Goal: Information Seeking & Learning: Learn about a topic

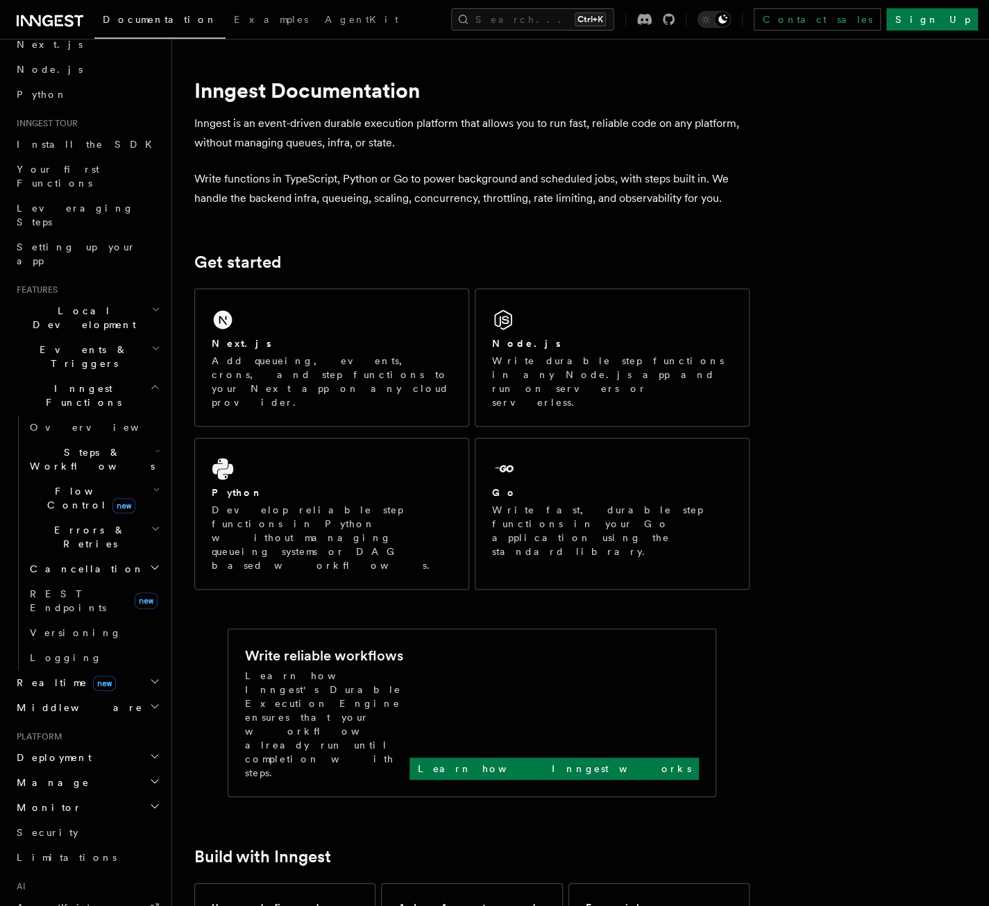
scroll to position [69, 0]
click at [85, 341] on span "Events & Triggers" at bounding box center [81, 355] width 140 height 28
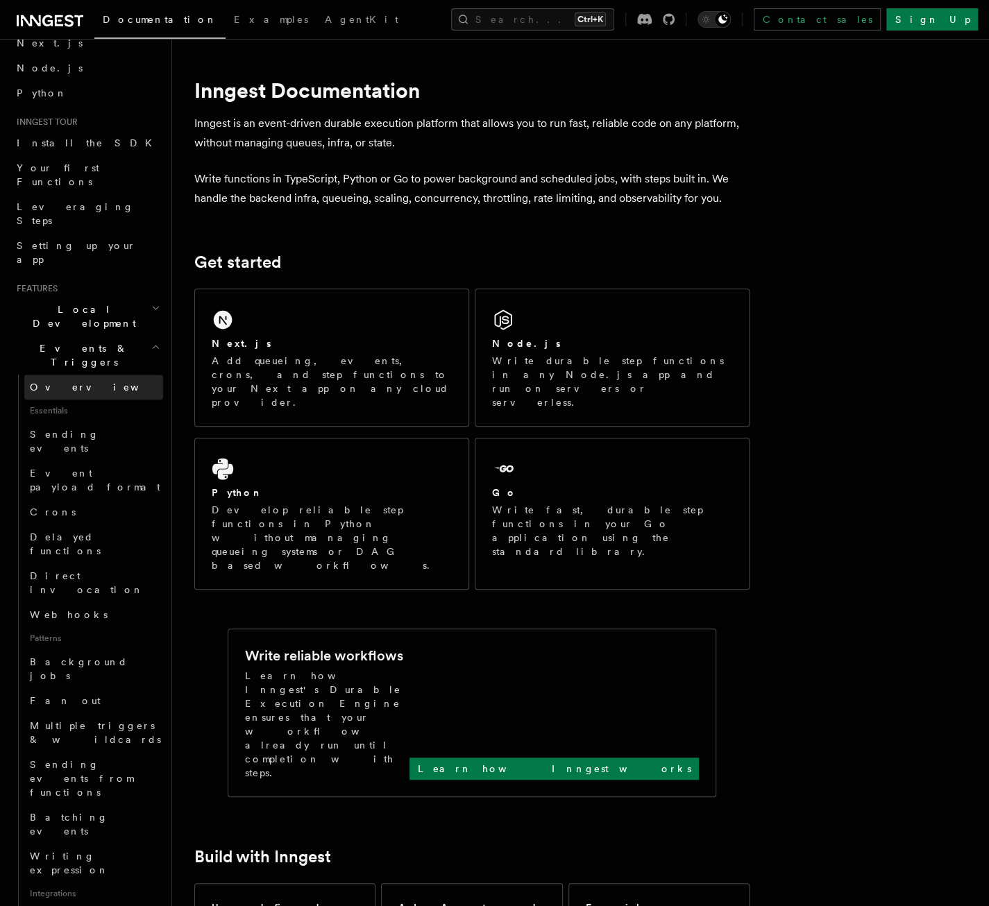
click at [79, 375] on link "Overview" at bounding box center [93, 387] width 139 height 25
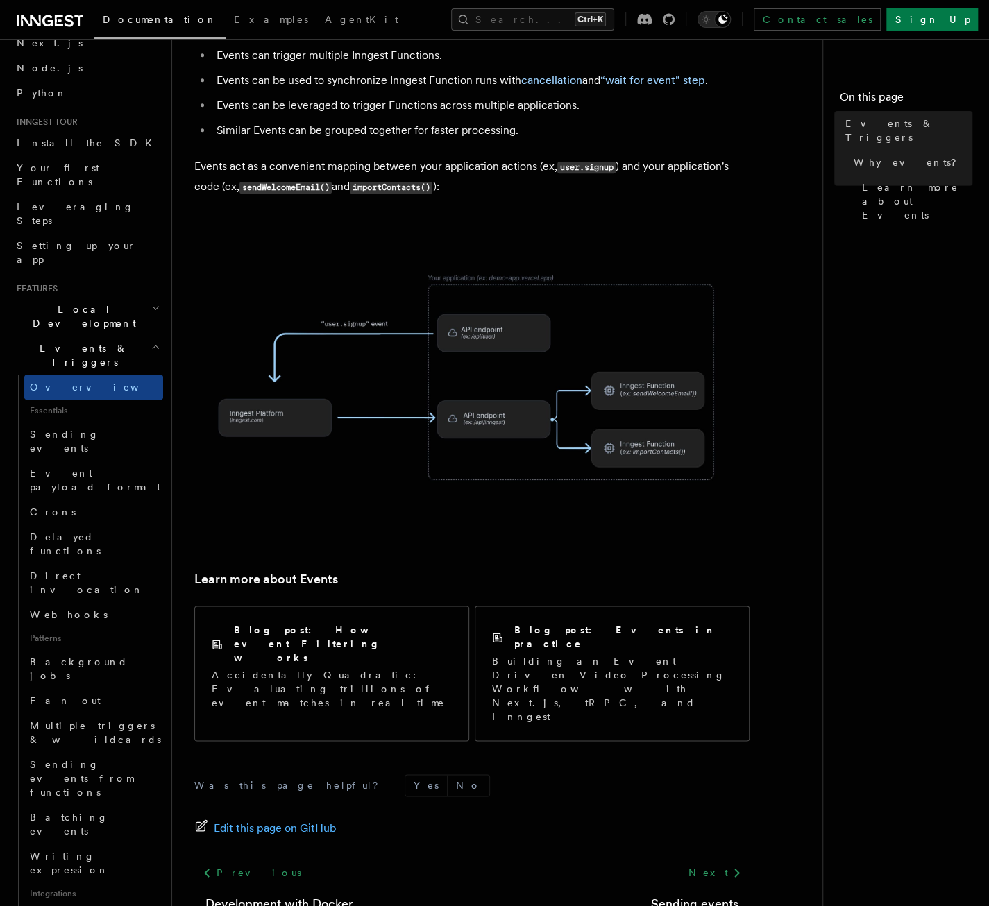
scroll to position [600, 0]
click at [116, 336] on h2 "Events & Triggers" at bounding box center [87, 355] width 152 height 39
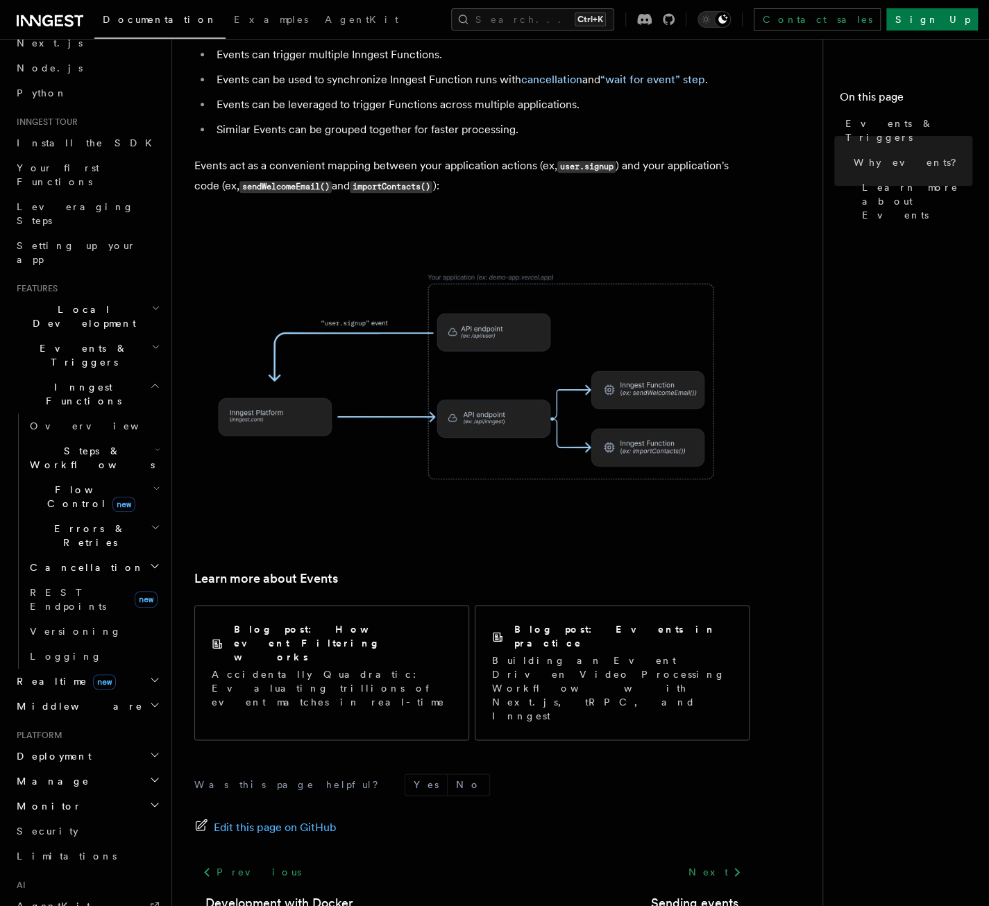
click at [108, 297] on h2 "Local Development" at bounding box center [87, 316] width 152 height 39
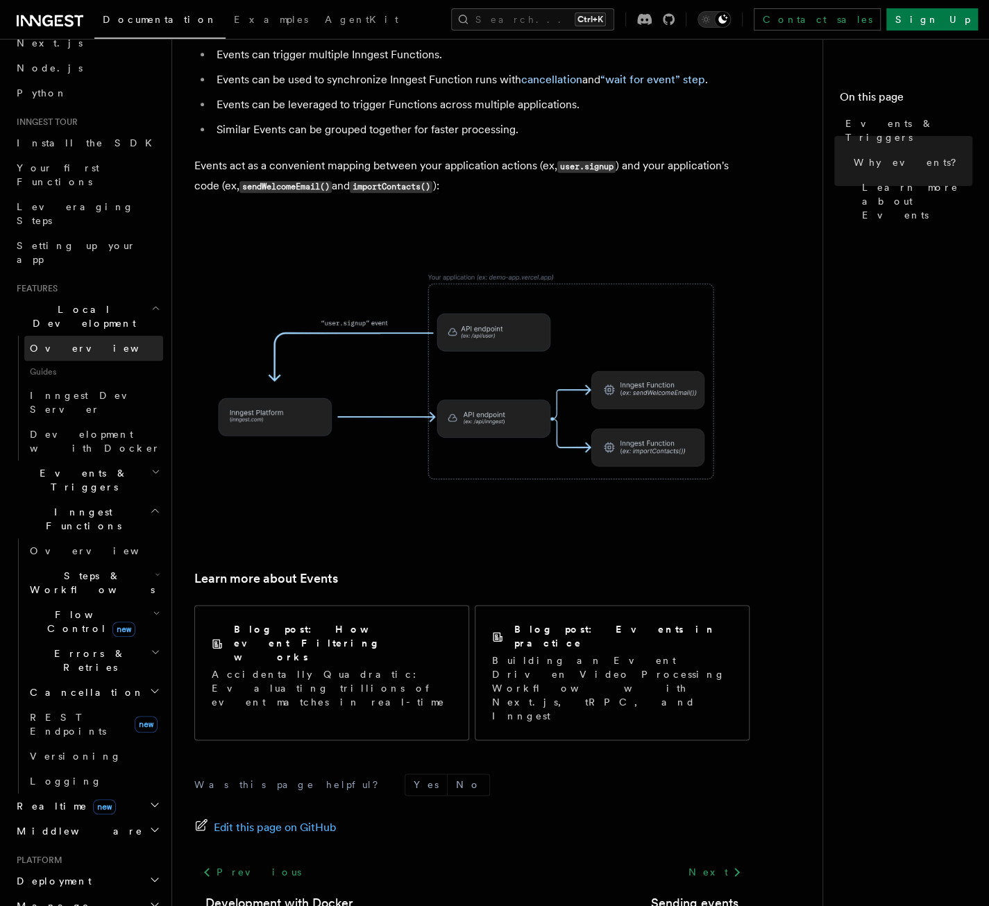
click at [99, 336] on link "Overview" at bounding box center [93, 348] width 139 height 25
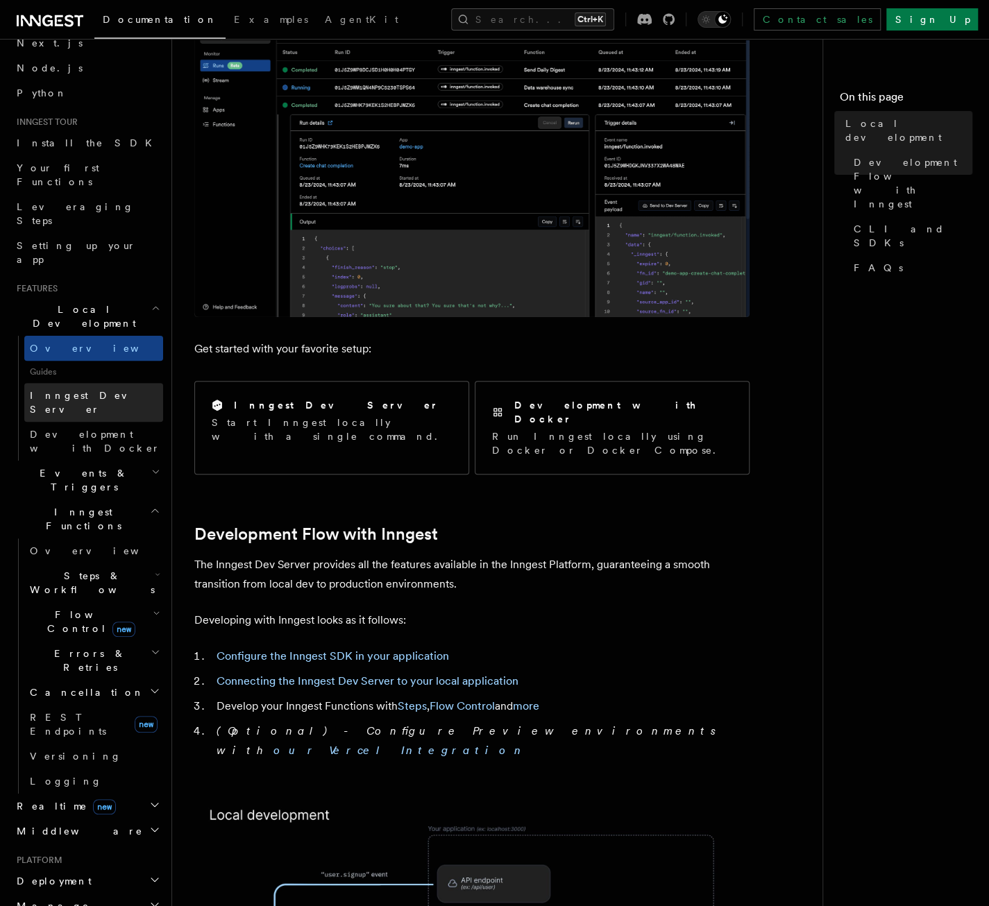
scroll to position [69, 0]
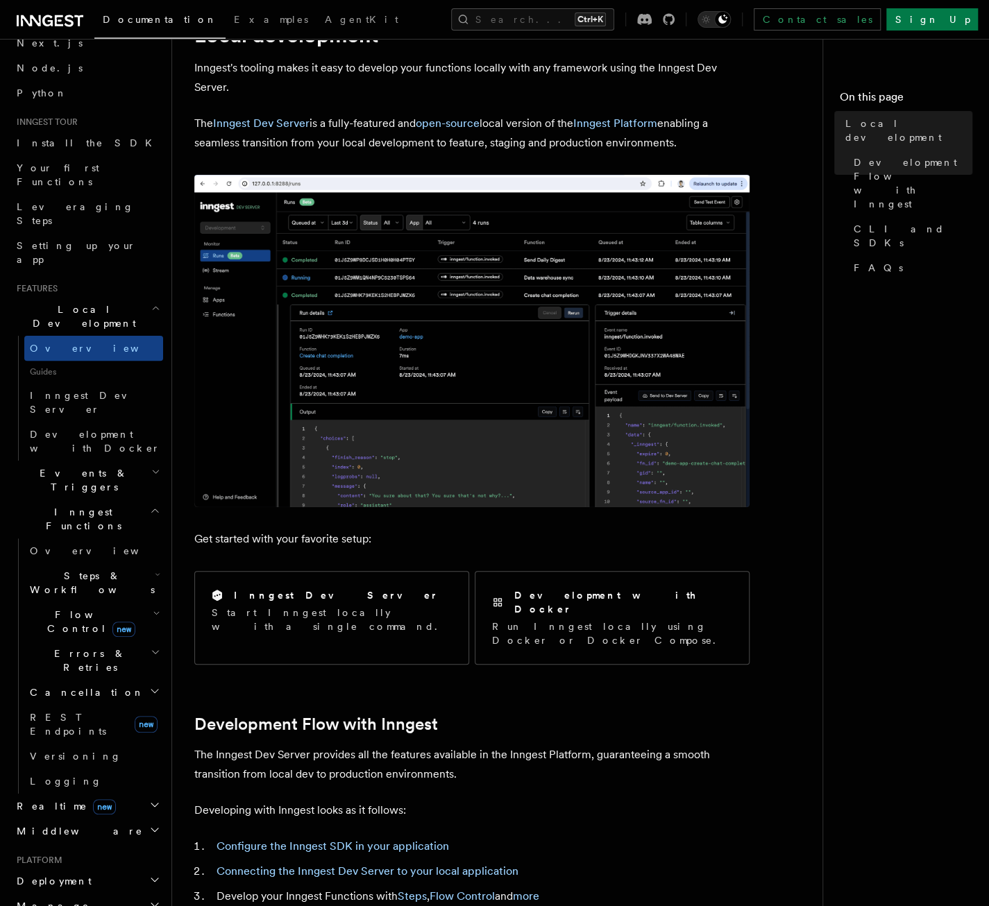
click at [57, 302] on span "Local Development" at bounding box center [81, 316] width 140 height 28
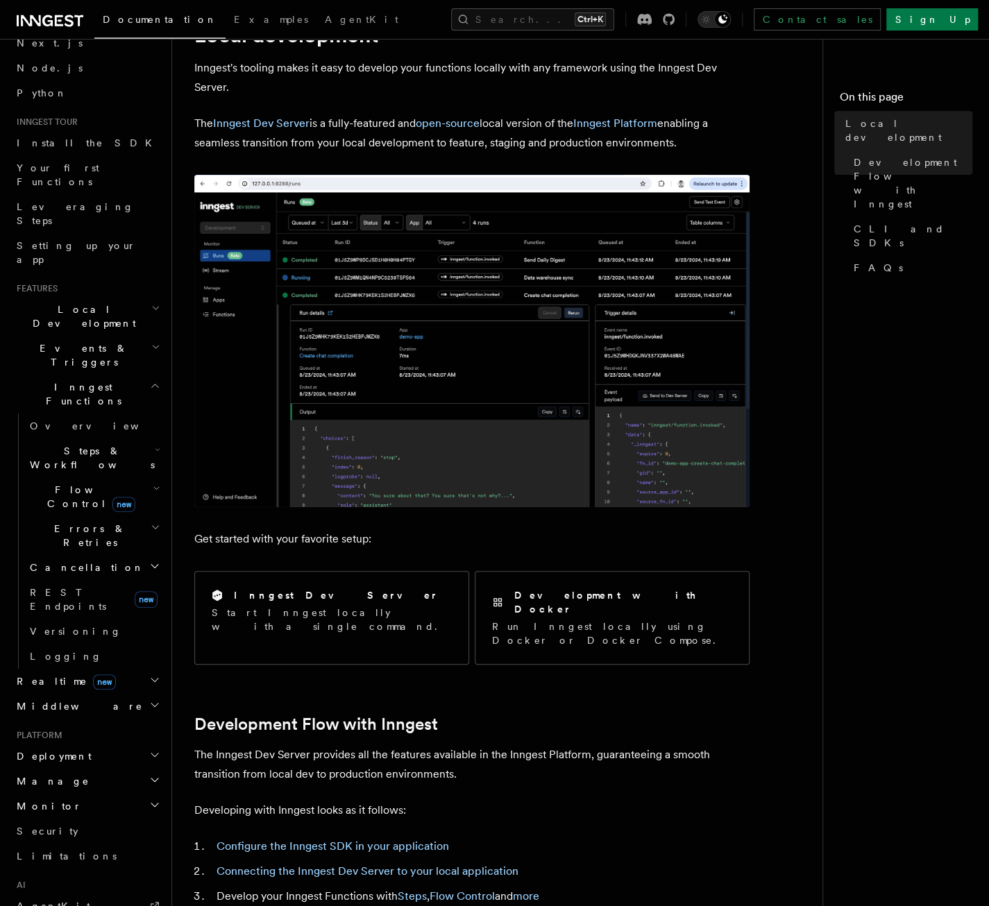
click at [93, 336] on h2 "Events & Triggers" at bounding box center [87, 355] width 152 height 39
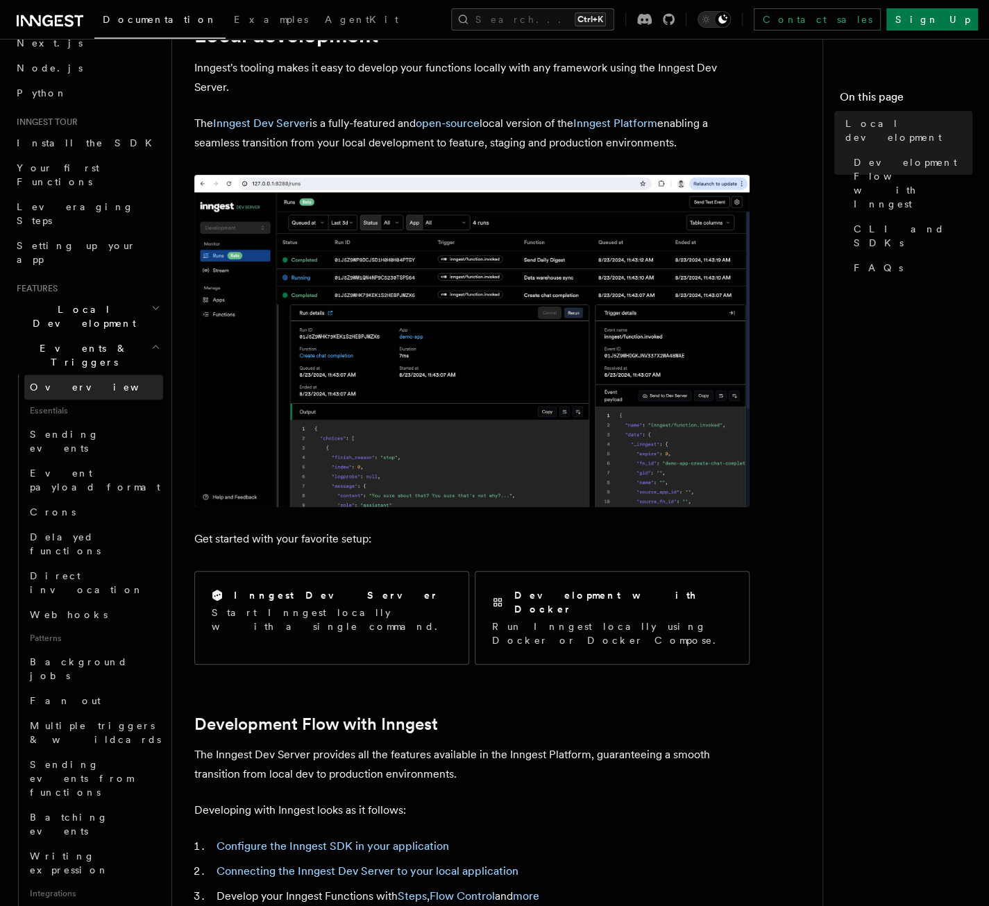
click at [89, 375] on link "Overview" at bounding box center [93, 387] width 139 height 25
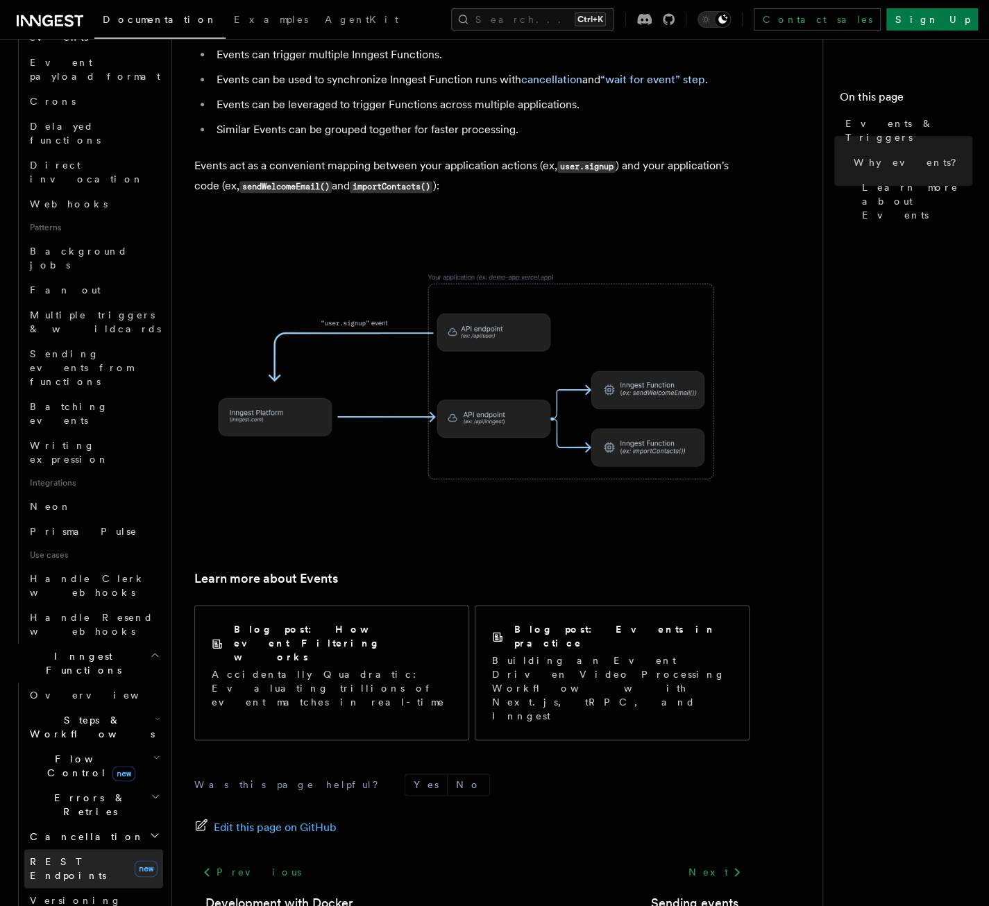
scroll to position [694, 0]
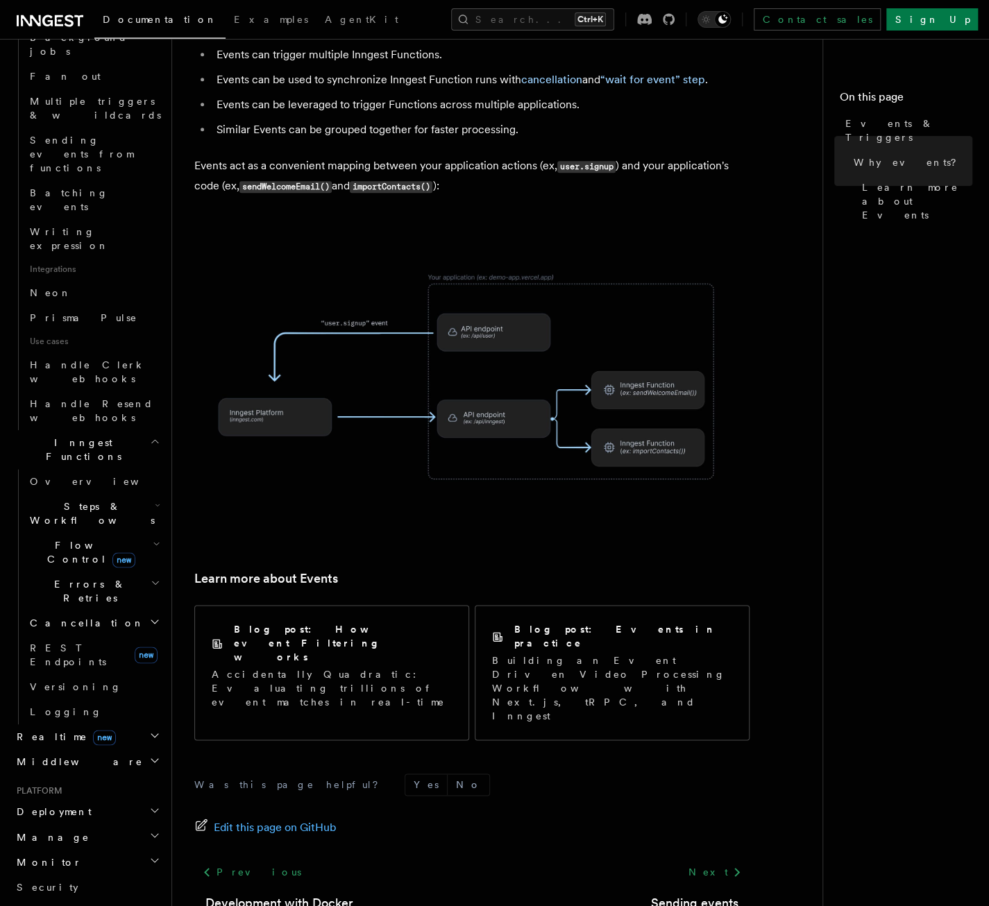
click at [93, 730] on span "new" at bounding box center [104, 737] width 23 height 15
click at [110, 813] on h2 "Middleware" at bounding box center [87, 825] width 152 height 25
click at [96, 838] on link "Overview" at bounding box center [93, 850] width 139 height 25
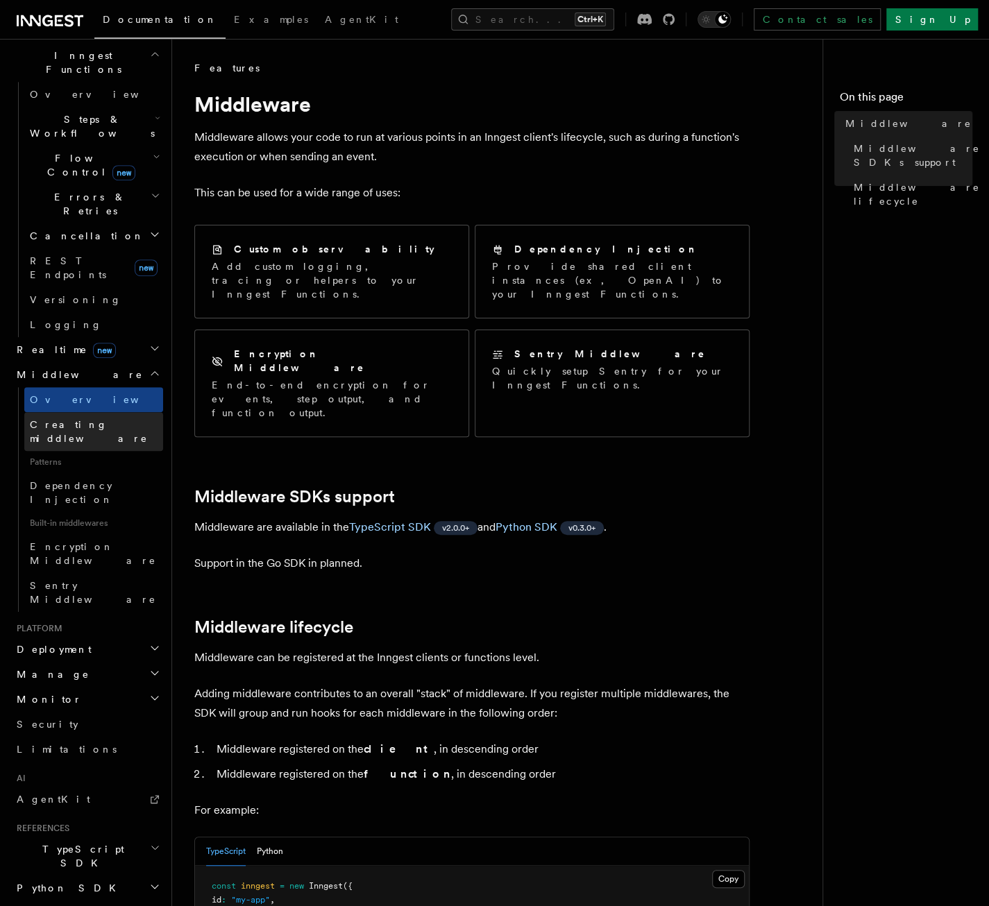
click at [80, 419] on span "Creating middleware" at bounding box center [89, 431] width 118 height 25
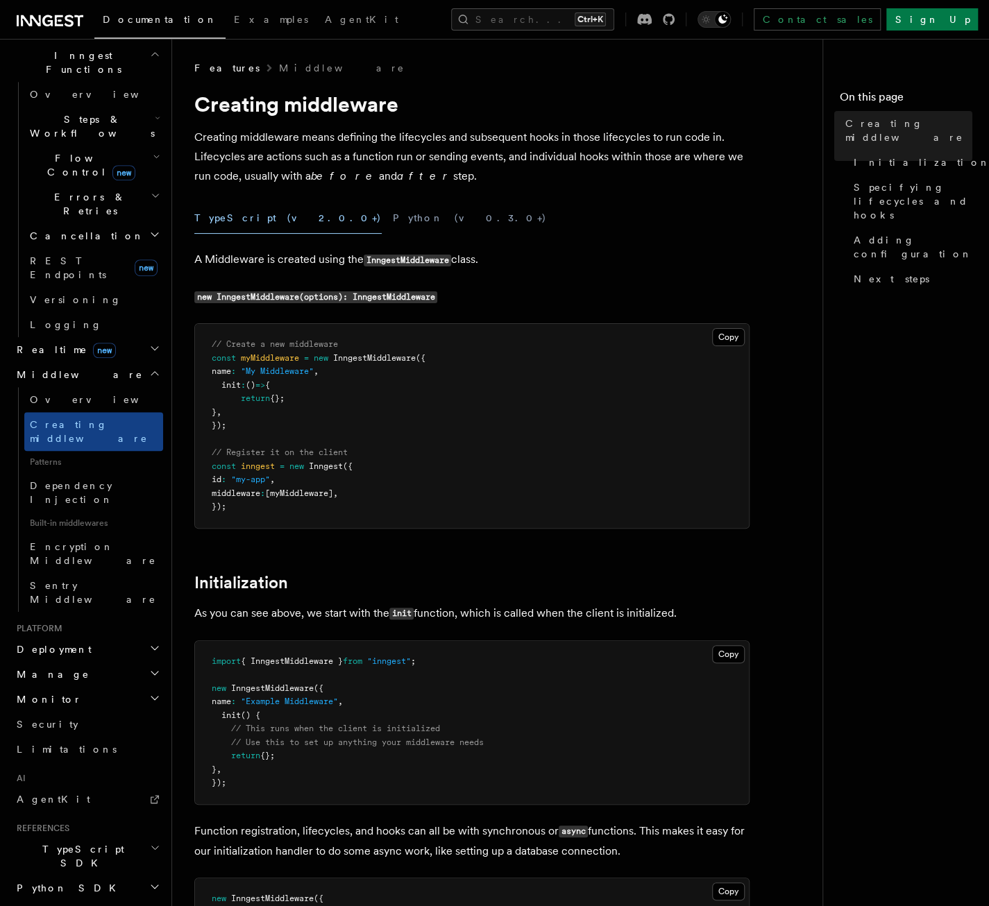
click at [350, 341] on pre "// Create a new middleware const myMiddleware = new InngestMiddleware ({ name :…" at bounding box center [472, 426] width 554 height 204
click at [373, 357] on span "InngestMiddleware" at bounding box center [374, 358] width 83 height 10
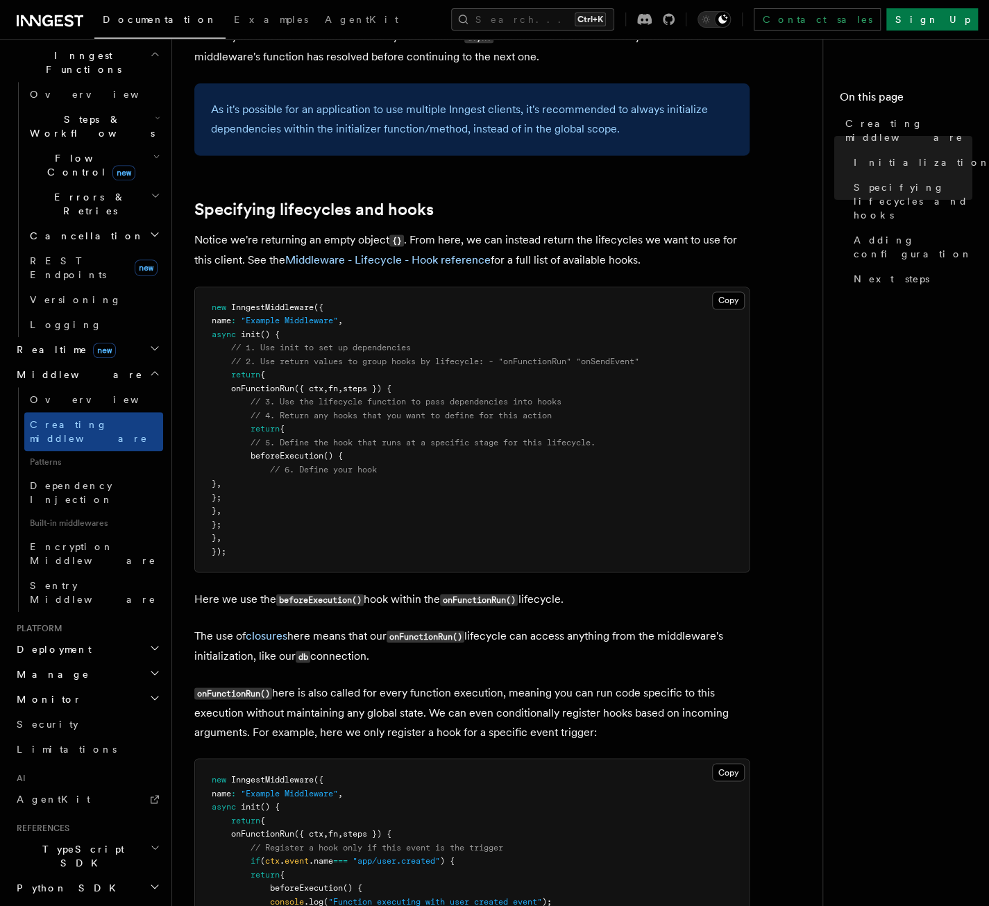
scroll to position [1041, 0]
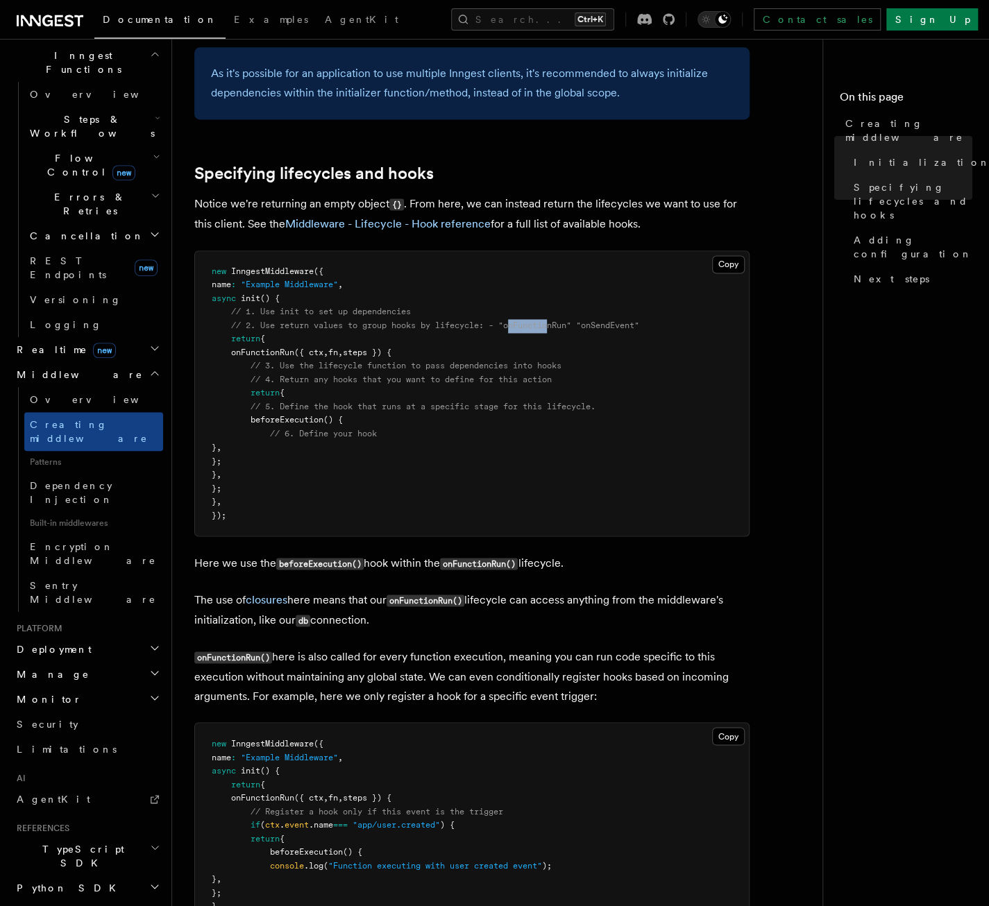
drag, startPoint x: 518, startPoint y: 323, endPoint x: 556, endPoint y: 324, distance: 38.2
click at [556, 324] on span "// 2. Use return values to group hooks by lifecycle: - "onFunctionRun" "onSendE…" at bounding box center [435, 326] width 408 height 10
click at [556, 325] on span "// 2. Use return values to group hooks by lifecycle: - "onFunctionRun" "onSendE…" at bounding box center [435, 326] width 408 height 10
click at [543, 323] on span "// 2. Use return values to group hooks by lifecycle: - "onFunctionRun" "onSendE…" at bounding box center [435, 326] width 408 height 10
click at [545, 321] on span "// 2. Use return values to group hooks by lifecycle: - "onFunctionRun" "onSendE…" at bounding box center [435, 326] width 408 height 10
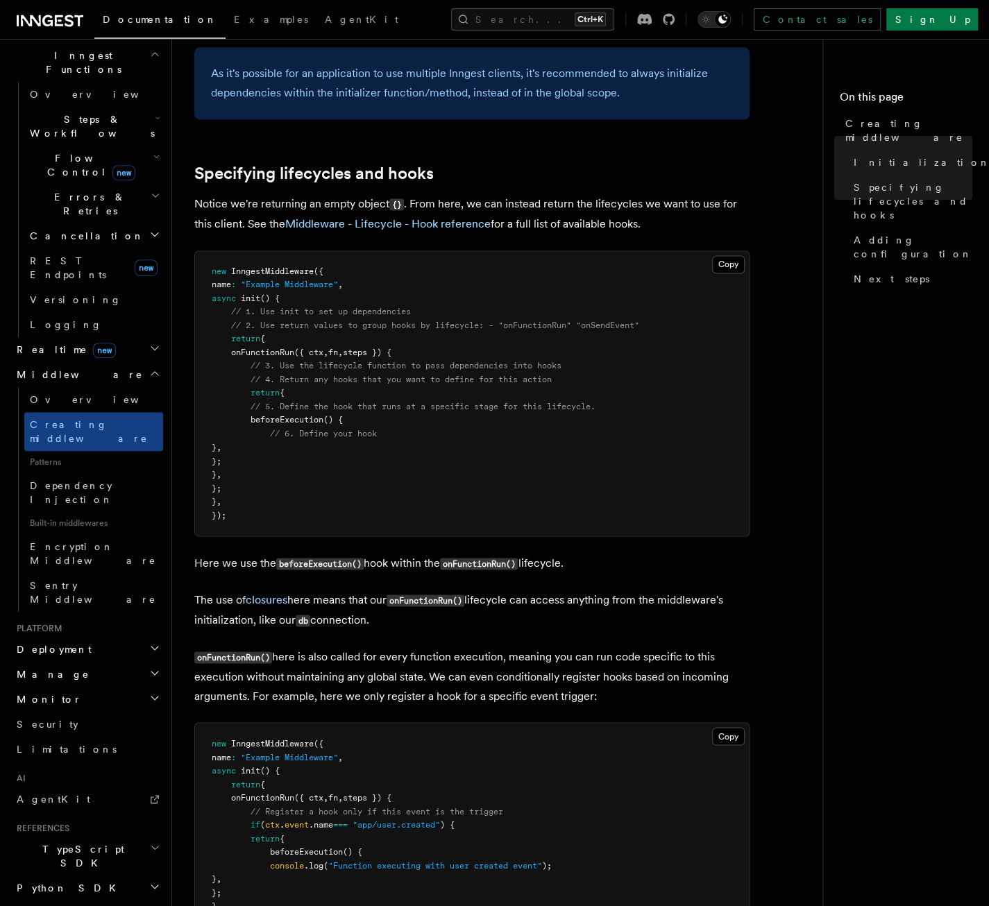
click at [559, 309] on pre "new InngestMiddleware ({ name : "Example Middleware" , async init () { // 1. Us…" at bounding box center [472, 393] width 554 height 285
click at [82, 480] on span "Dependency Injection" at bounding box center [71, 492] width 83 height 25
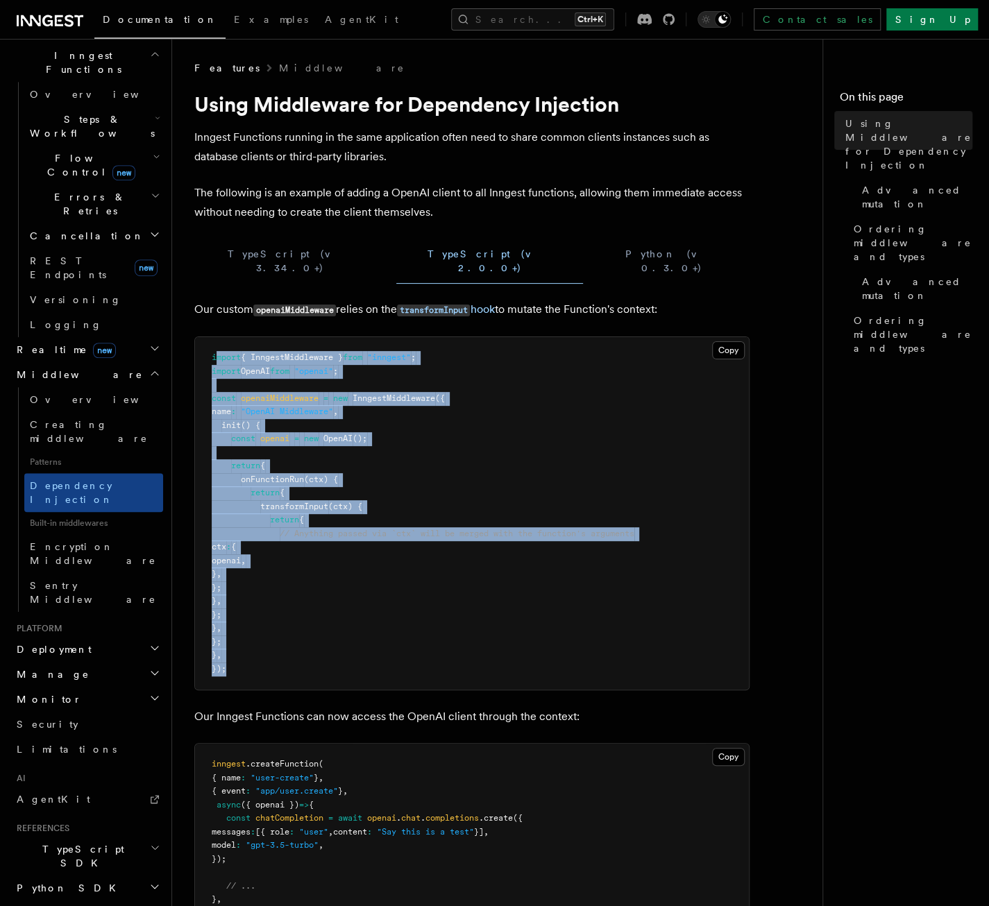
drag, startPoint x: 217, startPoint y: 341, endPoint x: 336, endPoint y: 653, distance: 334.0
click at [336, 653] on pre "import { InngestMiddleware } from "inngest" ; import OpenAI from "openai" ; con…" at bounding box center [472, 513] width 554 height 352
click at [337, 660] on pre "import { InngestMiddleware } from "inngest" ; import OpenAI from "openai" ; con…" at bounding box center [472, 513] width 554 height 352
click at [370, 653] on pre "import { InngestMiddleware } from "inngest" ; import OpenAI from "openai" ; con…" at bounding box center [472, 513] width 554 height 352
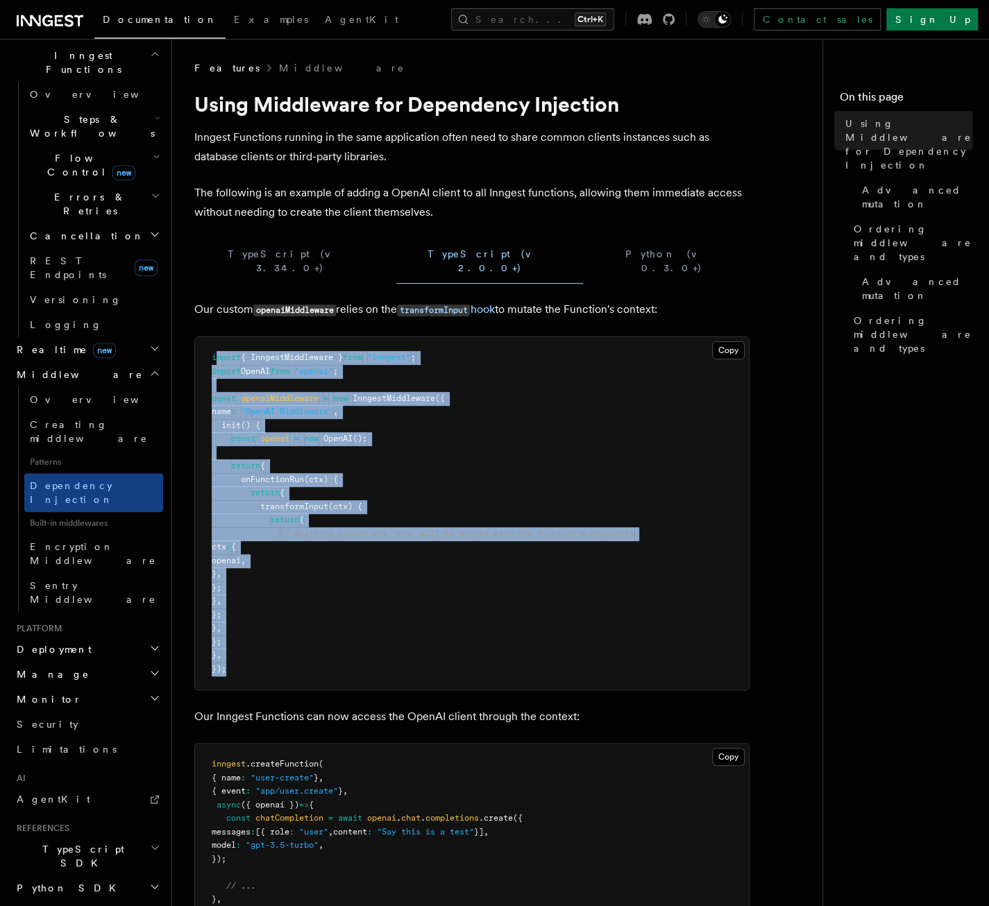
click at [400, 656] on pre "import { InngestMiddleware } from "inngest" ; import OpenAI from "openai" ; con…" at bounding box center [472, 513] width 554 height 352
drag, startPoint x: 424, startPoint y: 658, endPoint x: 202, endPoint y: 338, distance: 389.9
click at [202, 338] on pre "import { InngestMiddleware } from "inngest" ; import OpenAI from "openai" ; con…" at bounding box center [472, 513] width 554 height 352
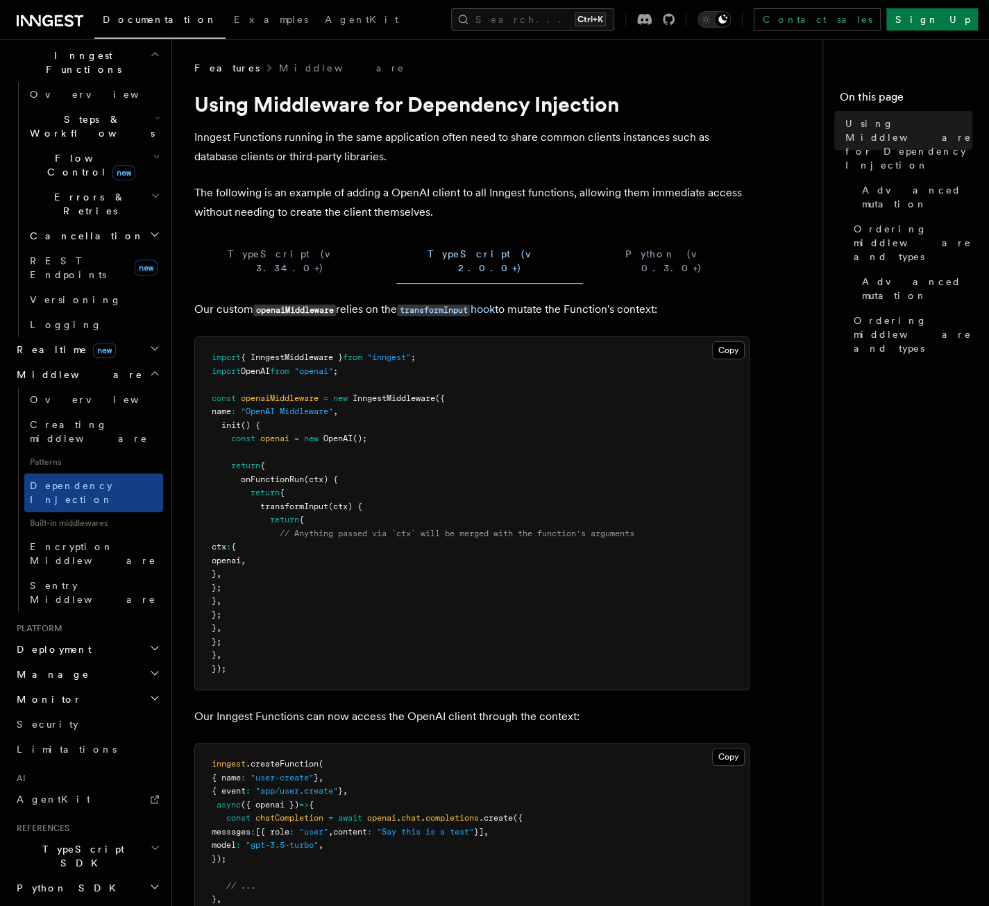
click at [152, 512] on span "Built-in middlewares" at bounding box center [93, 523] width 139 height 22
click at [65, 541] on span "Encryption Middleware" at bounding box center [93, 553] width 126 height 25
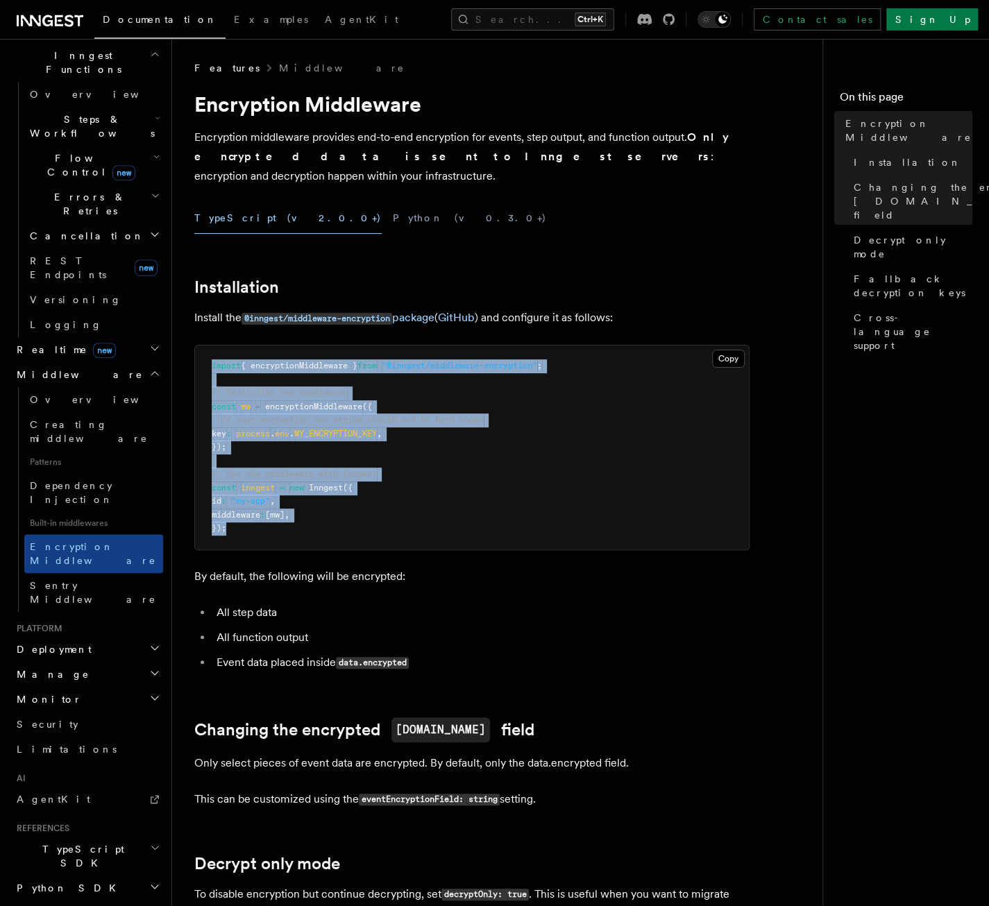
drag, startPoint x: 196, startPoint y: 345, endPoint x: 380, endPoint y: 527, distance: 258.5
click at [380, 527] on div "Features Middleware Encryption Middleware Encryption middleware provides end-to…" at bounding box center [525, 878] width 706 height 1757
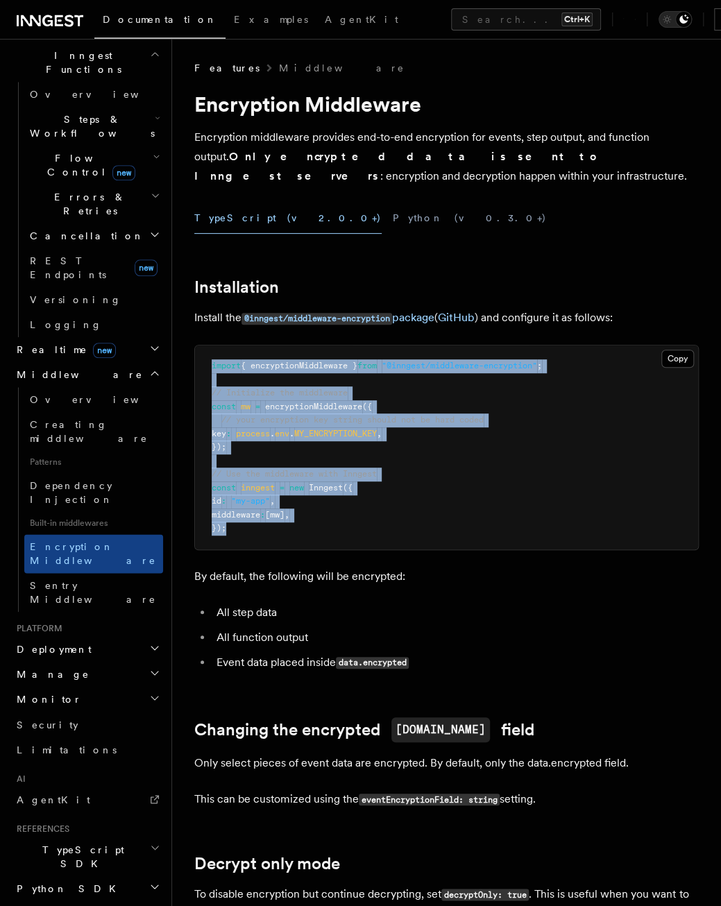
click at [386, 402] on pre "import { encryptionMiddleware } from "@inngest/middleware-encryption" ; // Init…" at bounding box center [446, 447] width 503 height 204
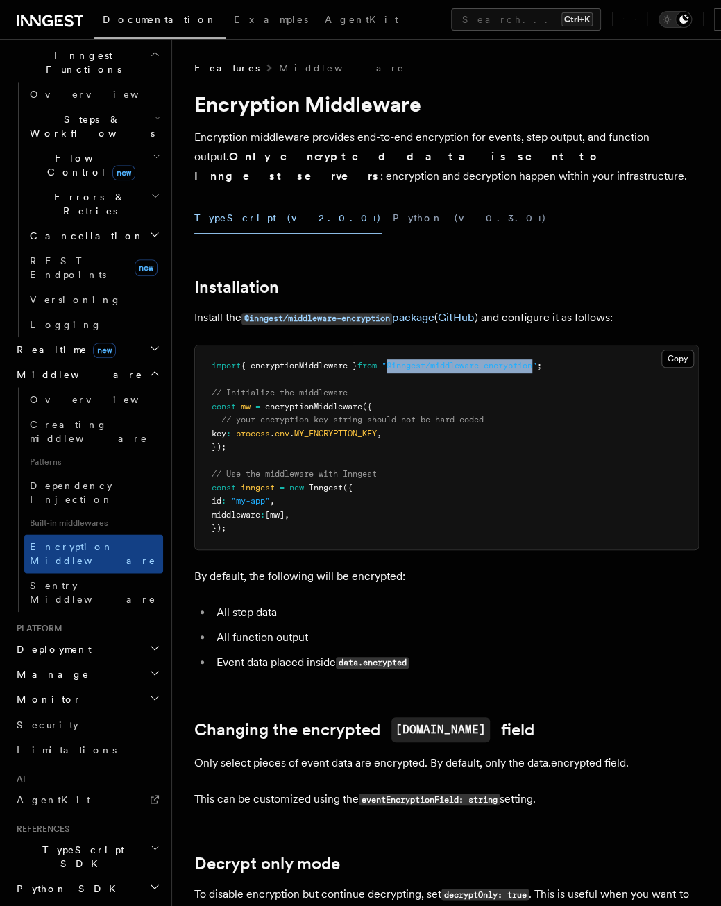
drag, startPoint x: 401, startPoint y: 368, endPoint x: 549, endPoint y: 364, distance: 148.5
click at [537, 364] on span ""@inngest/middleware-encryption"" at bounding box center [459, 366] width 155 height 10
copy span "@inngest/middleware-encryption"
click at [18, 396] on ul "Overview Creating middleware Patterns Dependency Injection Built-in middlewares…" at bounding box center [90, 499] width 145 height 225
click at [45, 637] on h2 "Deployment" at bounding box center [87, 649] width 152 height 25
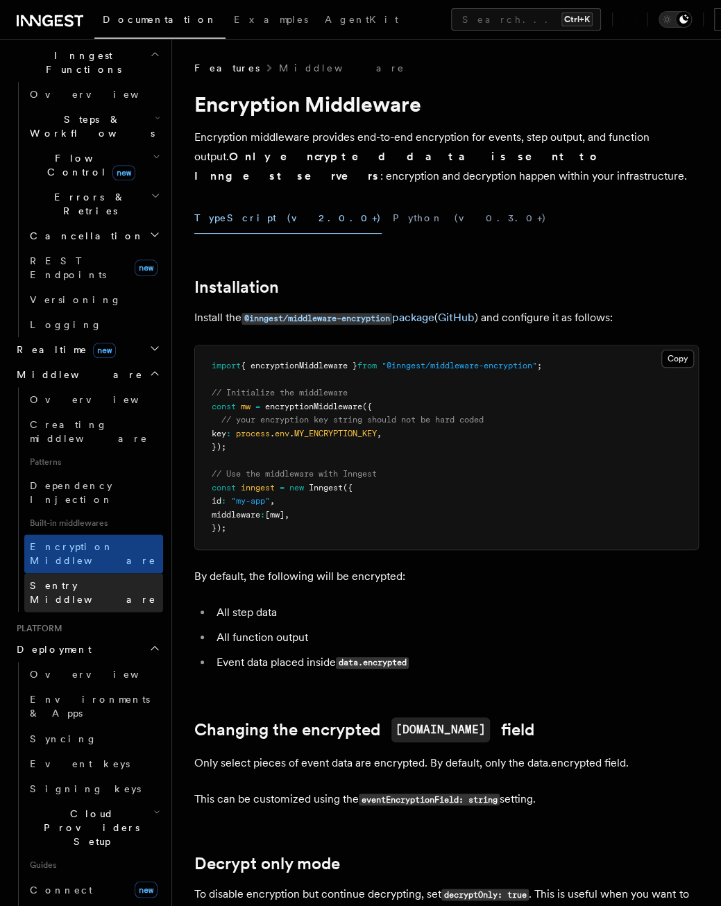
click at [93, 580] on span "Sentry Middleware" at bounding box center [93, 592] width 126 height 25
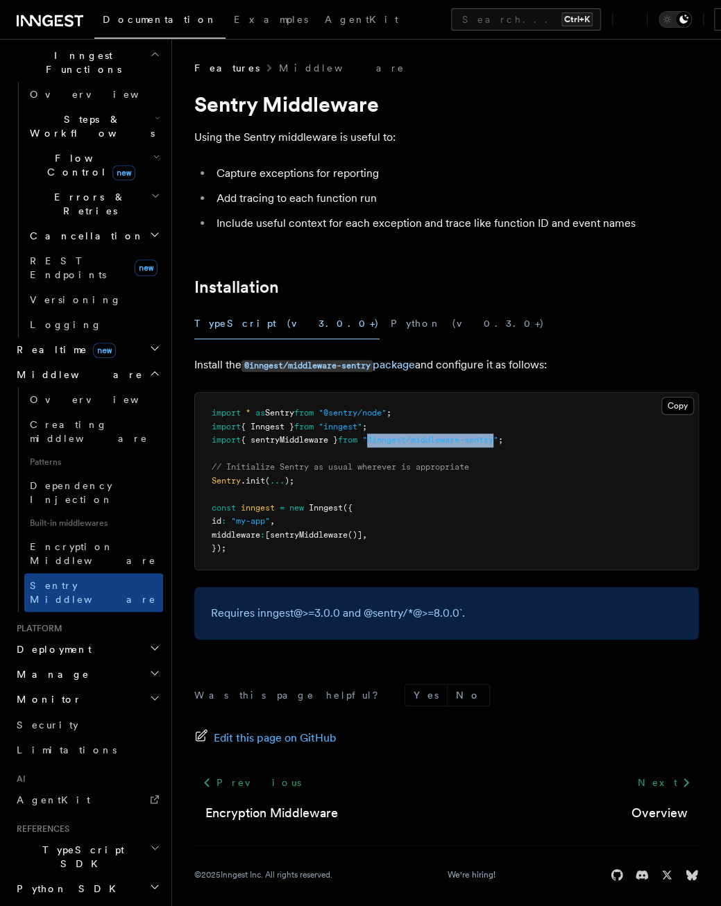
drag, startPoint x: 383, startPoint y: 441, endPoint x: 511, endPoint y: 443, distance: 127.7
click at [498, 443] on span ""@inngest/middleware-sentry"" at bounding box center [430, 440] width 136 height 10
click at [364, 411] on span ""@sentry/node"" at bounding box center [352, 413] width 68 height 10
drag, startPoint x: 331, startPoint y: 416, endPoint x: 355, endPoint y: 424, distance: 25.7
click at [355, 424] on code "import * as Sentry from "@sentry/node" ; import { Inngest } from "inngest" ; im…" at bounding box center [357, 480] width 291 height 145
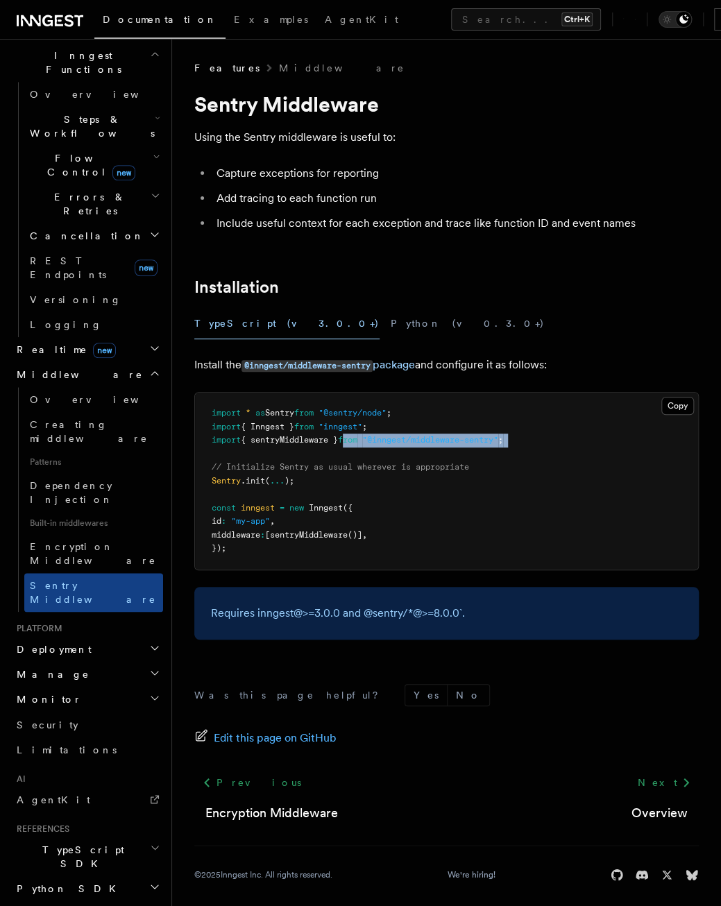
drag, startPoint x: 355, startPoint y: 424, endPoint x: 357, endPoint y: 448, distance: 24.3
click at [357, 448] on pre "import * as Sentry from "@sentry/node" ; import { Inngest } from "inngest" ; im…" at bounding box center [446, 481] width 503 height 177
drag, startPoint x: 357, startPoint y: 448, endPoint x: 343, endPoint y: 460, distance: 18.2
click at [343, 460] on pre "import * as Sentry from "@sentry/node" ; import { Inngest } from "inngest" ; im…" at bounding box center [446, 481] width 503 height 177
click at [341, 533] on span "sentryMiddleware" at bounding box center [309, 535] width 78 height 10
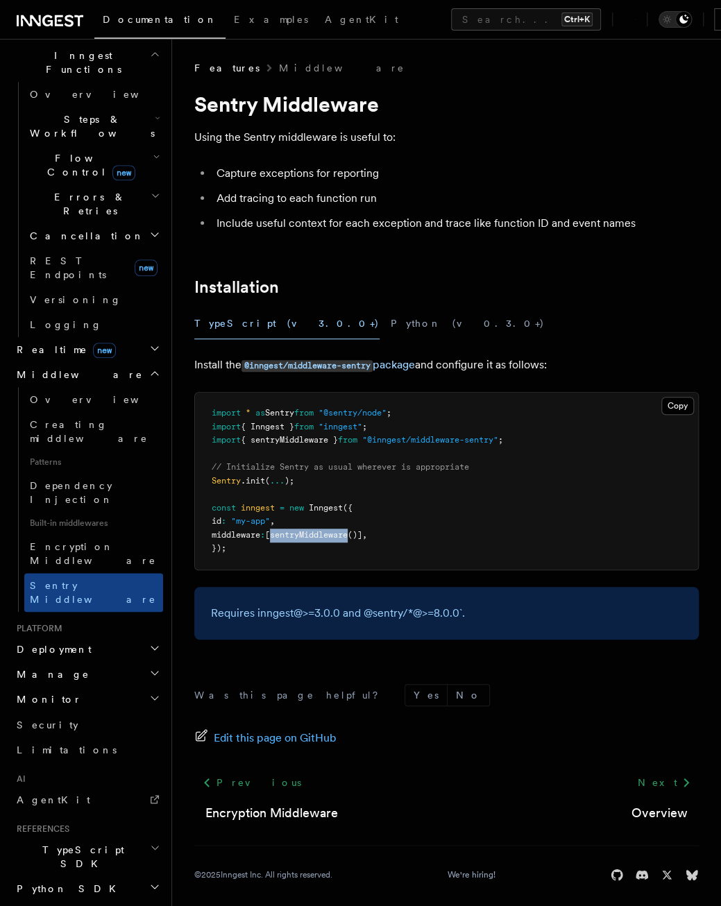
click at [341, 533] on span "sentryMiddleware" at bounding box center [309, 535] width 78 height 10
drag, startPoint x: 341, startPoint y: 533, endPoint x: 420, endPoint y: 538, distance: 79.9
click at [420, 538] on pre "import * as Sentry from "@sentry/node" ; import { Inngest } from "inngest" ; im…" at bounding box center [446, 481] width 503 height 177
drag, startPoint x: 221, startPoint y: 165, endPoint x: 407, endPoint y: 177, distance: 186.3
click at [407, 177] on li "Capture exceptions for reporting" at bounding box center [455, 173] width 486 height 19
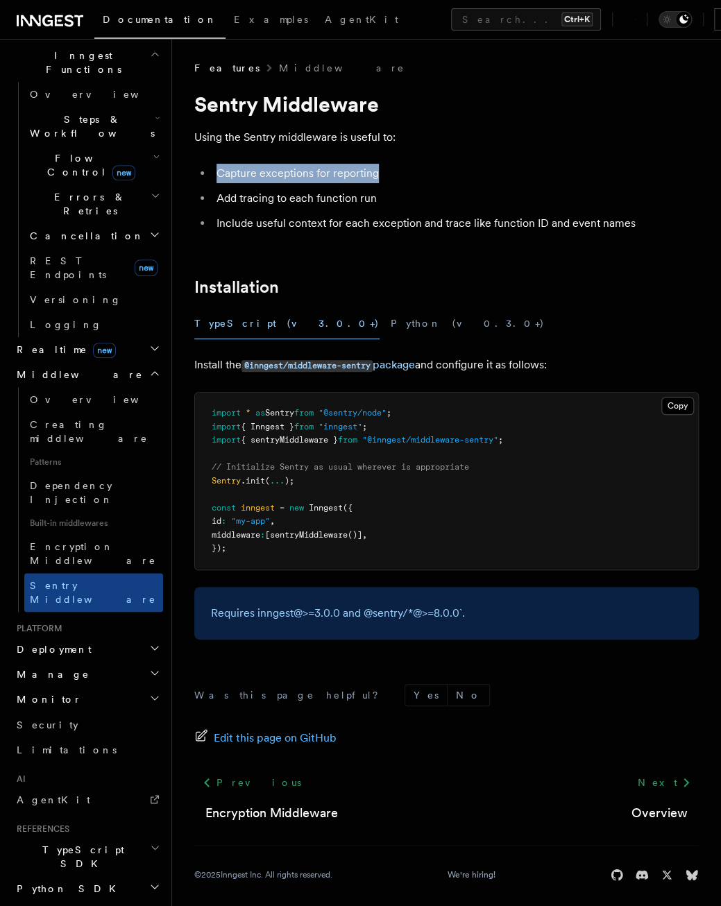
click at [407, 177] on li "Capture exceptions for reporting" at bounding box center [455, 173] width 486 height 19
click at [389, 177] on li "Capture exceptions for reporting" at bounding box center [455, 173] width 486 height 19
click at [379, 192] on li "Add tracing to each function run" at bounding box center [455, 198] width 486 height 19
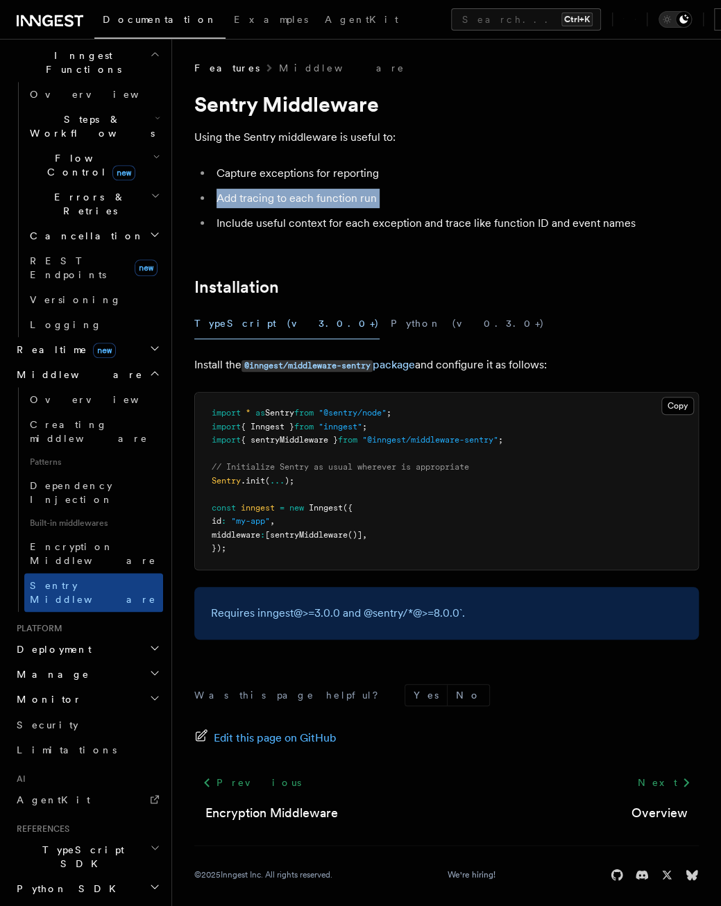
click at [379, 192] on li "Add tracing to each function run" at bounding box center [455, 198] width 486 height 19
drag, startPoint x: 379, startPoint y: 192, endPoint x: 289, endPoint y: 198, distance: 90.4
click at [289, 198] on li "Add tracing to each function run" at bounding box center [455, 198] width 486 height 19
click at [302, 192] on li "Add tracing to each function run" at bounding box center [455, 198] width 486 height 19
click at [323, 218] on li "Include useful context for each exception and trace like function ID and event …" at bounding box center [455, 223] width 486 height 19
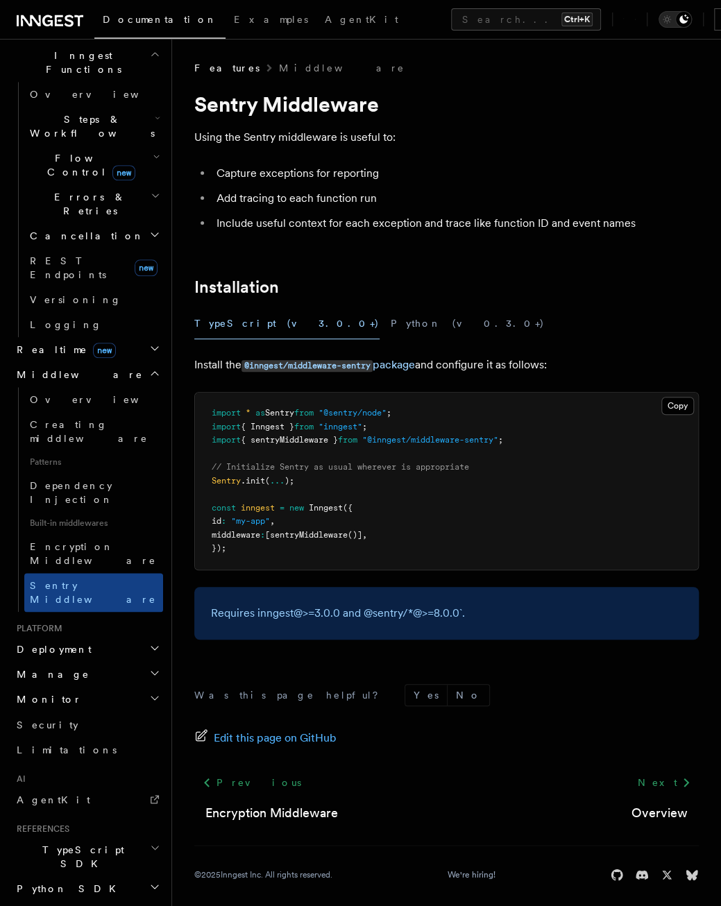
click at [323, 219] on li "Include useful context for each exception and trace like function ID and event …" at bounding box center [455, 223] width 486 height 19
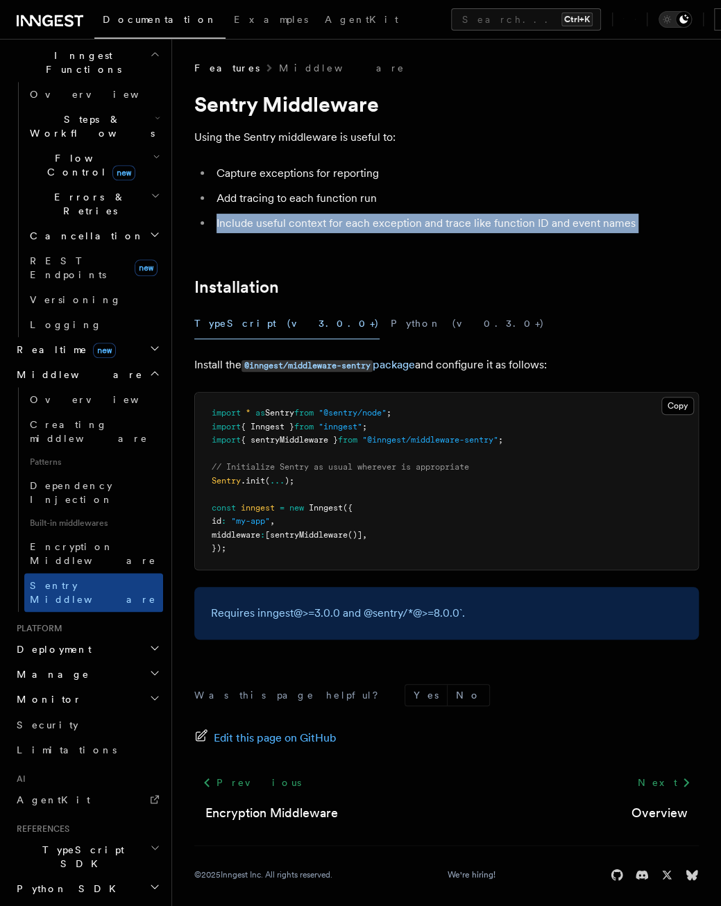
click at [323, 219] on li "Include useful context for each exception and trace like function ID and event …" at bounding box center [455, 223] width 486 height 19
click at [53, 642] on span "Deployment" at bounding box center [51, 649] width 80 height 14
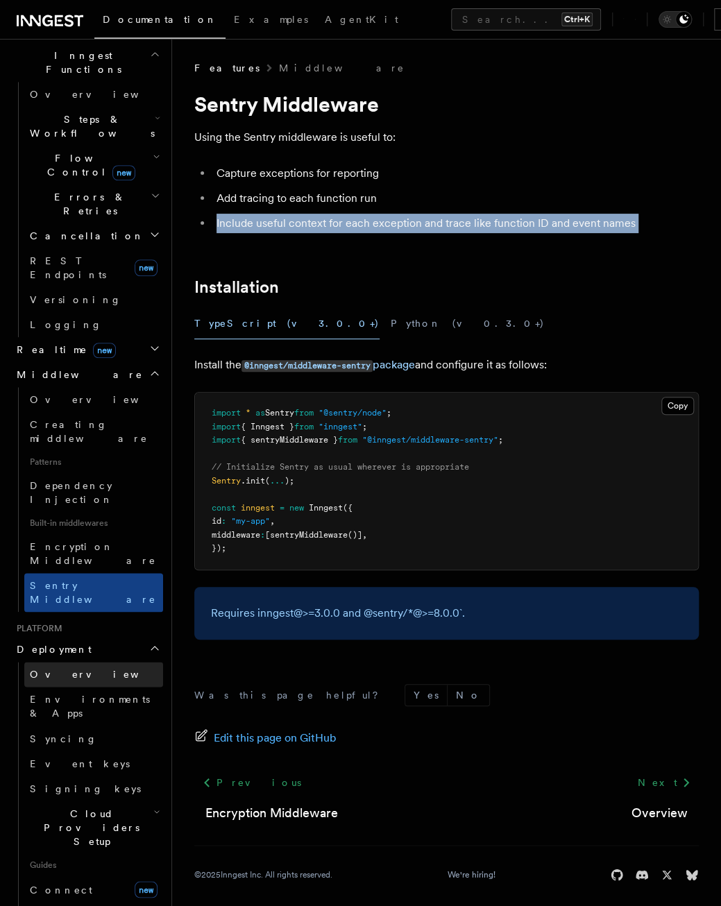
click at [87, 662] on link "Overview" at bounding box center [93, 674] width 139 height 25
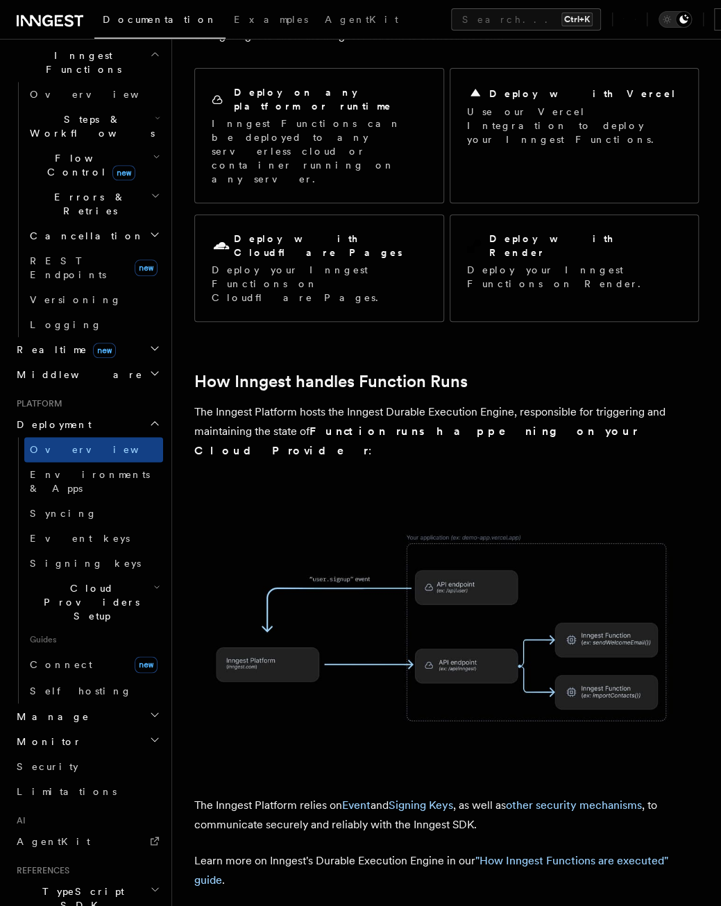
scroll to position [139, 0]
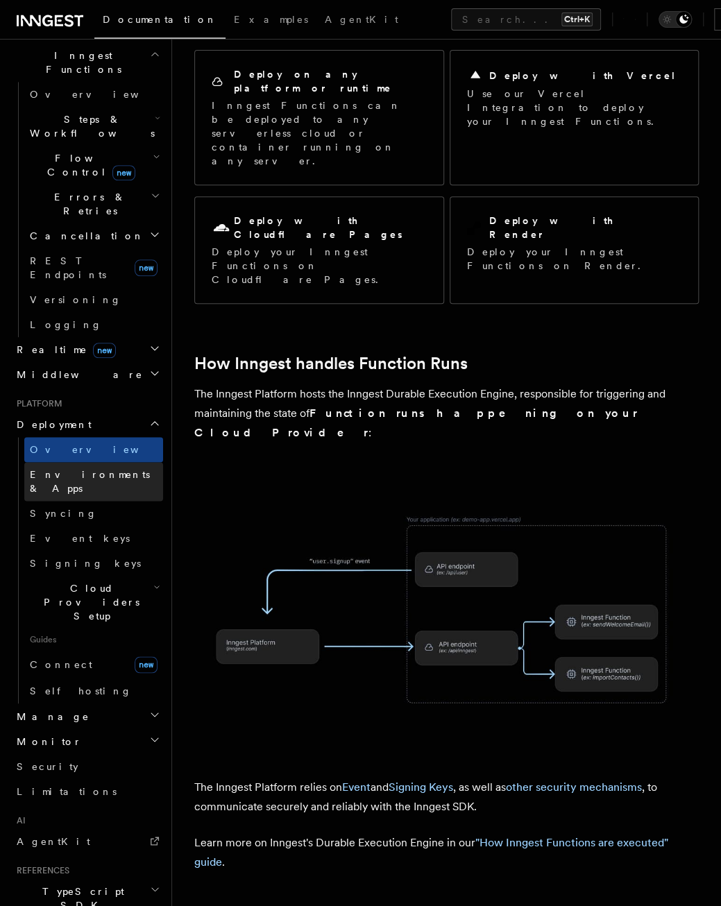
click at [51, 462] on link "Environments & Apps" at bounding box center [93, 481] width 139 height 39
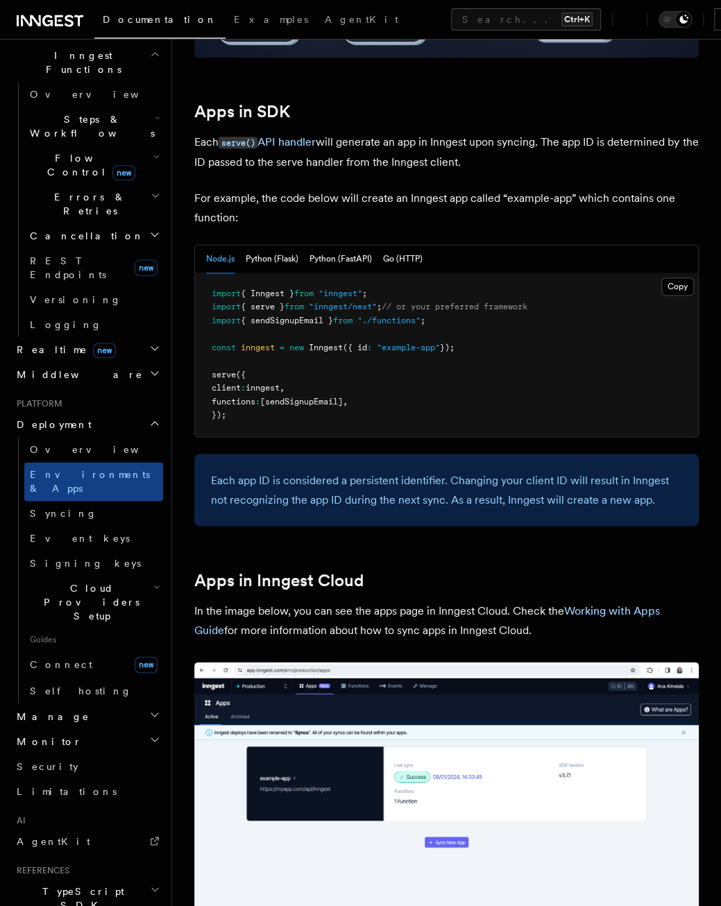
scroll to position [833, 0]
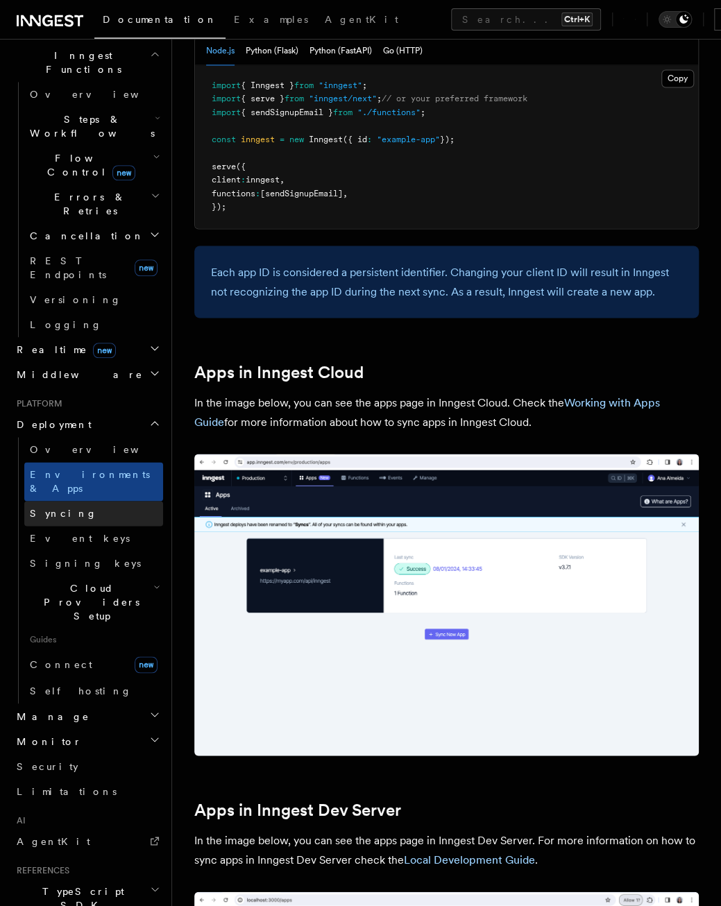
click at [110, 501] on link "Syncing" at bounding box center [93, 513] width 139 height 25
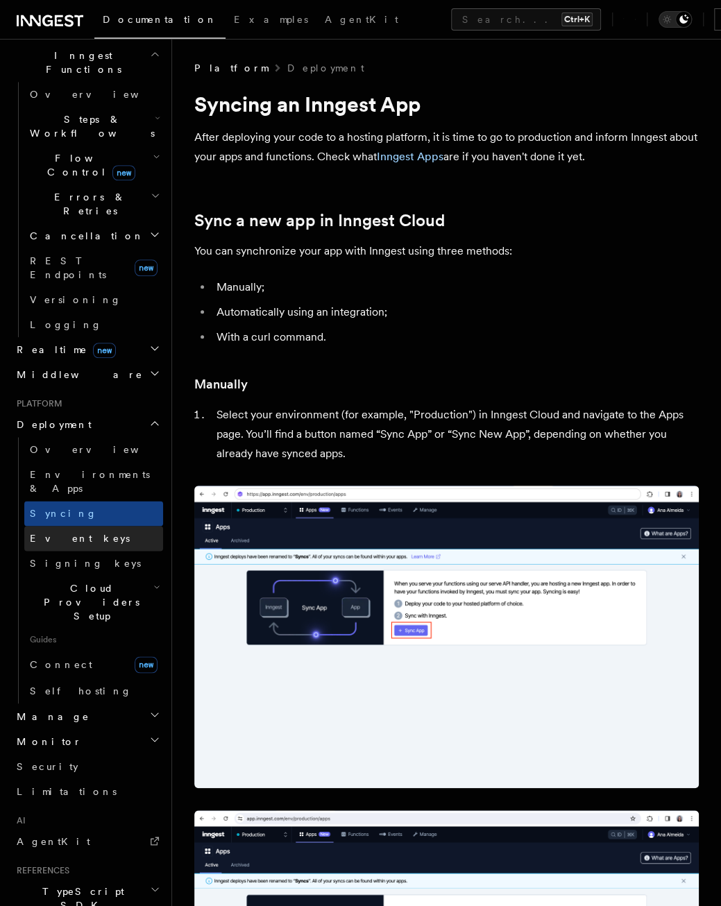
click at [97, 526] on link "Event keys" at bounding box center [93, 538] width 139 height 25
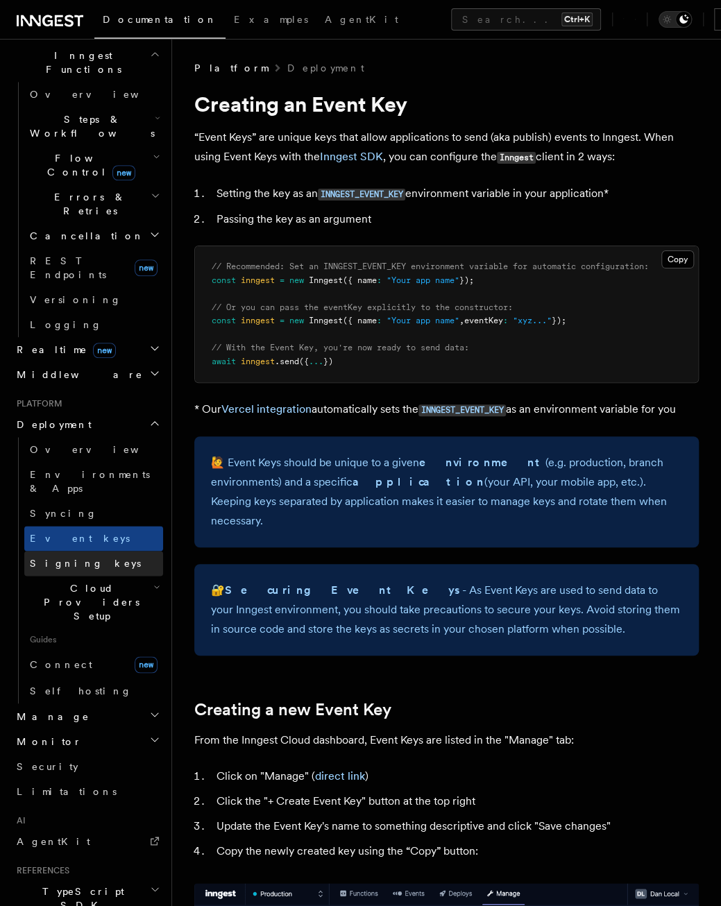
click at [80, 551] on link "Signing keys" at bounding box center [93, 563] width 139 height 25
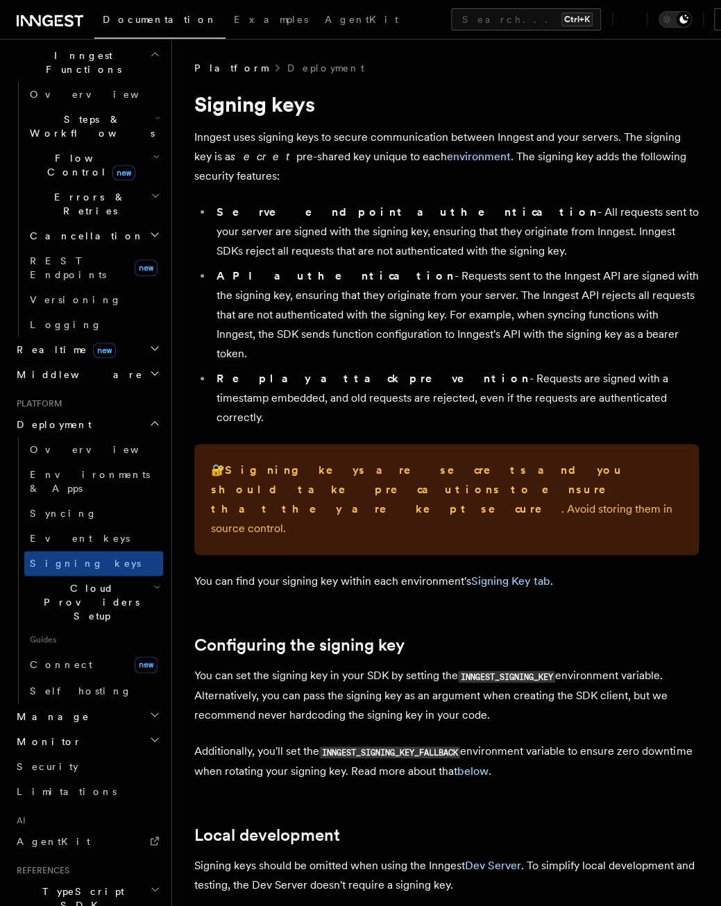
drag, startPoint x: 80, startPoint y: 421, endPoint x: 100, endPoint y: 439, distance: 26.5
click at [92, 581] on span "Cloud Providers Setup" at bounding box center [88, 602] width 129 height 42
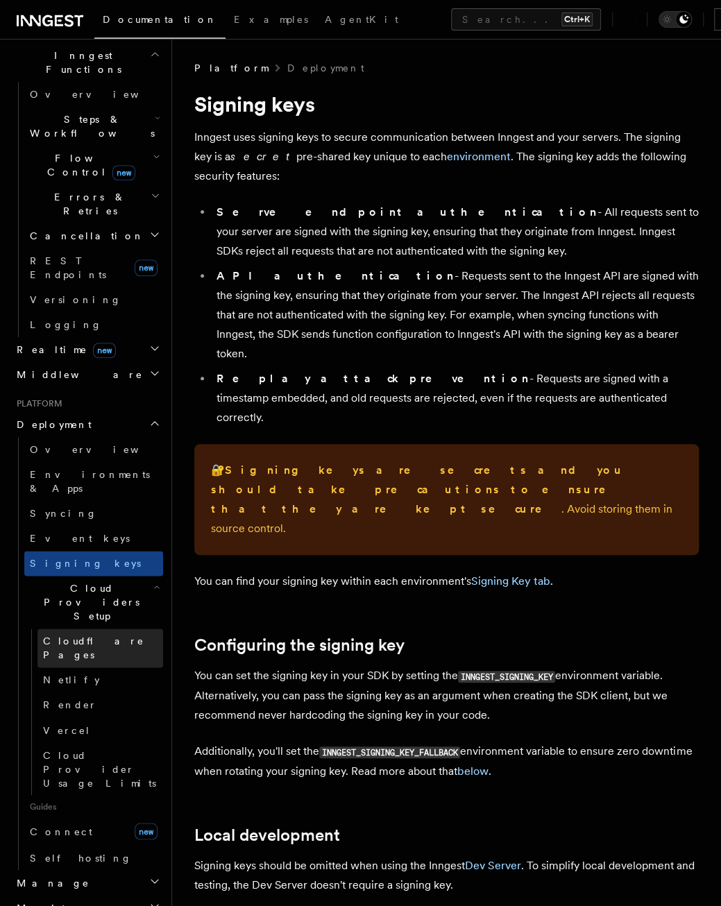
click at [99, 629] on link "Cloudflare Pages" at bounding box center [100, 648] width 126 height 39
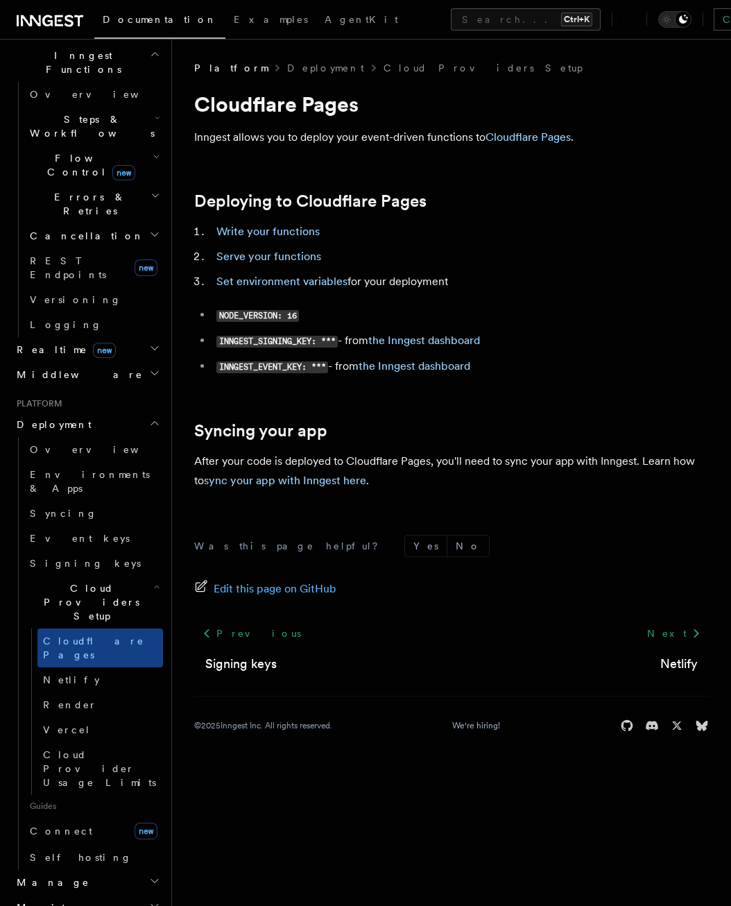
click at [99, 629] on link "Cloudflare Pages" at bounding box center [100, 648] width 126 height 39
click at [94, 581] on span "Cloud Providers Setup" at bounding box center [88, 602] width 129 height 42
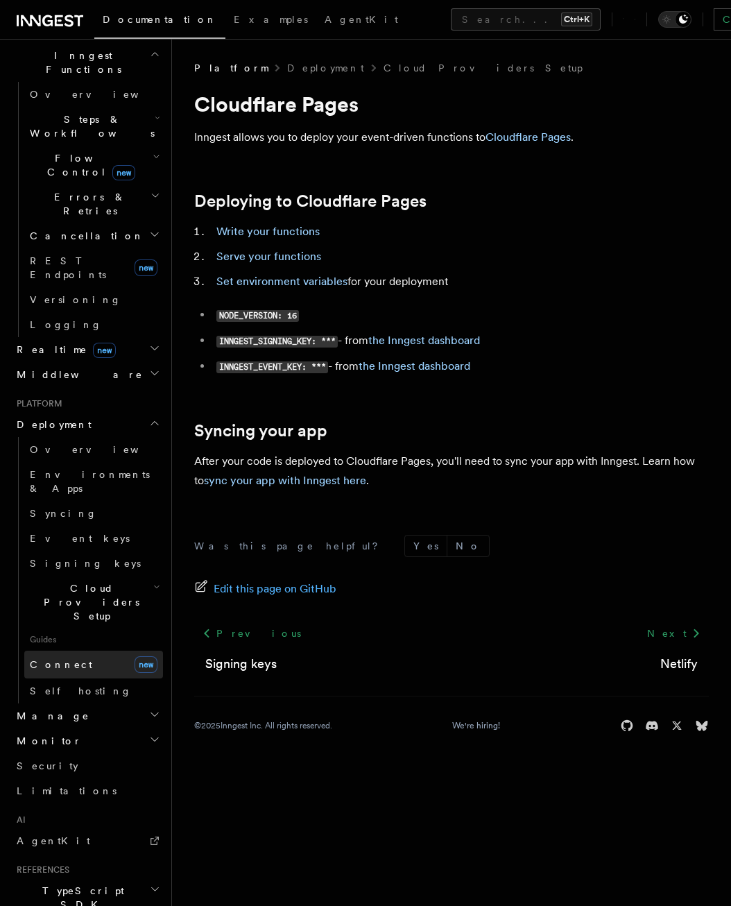
click at [92, 651] on link "Connect new" at bounding box center [93, 665] width 139 height 28
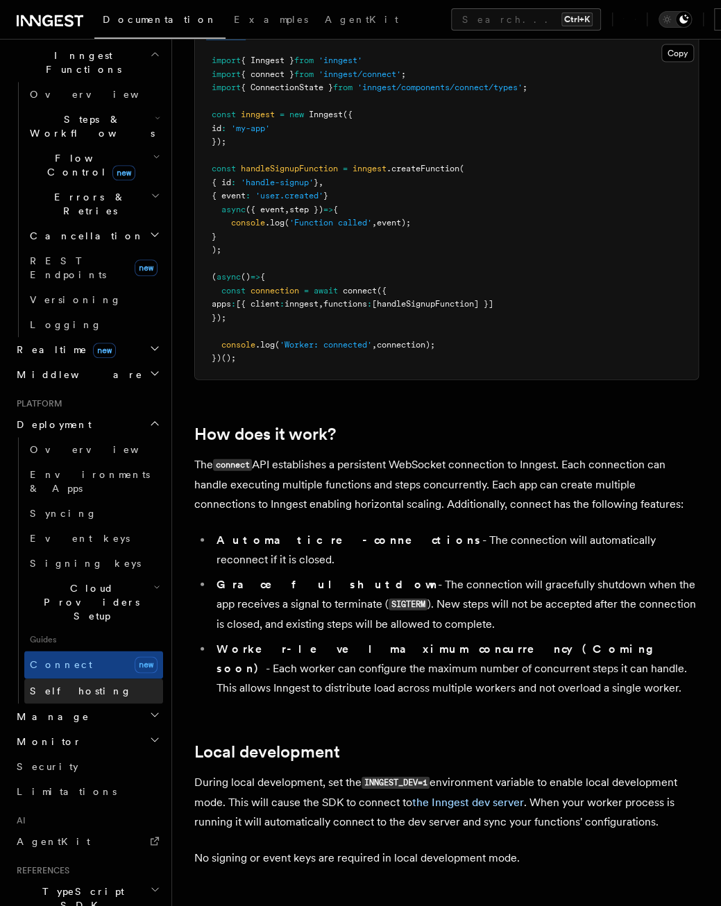
scroll to position [1179, 0]
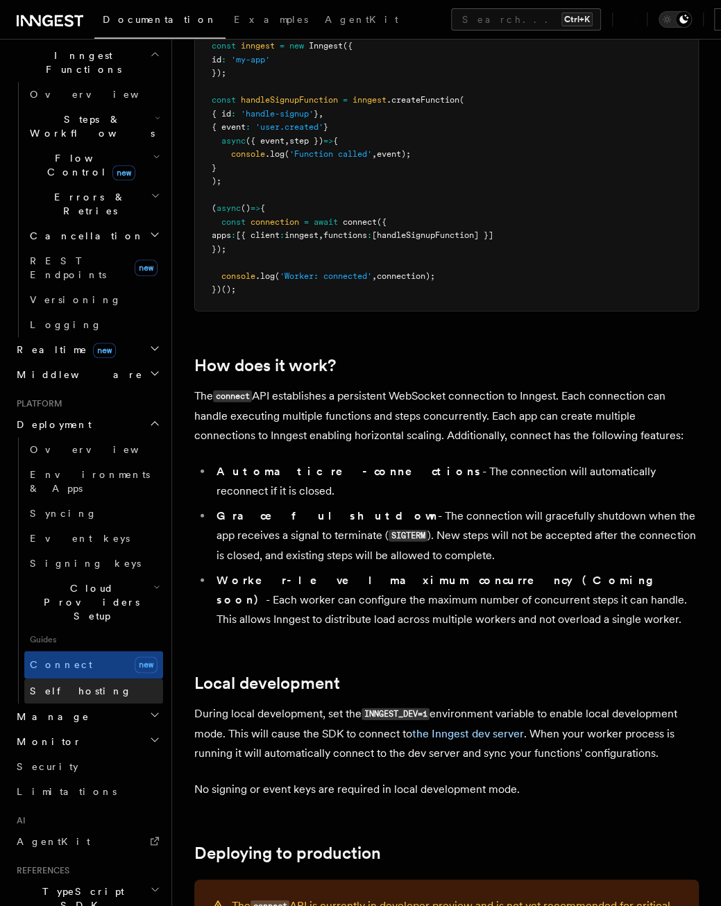
click at [69, 684] on span "Self hosting" at bounding box center [81, 691] width 102 height 14
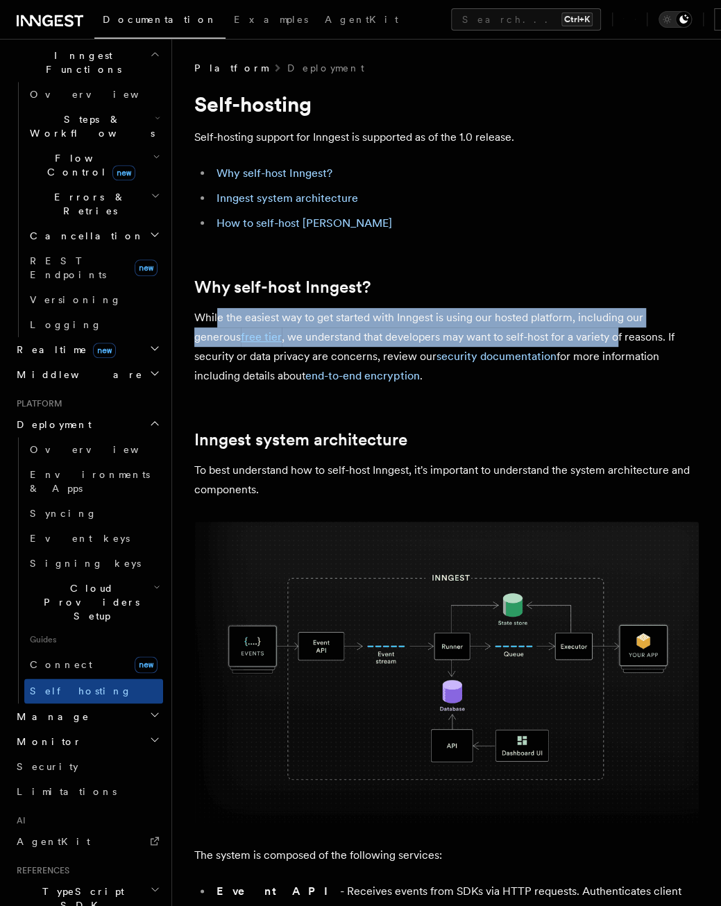
drag, startPoint x: 215, startPoint y: 318, endPoint x: 565, endPoint y: 330, distance: 350.5
click at [565, 330] on p "While the easiest way to get started with Inngest is using our hosted platform,…" at bounding box center [446, 347] width 504 height 78
drag, startPoint x: 565, startPoint y: 330, endPoint x: 527, endPoint y: 344, distance: 41.5
click at [527, 344] on p "While the easiest way to get started with Inngest is using our hosted platform,…" at bounding box center [446, 347] width 504 height 78
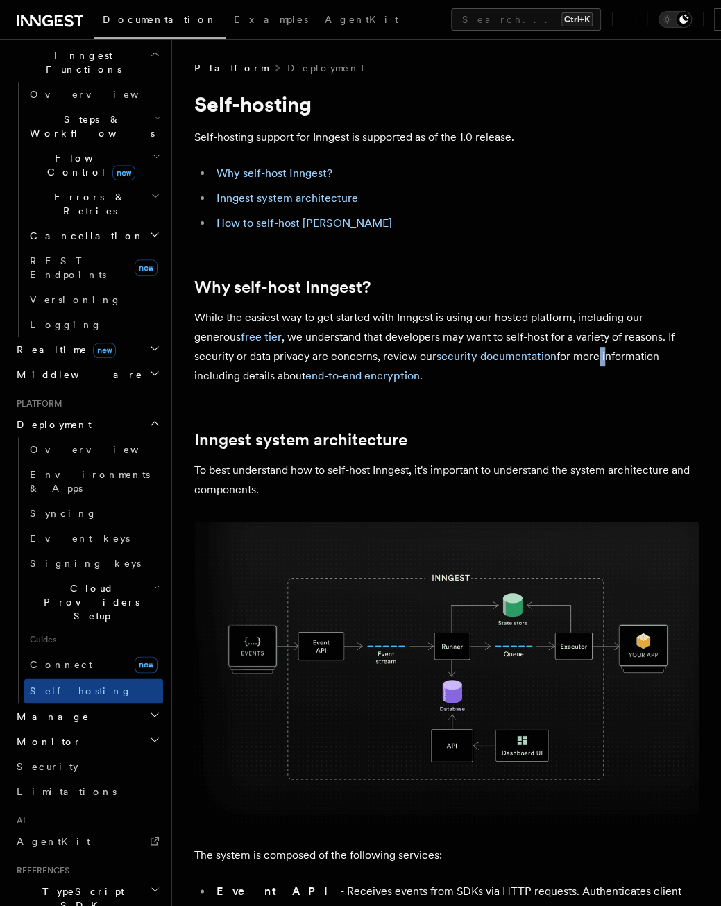
drag, startPoint x: 545, startPoint y: 350, endPoint x: 538, endPoint y: 366, distance: 16.8
click at [538, 366] on p "While the easiest way to get started with Inngest is using our hosted platform,…" at bounding box center [446, 347] width 504 height 78
click at [543, 371] on p "While the easiest way to get started with Inngest is using our hosted platform,…" at bounding box center [446, 347] width 504 height 78
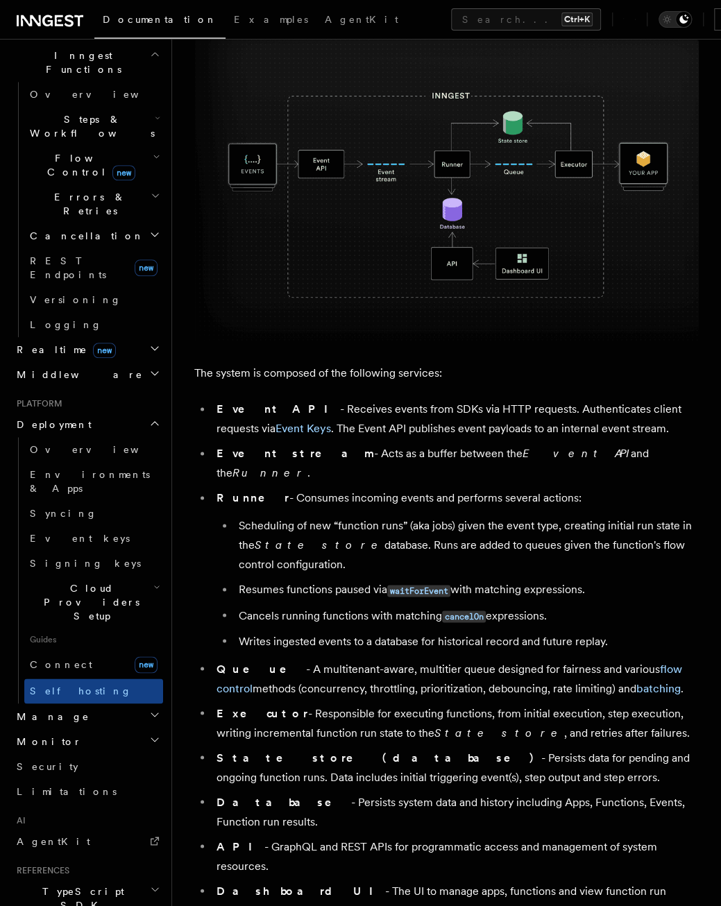
scroll to position [486, 0]
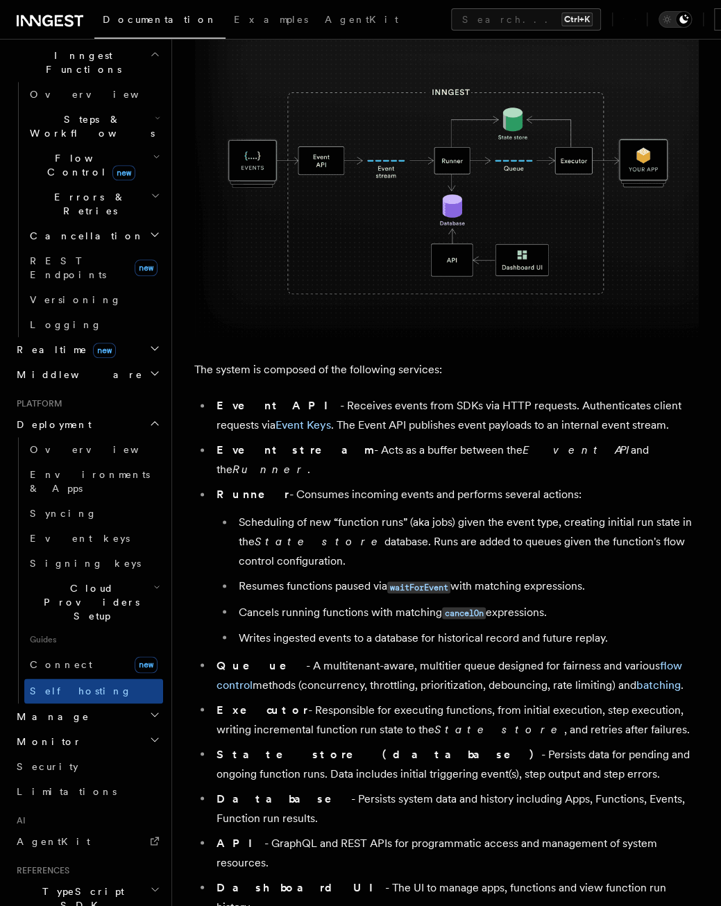
drag, startPoint x: 266, startPoint y: 457, endPoint x: 580, endPoint y: 583, distance: 338.0
click at [580, 583] on ul "Event API - Receives events from SDKs via HTTP requests. Authenticates client r…" at bounding box center [446, 656] width 504 height 520
drag, startPoint x: 580, startPoint y: 583, endPoint x: 564, endPoint y: 588, distance: 16.7
click at [580, 602] on li "Cancels running functions with matching cancelOn expressions." at bounding box center [466, 612] width 464 height 20
click at [536, 602] on li "Cancels running functions with matching cancelOn expressions." at bounding box center [466, 612] width 464 height 20
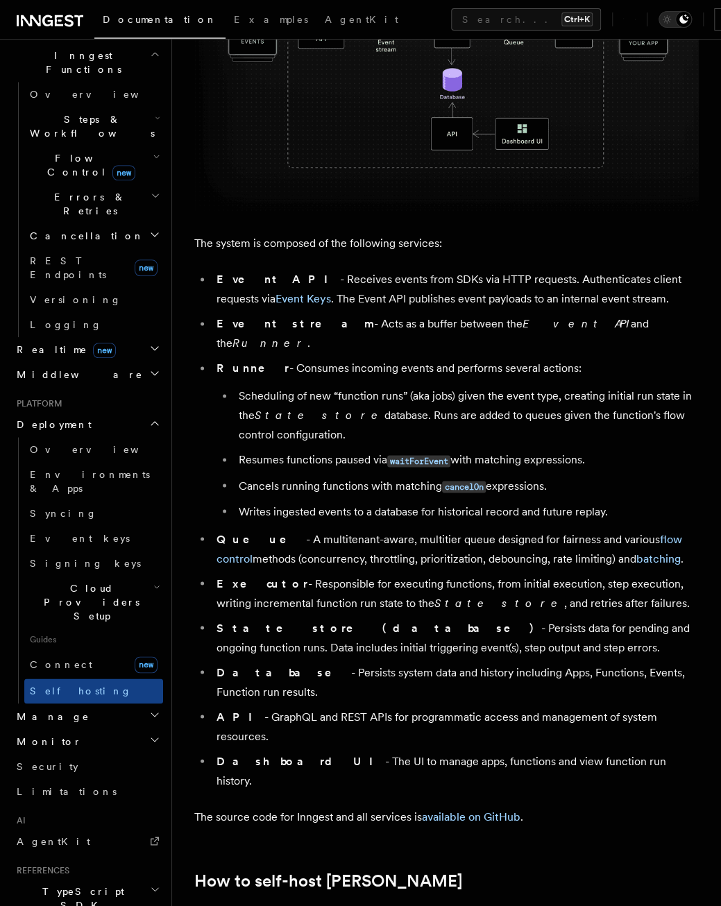
scroll to position [624, 0]
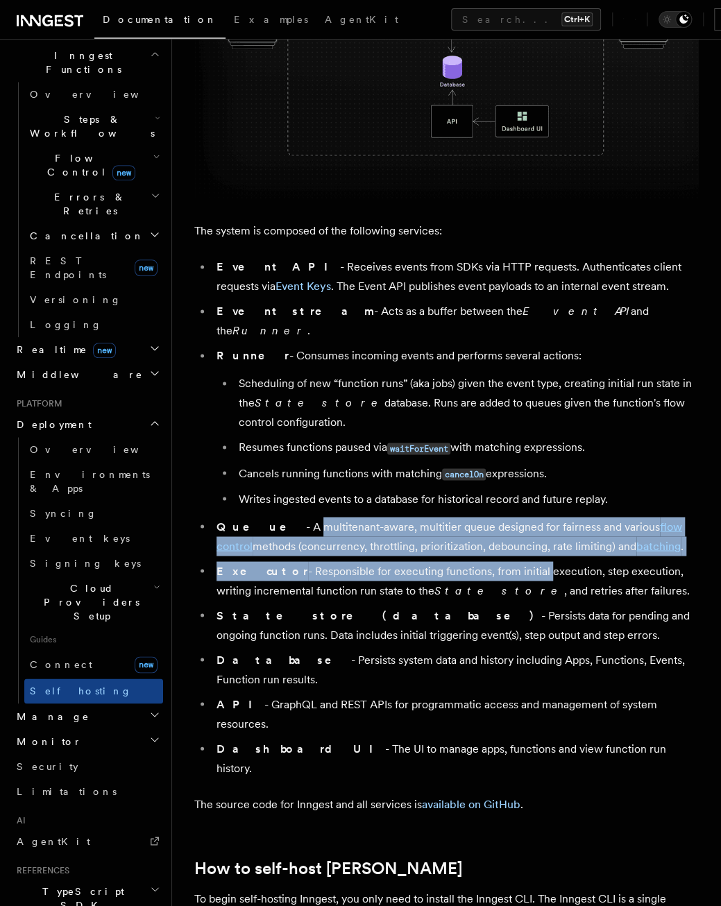
drag, startPoint x: 266, startPoint y: 511, endPoint x: 505, endPoint y: 541, distance: 241.2
click at [505, 541] on ul "Event API - Receives events from SDKs via HTTP requests. Authenticates client r…" at bounding box center [446, 517] width 504 height 520
drag, startPoint x: 505, startPoint y: 541, endPoint x: 438, endPoint y: 514, distance: 72.5
click at [438, 517] on li "Queue - A multitenant-aware, multitier queue designed for fairness and various …" at bounding box center [455, 536] width 486 height 39
click at [345, 517] on li "Queue - A multitenant-aware, multitier queue designed for fairness and various …" at bounding box center [455, 536] width 486 height 39
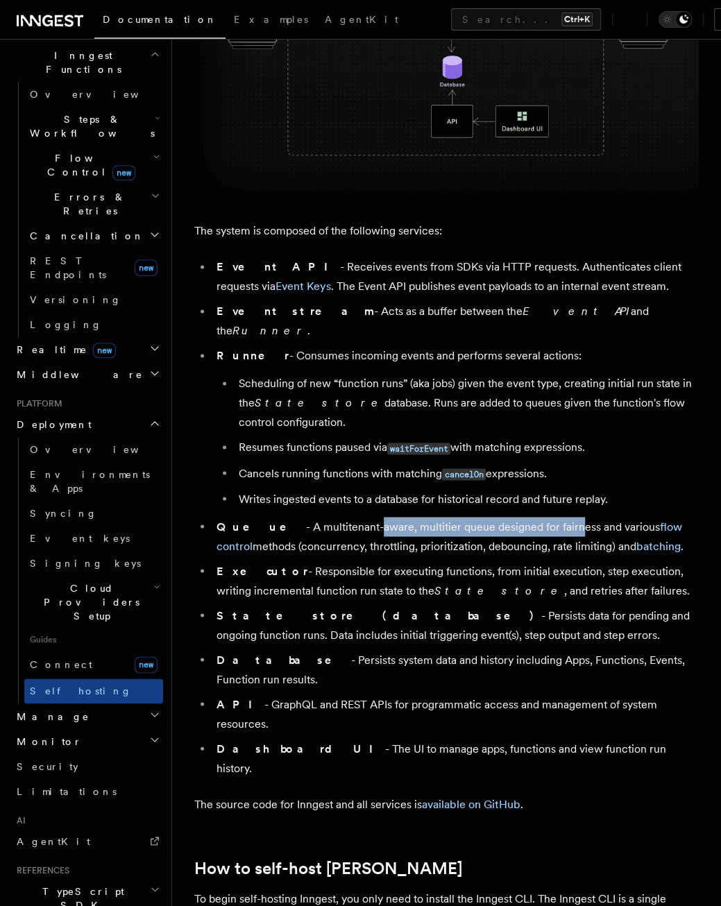
drag, startPoint x: 325, startPoint y: 502, endPoint x: 522, endPoint y: 513, distance: 197.3
click at [522, 517] on li "Queue - A multitenant-aware, multitier queue designed for fairness and various …" at bounding box center [455, 536] width 486 height 39
drag, startPoint x: 522, startPoint y: 513, endPoint x: 445, endPoint y: 521, distance: 77.4
click at [446, 521] on li "Queue - A multitenant-aware, multitier queue designed for fairness and various …" at bounding box center [455, 536] width 486 height 39
drag, startPoint x: 385, startPoint y: 516, endPoint x: 370, endPoint y: 502, distance: 21.1
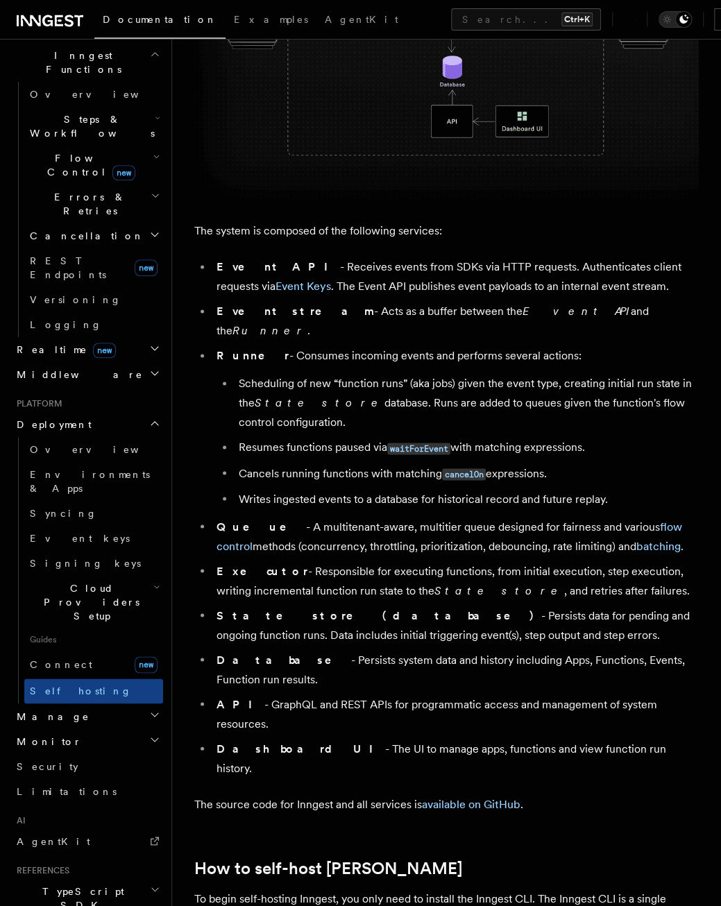
click at [384, 517] on li "Queue - A multitenant-aware, multitier queue designed for fairness and various …" at bounding box center [455, 536] width 486 height 39
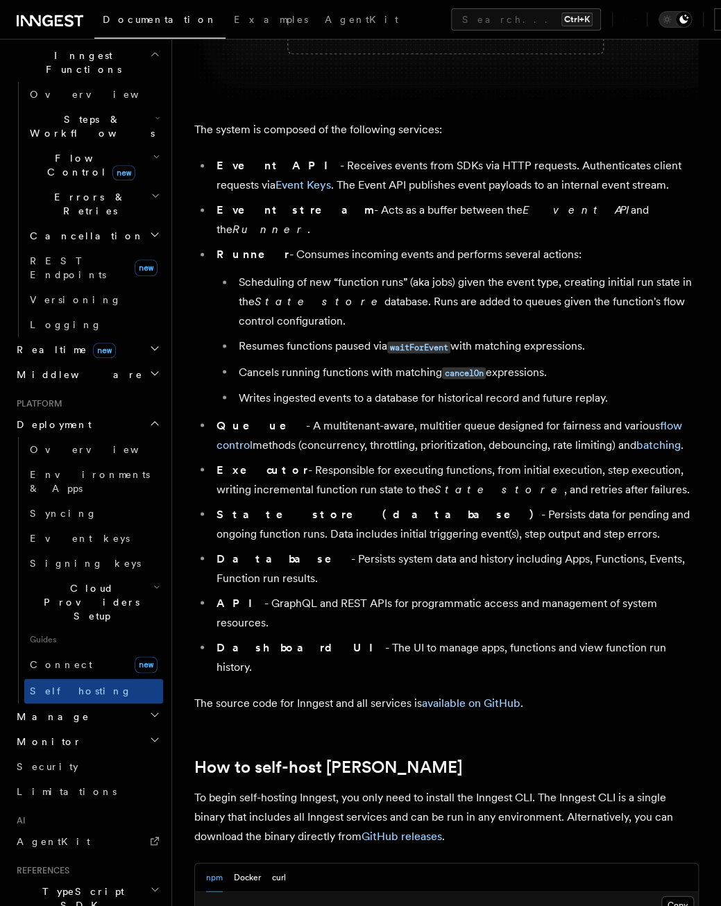
scroll to position [763, 0]
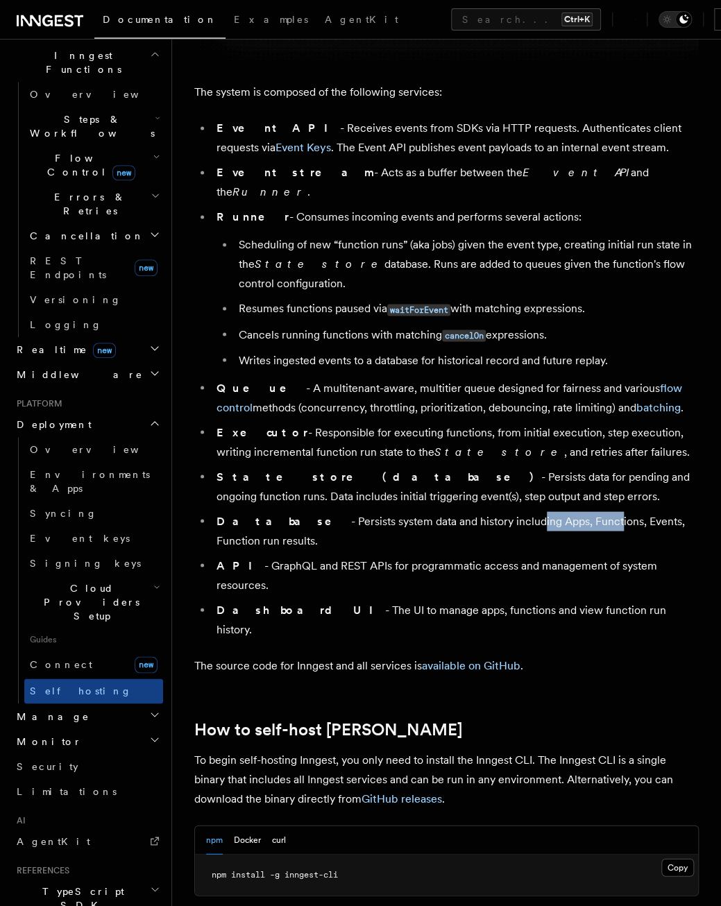
drag, startPoint x: 460, startPoint y: 490, endPoint x: 535, endPoint y: 508, distance: 77.1
click at [535, 508] on ul "Event API - Receives events from SDKs via HTTP requests. Authenticates client r…" at bounding box center [446, 379] width 504 height 520
click at [333, 511] on li "Database - Persists system data and history including Apps, Functions, Events, …" at bounding box center [455, 530] width 486 height 39
drag, startPoint x: 241, startPoint y: 545, endPoint x: 416, endPoint y: 534, distance: 175.1
click at [416, 534] on ul "Event API - Receives events from SDKs via HTTP requests. Authenticates client r…" at bounding box center [446, 379] width 504 height 520
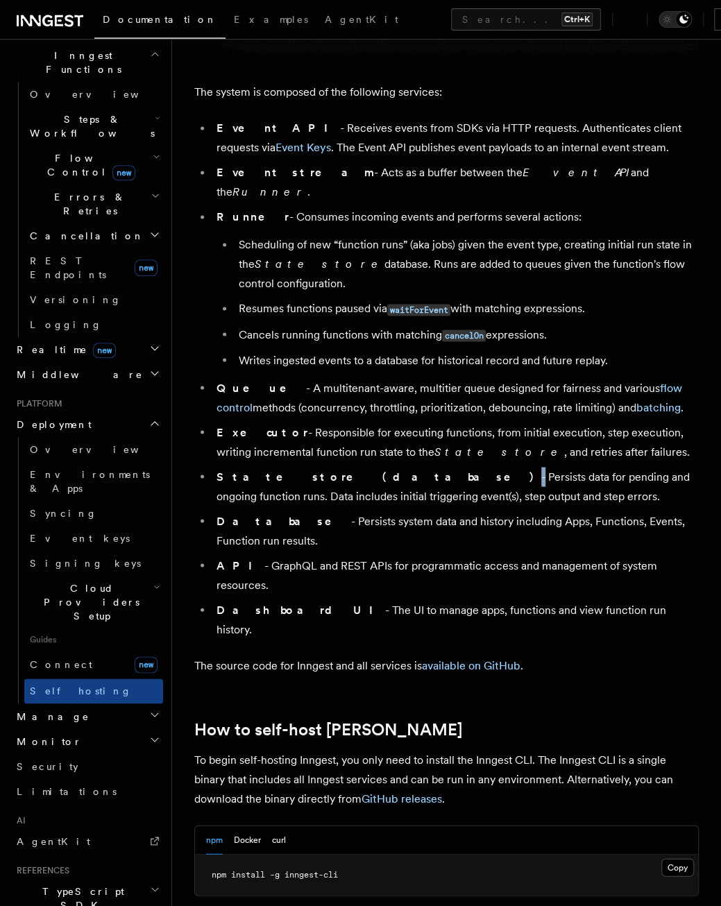
drag, startPoint x: 416, startPoint y: 534, endPoint x: 323, endPoint y: 454, distance: 122.5
click at [329, 467] on li "State store (database) - Persists data for pending and ongoing function runs. D…" at bounding box center [455, 486] width 486 height 39
drag, startPoint x: 323, startPoint y: 450, endPoint x: 452, endPoint y: 474, distance: 131.3
click at [452, 474] on li "State store (database) - Persists data for pending and ongoing function runs. D…" at bounding box center [455, 486] width 486 height 39
click at [452, 473] on li "State store (database) - Persists data for pending and ongoing function runs. D…" at bounding box center [455, 486] width 486 height 39
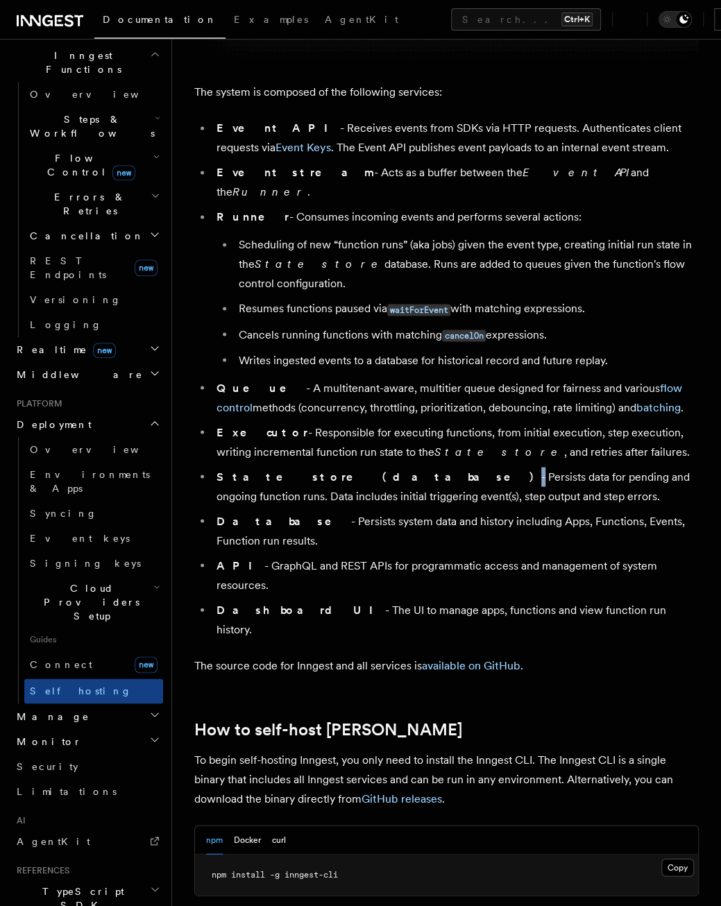
click at [463, 467] on li "State store (database) - Persists data for pending and ongoing function runs. D…" at bounding box center [455, 486] width 486 height 39
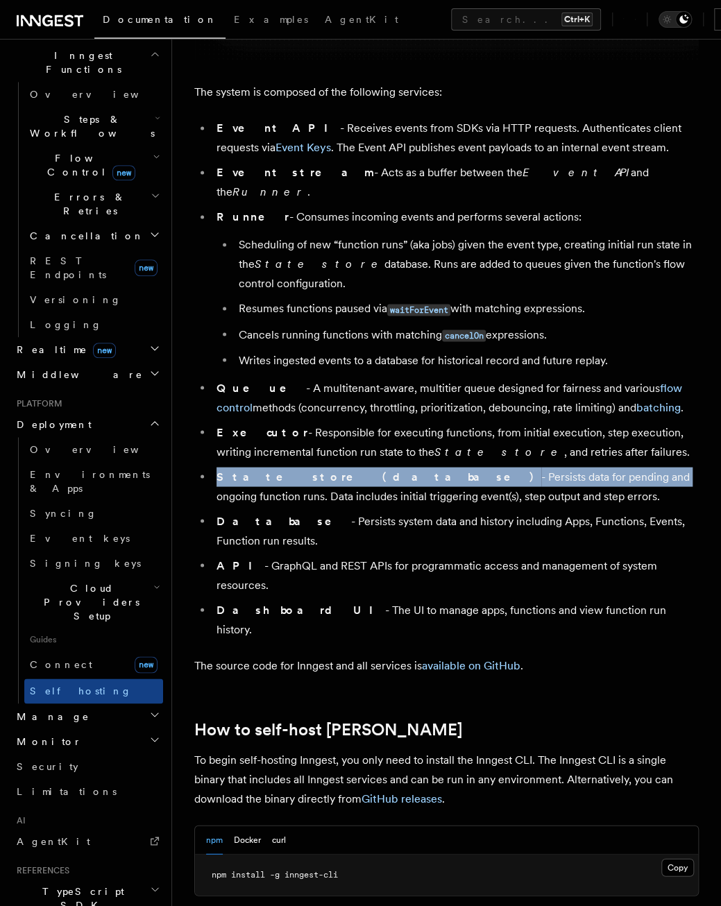
drag, startPoint x: 479, startPoint y: 466, endPoint x: 205, endPoint y: 453, distance: 273.6
click at [212, 467] on li "State store (database) - Persists data for pending and ongoing function runs. D…" at bounding box center [455, 486] width 486 height 39
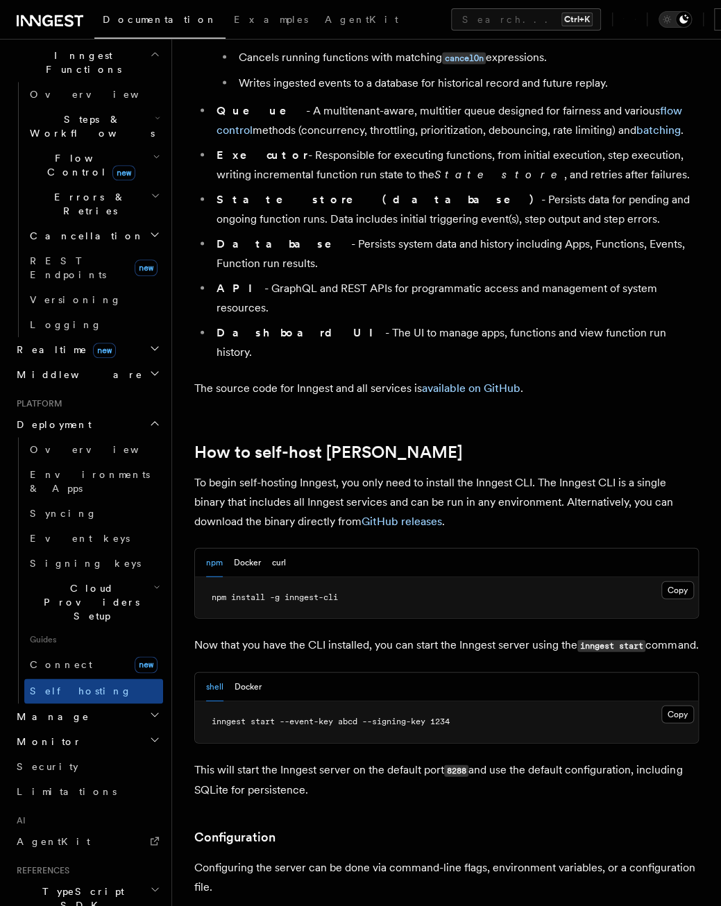
click at [347, 548] on div "npm Docker curl" at bounding box center [446, 562] width 503 height 28
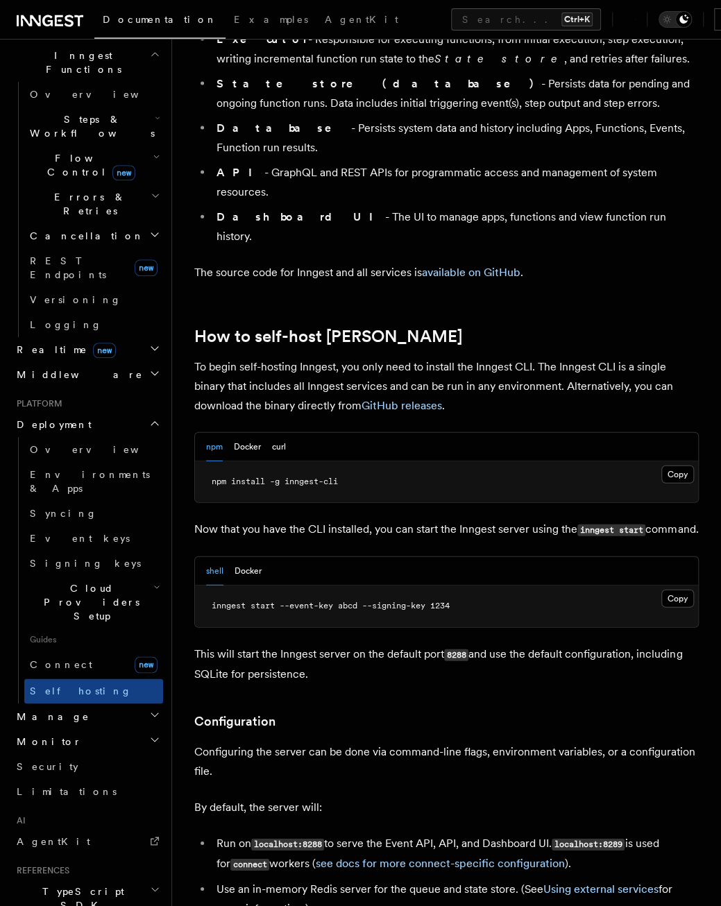
scroll to position [1179, 0]
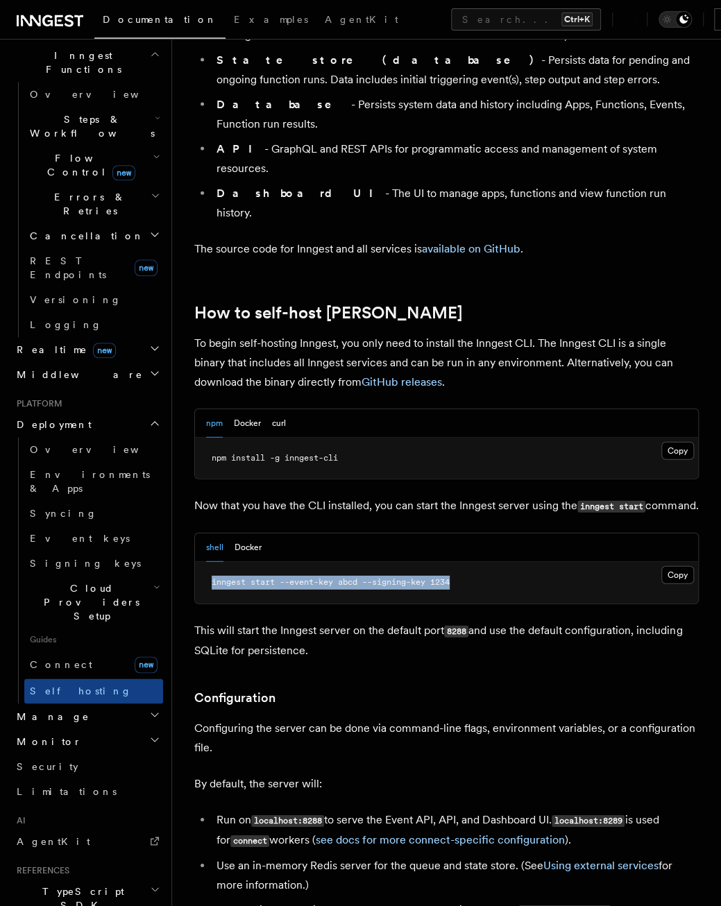
drag, startPoint x: 500, startPoint y: 550, endPoint x: 187, endPoint y: 536, distance: 313.2
drag, startPoint x: 187, startPoint y: 536, endPoint x: 432, endPoint y: 532, distance: 244.9
click at [432, 562] on pre "inngest start --event-key abcd --signing-key 1234" at bounding box center [446, 583] width 503 height 42
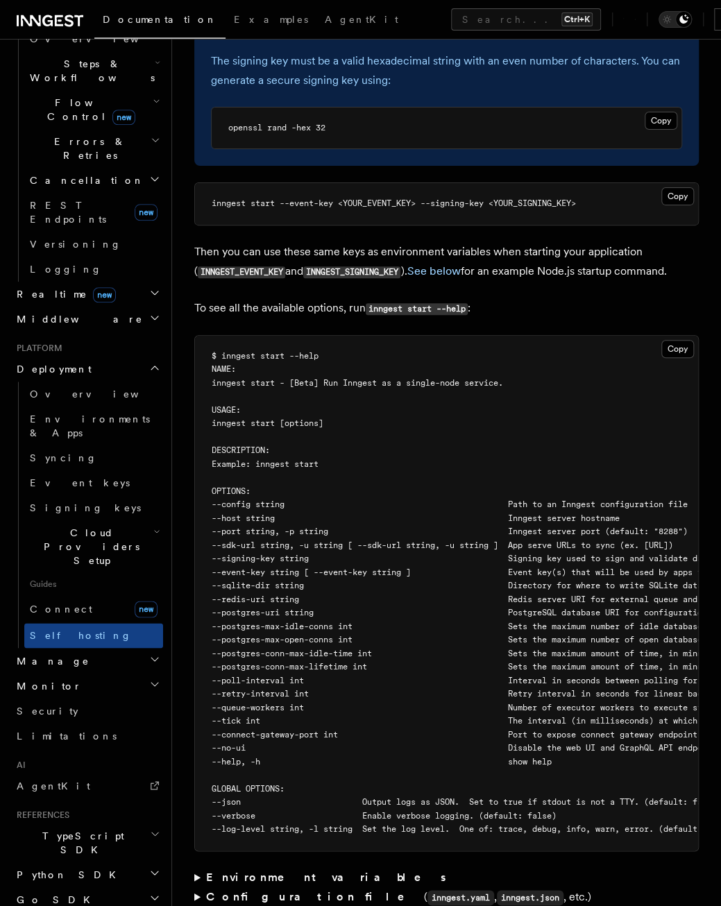
scroll to position [2220, 0]
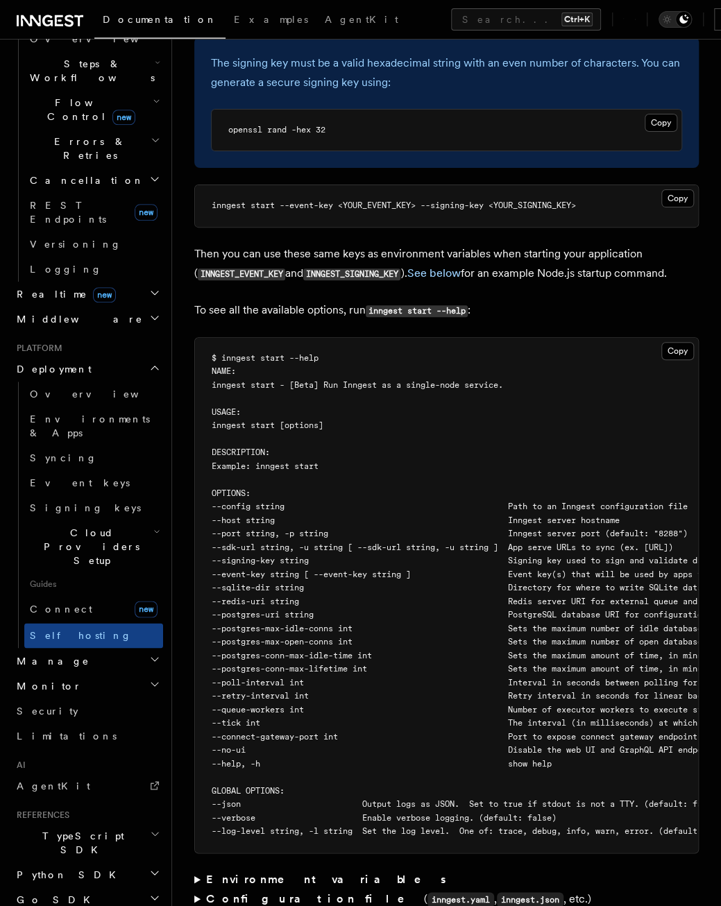
click at [316, 300] on p "To see all the available options, run inngest start --help :" at bounding box center [446, 310] width 504 height 20
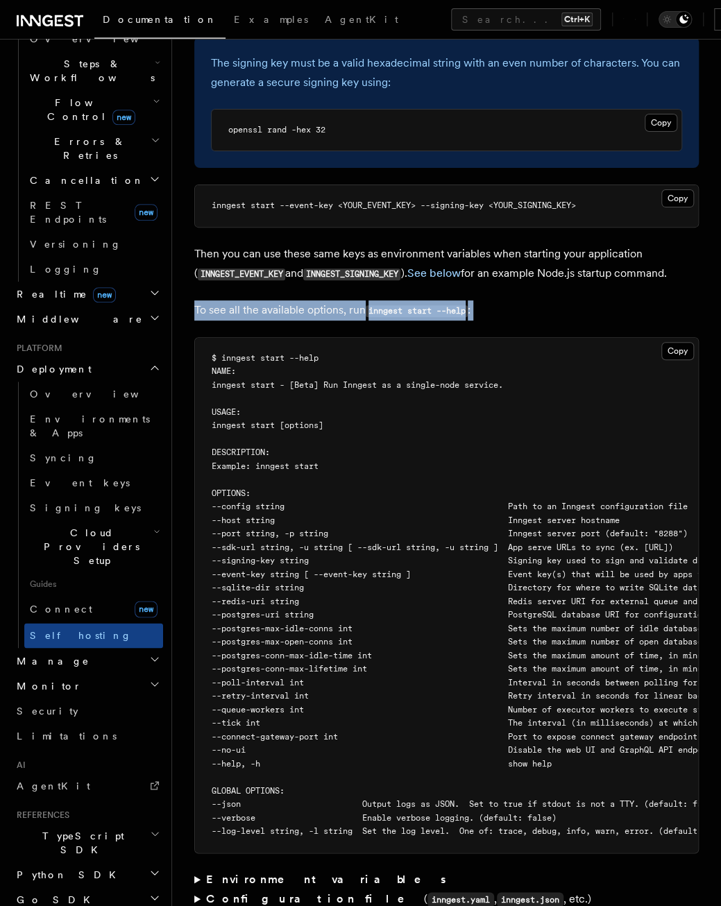
click at [316, 300] on p "To see all the available options, run inngest start --help :" at bounding box center [446, 310] width 504 height 20
drag, startPoint x: 316, startPoint y: 269, endPoint x: 266, endPoint y: 279, distance: 50.9
click at [266, 300] on p "To see all the available options, run inngest start --help :" at bounding box center [446, 310] width 504 height 20
click at [267, 300] on p "To see all the available options, run inngest start --help :" at bounding box center [446, 310] width 504 height 20
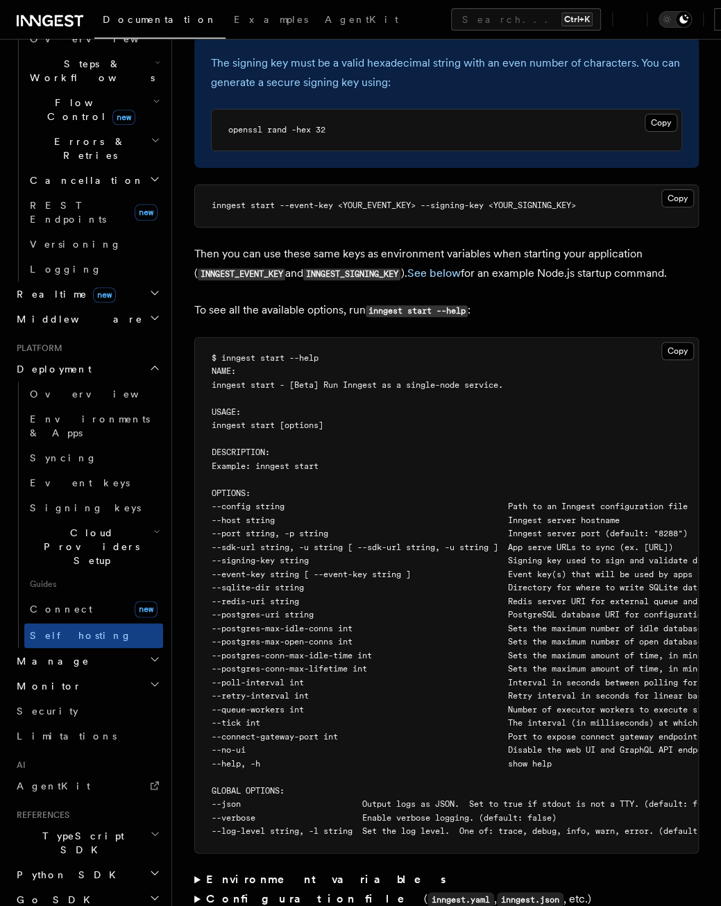
click at [333, 244] on p "Then you can use these same keys as environment variables when starting your ap…" at bounding box center [446, 264] width 504 height 40
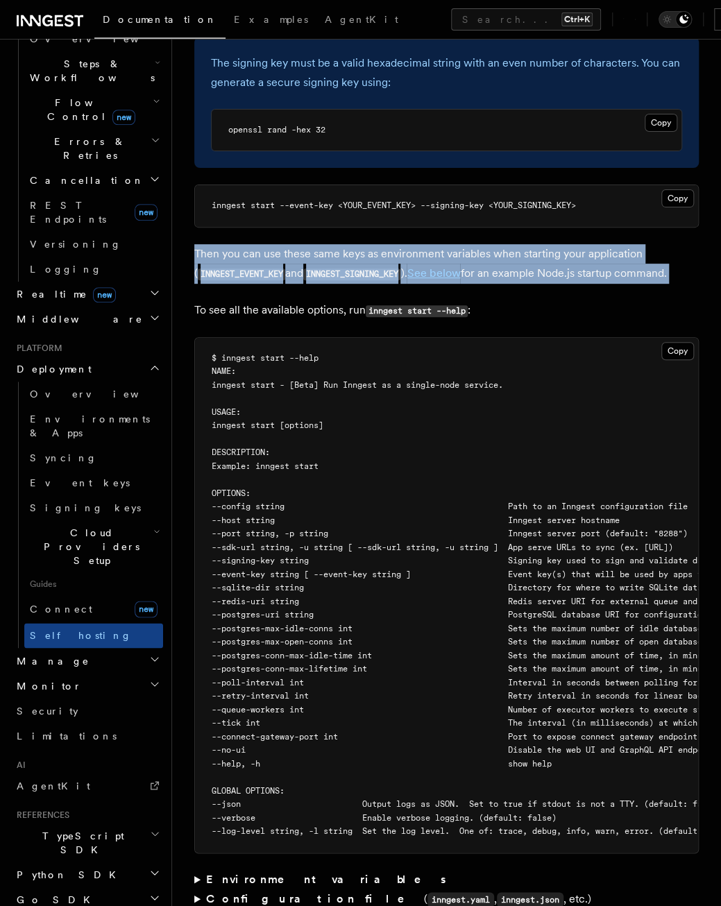
click at [333, 244] on p "Then you can use these same keys as environment variables when starting your ap…" at bounding box center [446, 264] width 504 height 40
click at [349, 244] on p "Then you can use these same keys as environment variables when starting your ap…" at bounding box center [446, 264] width 504 height 40
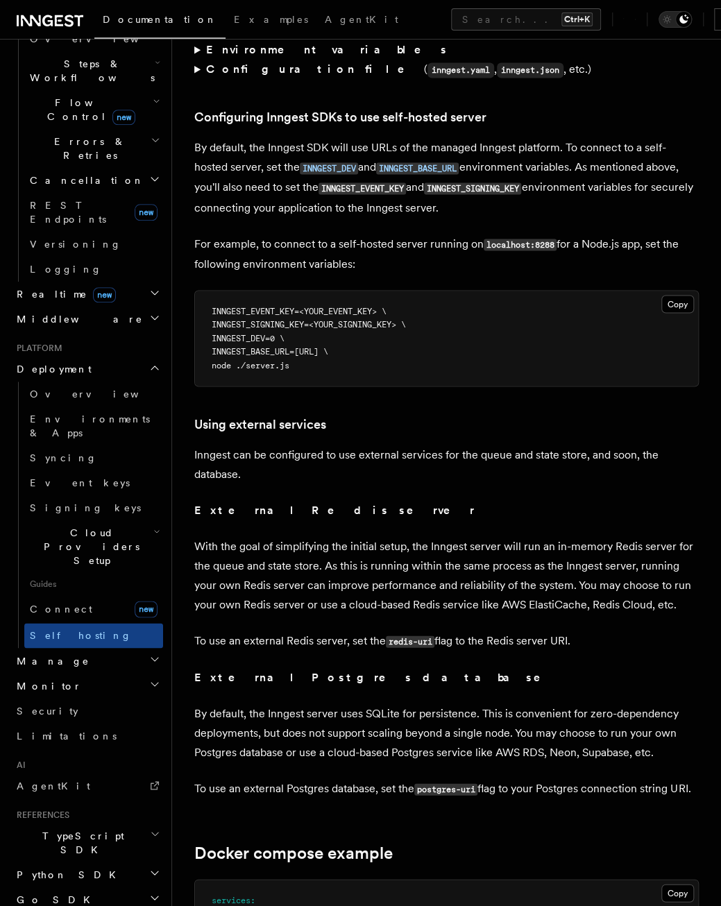
scroll to position [3053, 0]
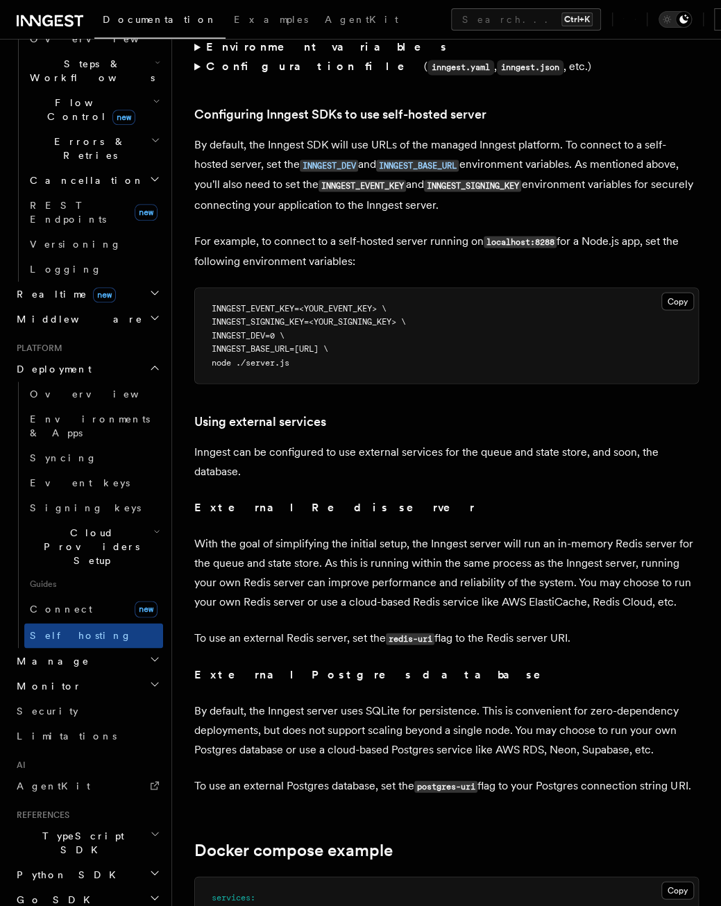
click at [83, 648] on h2 "Manage" at bounding box center [87, 660] width 152 height 25
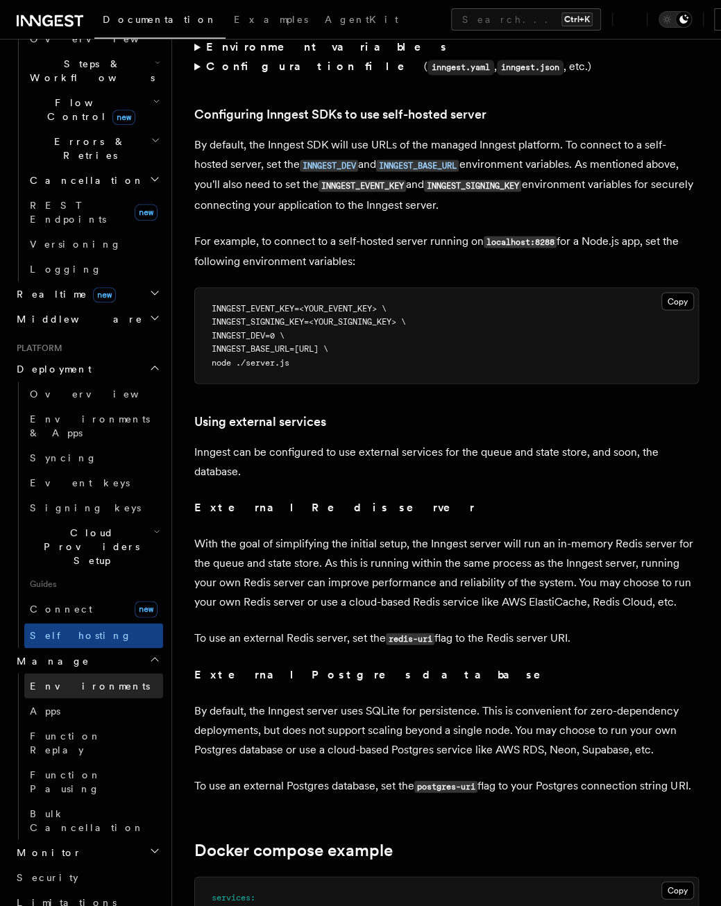
click at [75, 680] on span "Environments" at bounding box center [90, 685] width 120 height 11
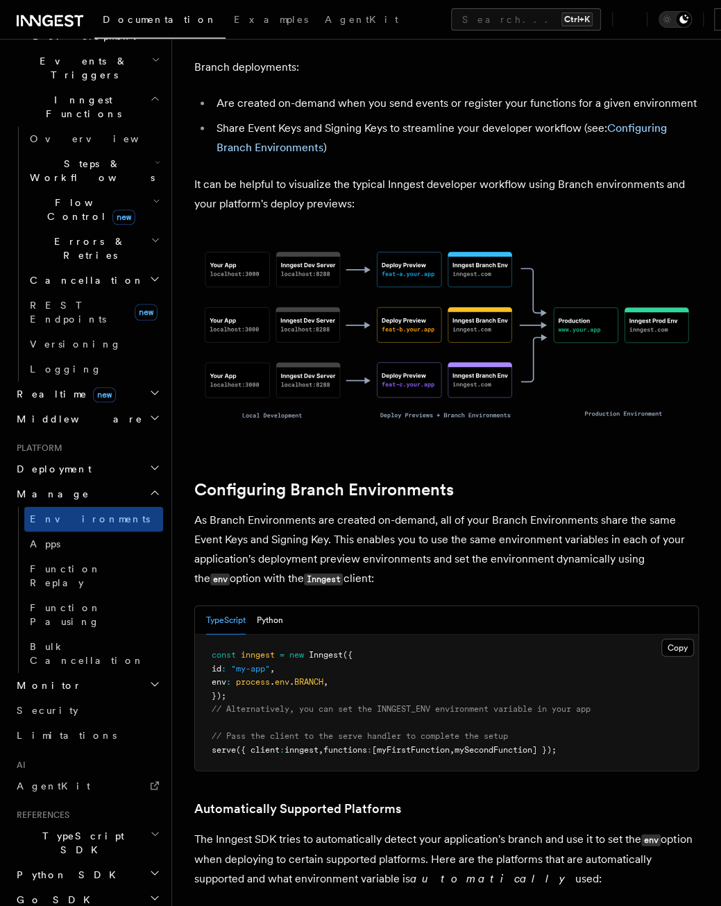
scroll to position [1110, 0]
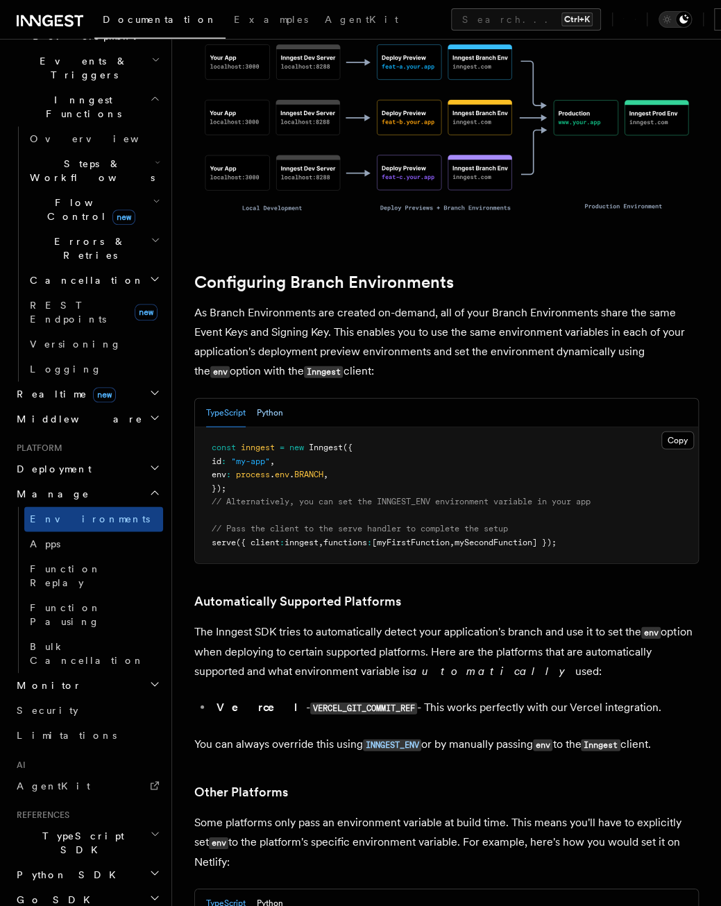
click at [266, 399] on button "Python" at bounding box center [270, 413] width 26 height 28
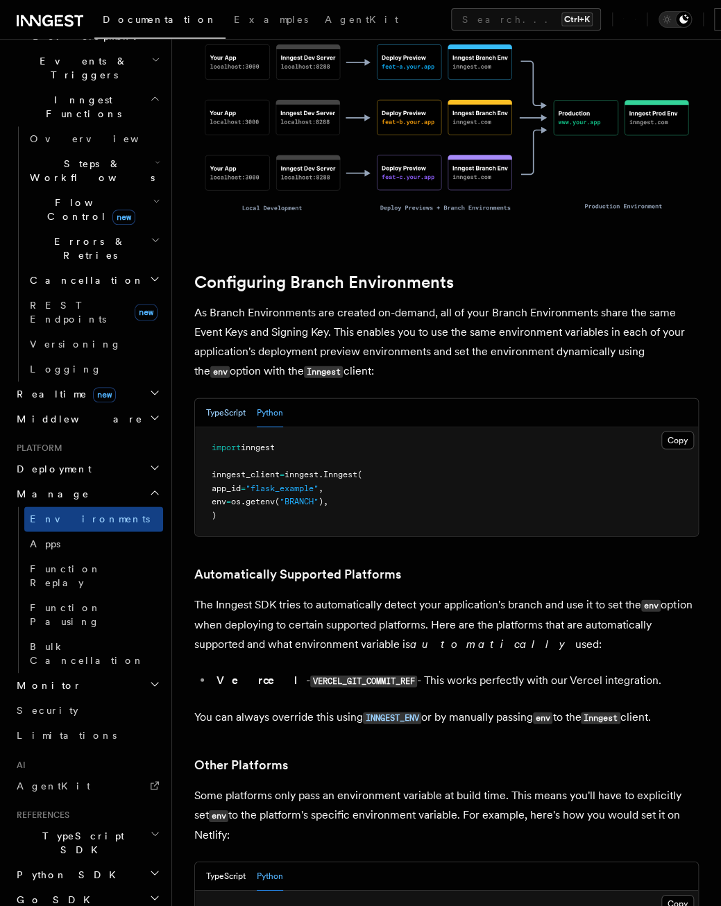
click at [224, 399] on button "TypeScript" at bounding box center [226, 413] width 40 height 28
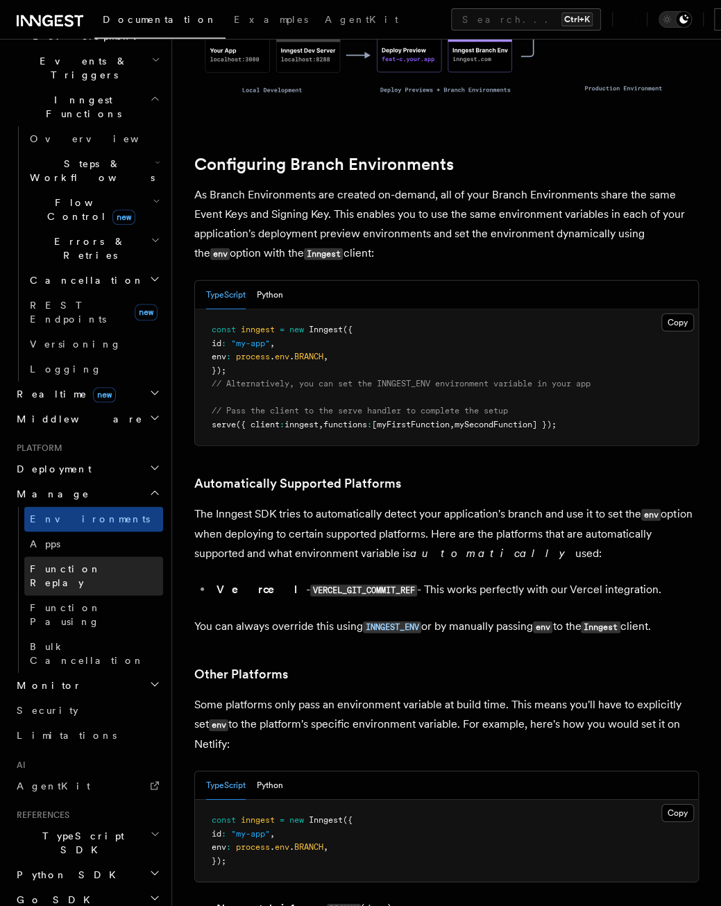
scroll to position [1318, 0]
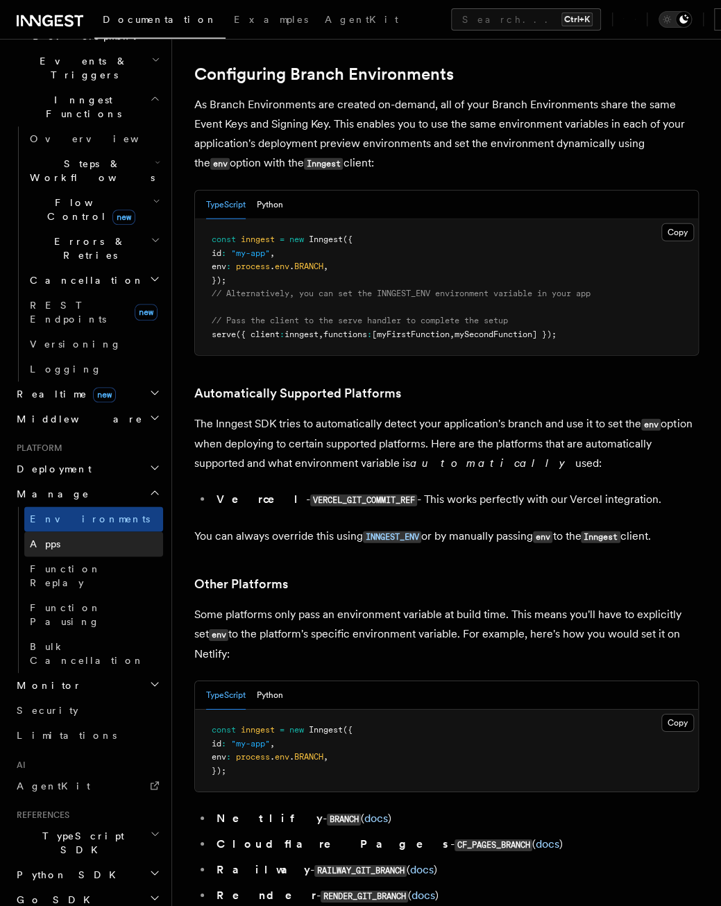
click at [103, 506] on ul "Environments Apps Function Replay Function Pausing Bulk Cancellation" at bounding box center [90, 589] width 145 height 167
click at [100, 531] on link "Apps" at bounding box center [93, 543] width 139 height 25
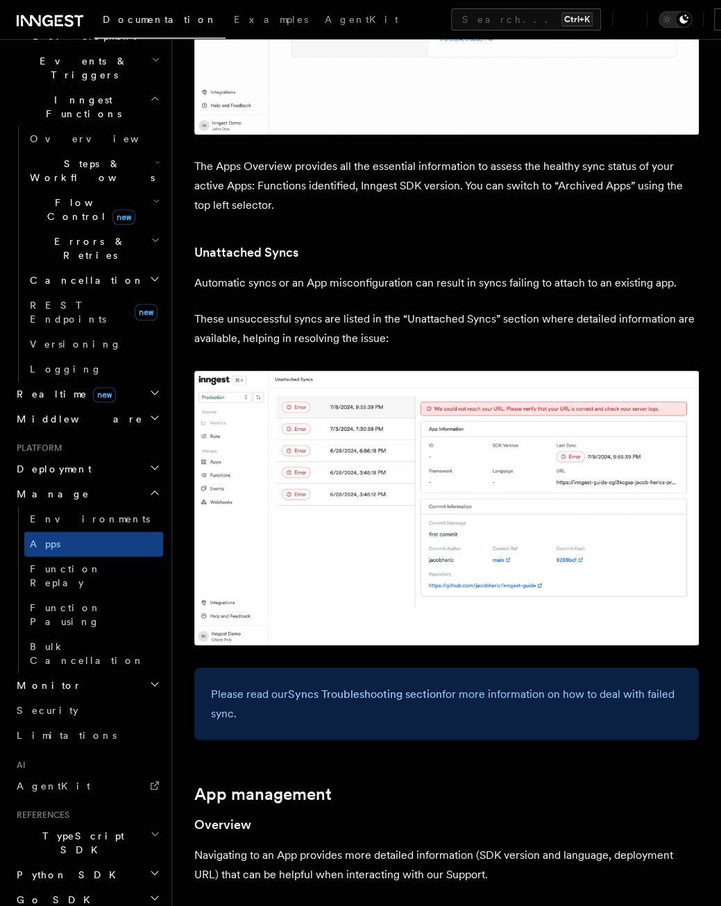
scroll to position [694, 0]
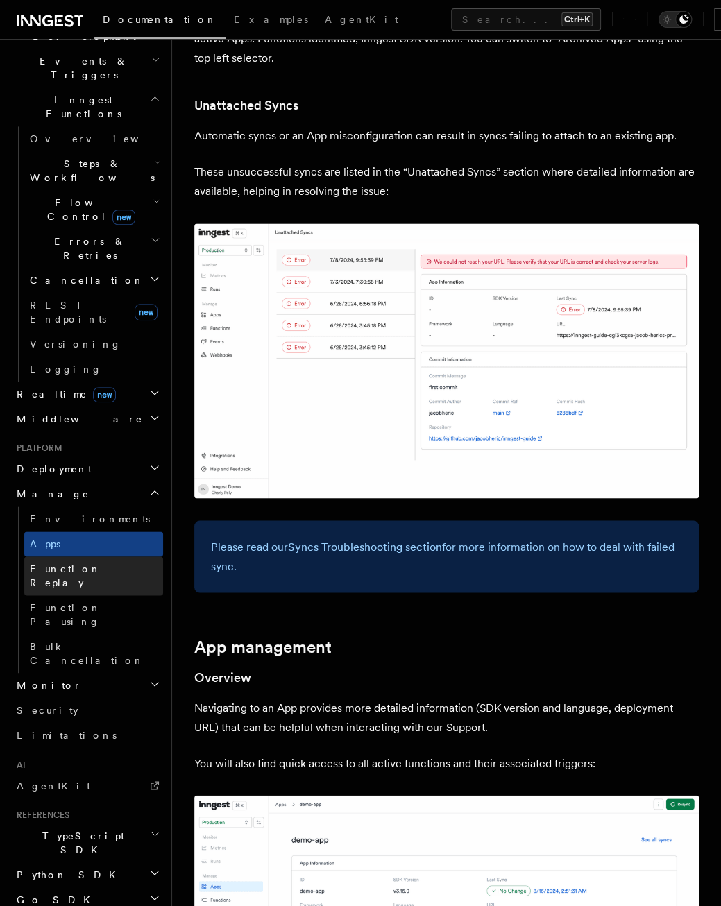
click at [105, 556] on link "Function Replay" at bounding box center [93, 575] width 139 height 39
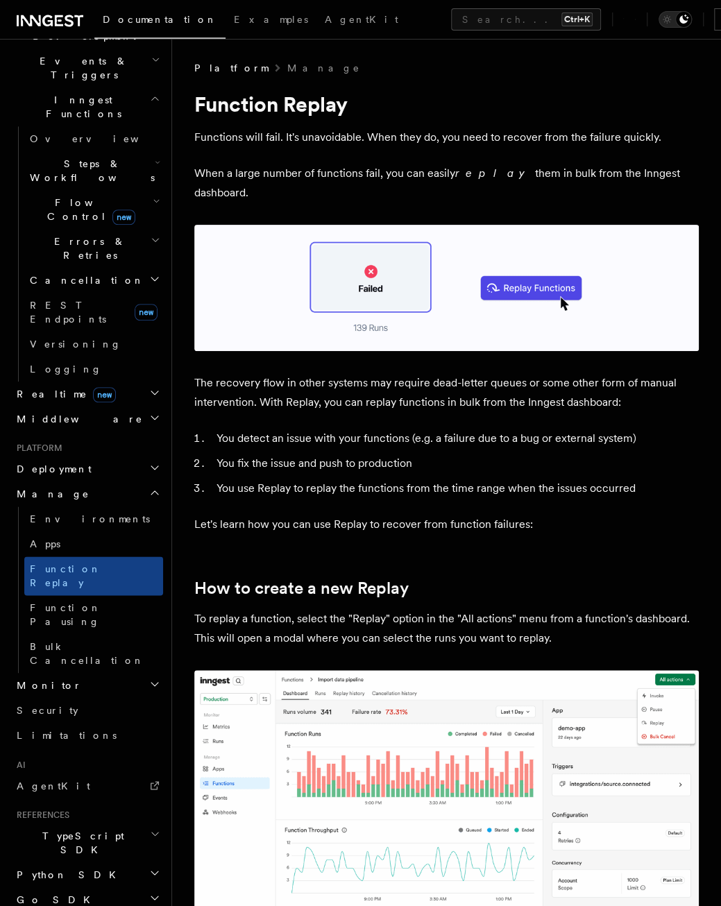
scroll to position [416, 0]
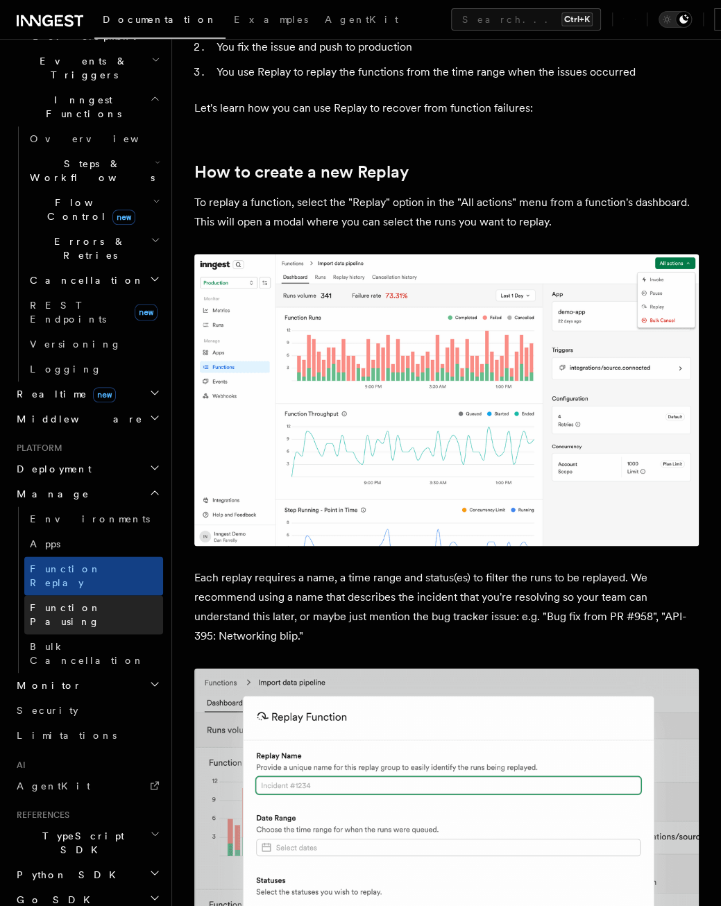
click at [79, 602] on span "Function Pausing" at bounding box center [65, 614] width 71 height 25
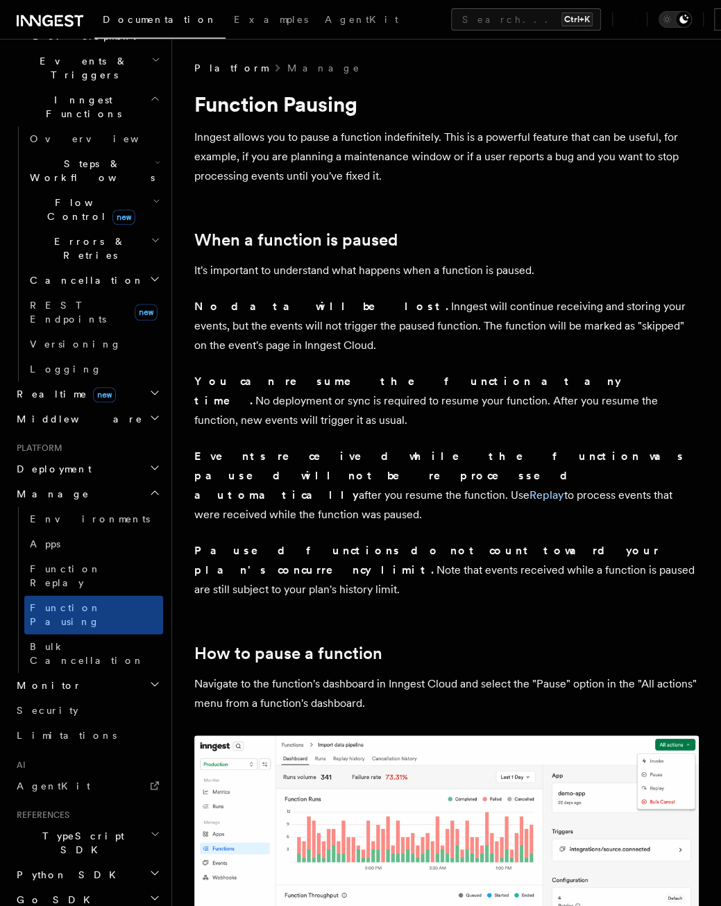
click at [118, 673] on h2 "Monitor" at bounding box center [87, 685] width 152 height 25
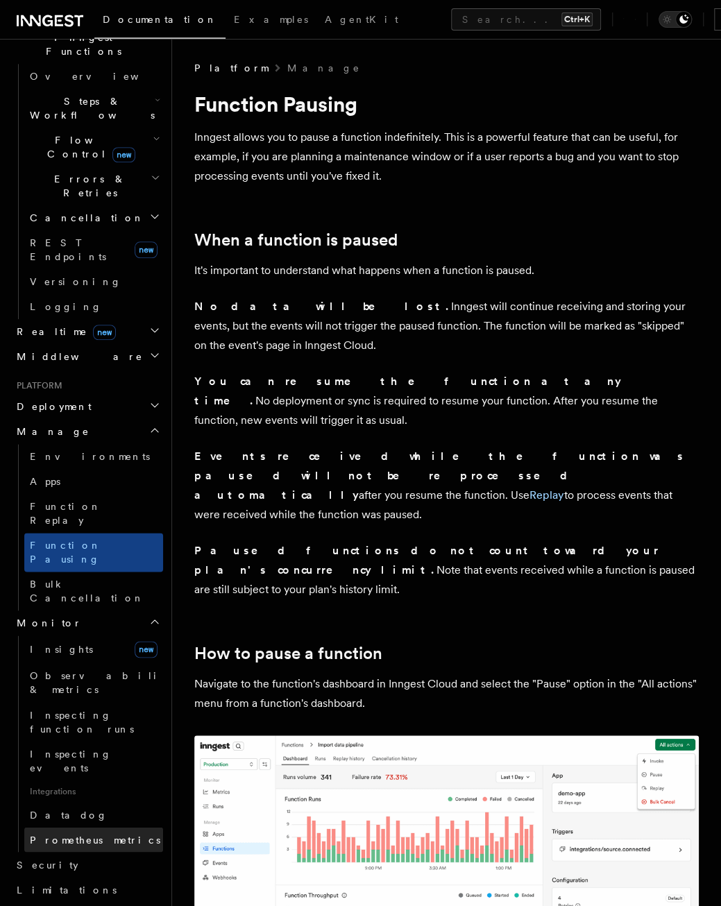
scroll to position [531, 0]
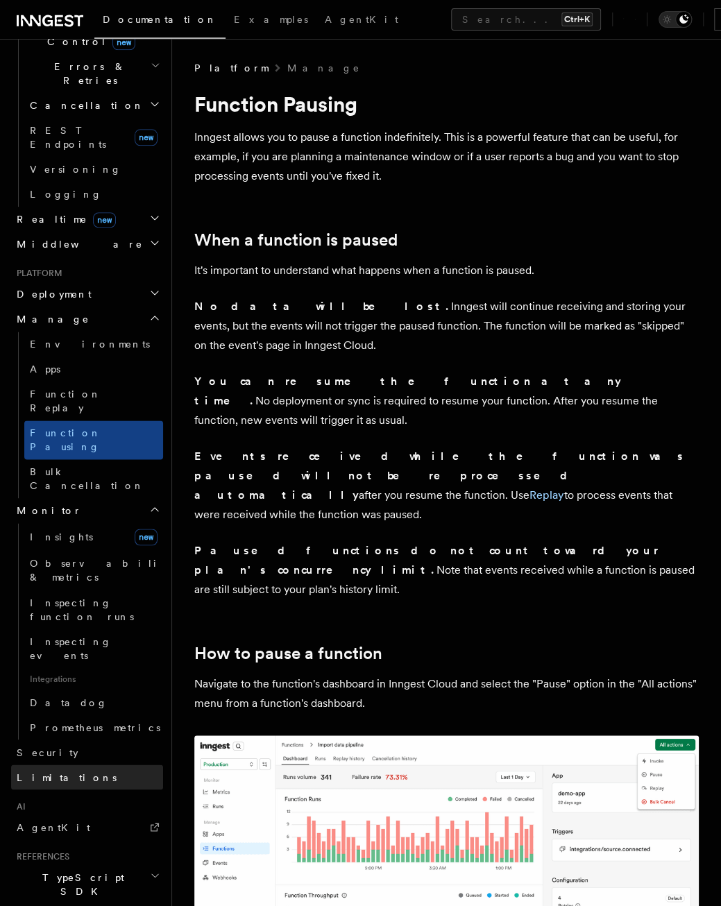
click at [96, 765] on link "Limitations" at bounding box center [87, 777] width 152 height 25
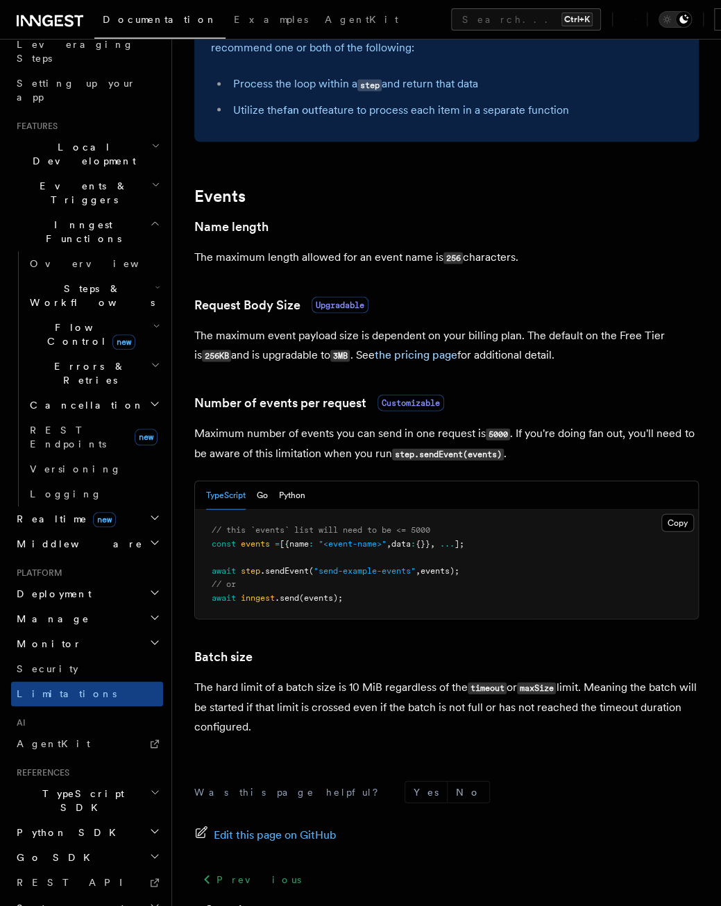
scroll to position [1079, 0]
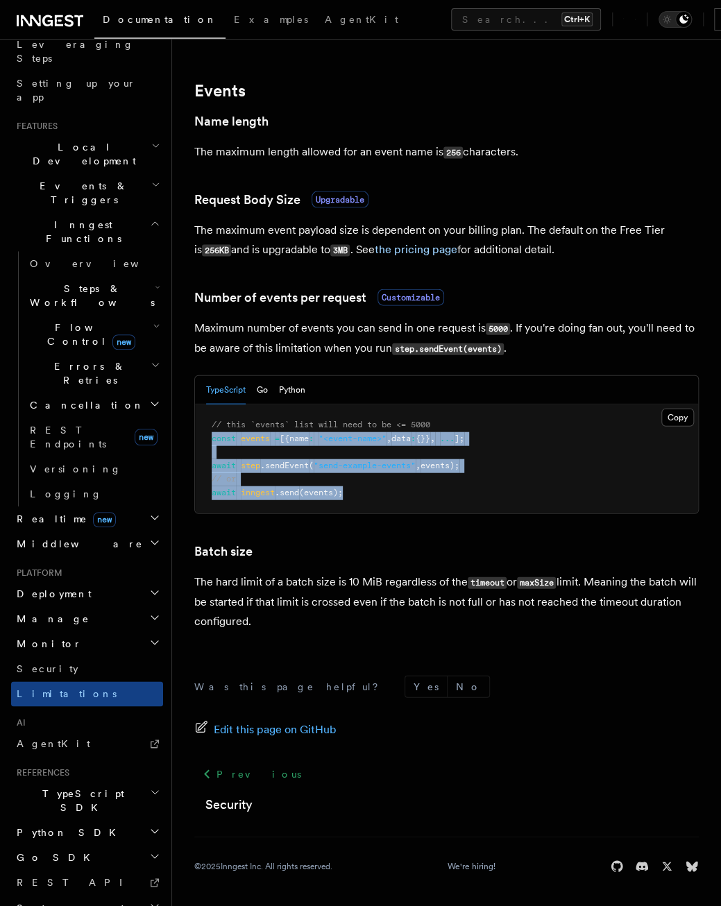
drag, startPoint x: 422, startPoint y: 502, endPoint x: 211, endPoint y: 433, distance: 222.5
click at [211, 433] on pre "// this `events` list will need to be <= 5000 const events = [{name : "<event-n…" at bounding box center [446, 458] width 503 height 109
click at [207, 434] on pre "// this `events` list will need to be <= 5000 const events = [{name : "<event-n…" at bounding box center [446, 458] width 503 height 109
drag, startPoint x: 207, startPoint y: 434, endPoint x: 364, endPoint y: 488, distance: 166.3
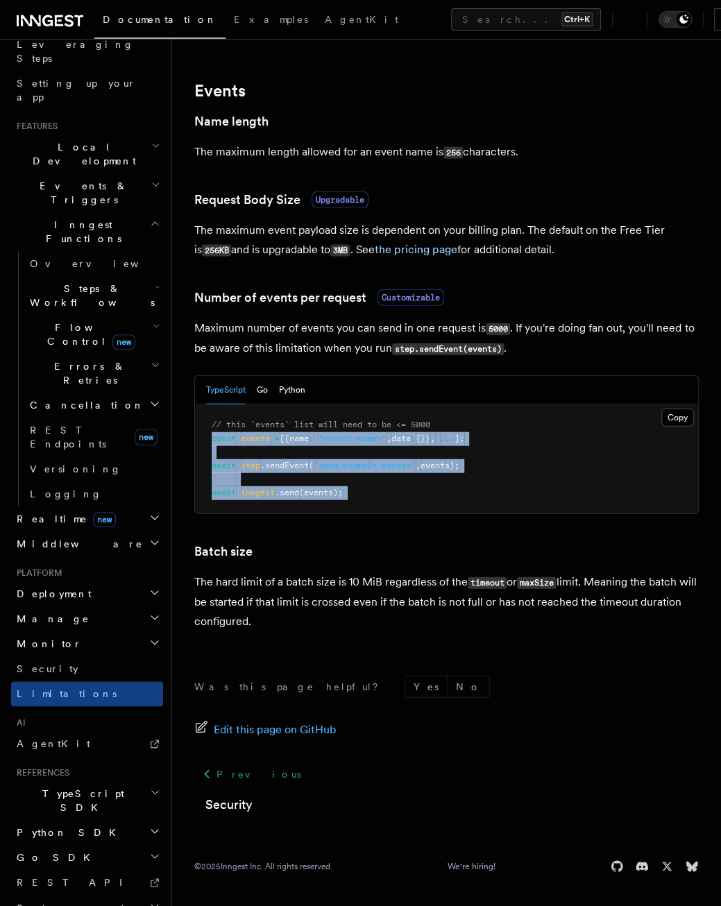
click at [364, 488] on pre "// this `events` list will need to be <= 5000 const events = [{name : "<event-n…" at bounding box center [446, 458] width 503 height 109
click at [386, 492] on pre "// this `events` list will need to be <= 5000 const events = [{name : "<event-n…" at bounding box center [446, 458] width 503 height 109
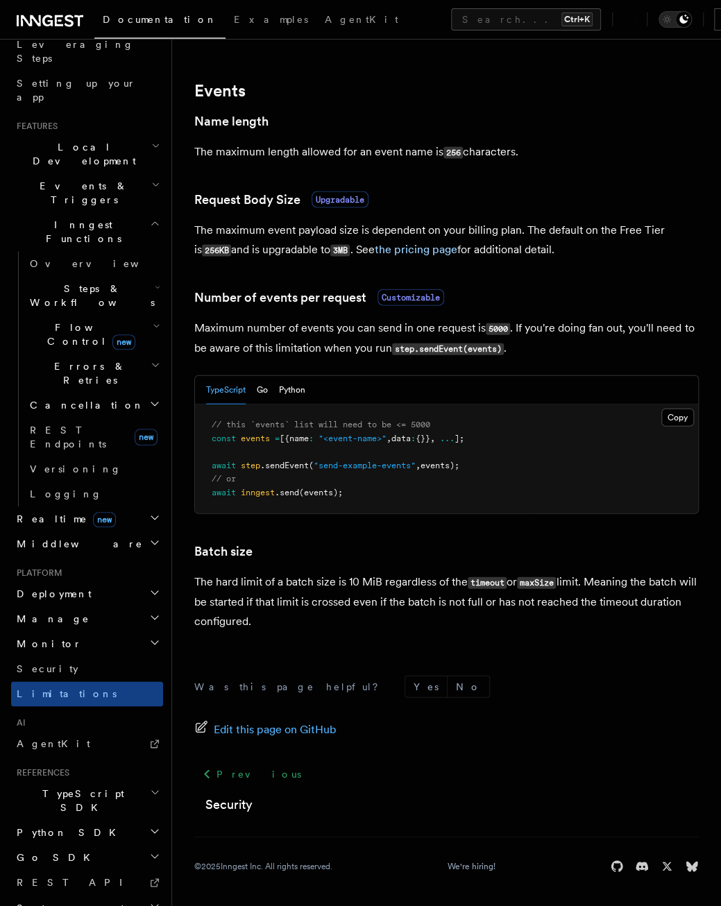
click at [87, 781] on h2 "TypeScript SDK" at bounding box center [87, 800] width 152 height 39
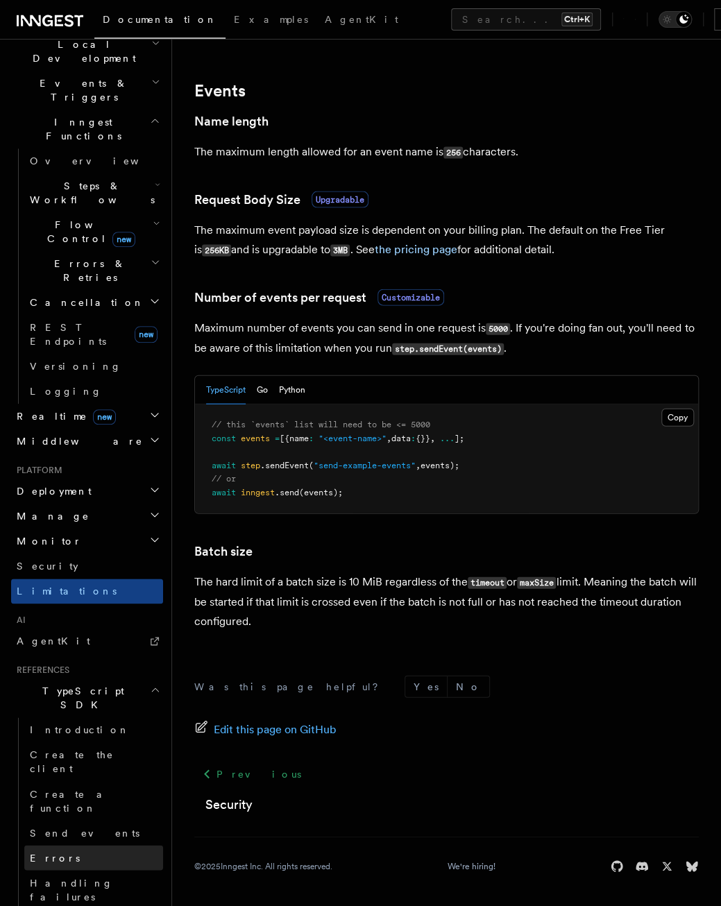
scroll to position [370, 0]
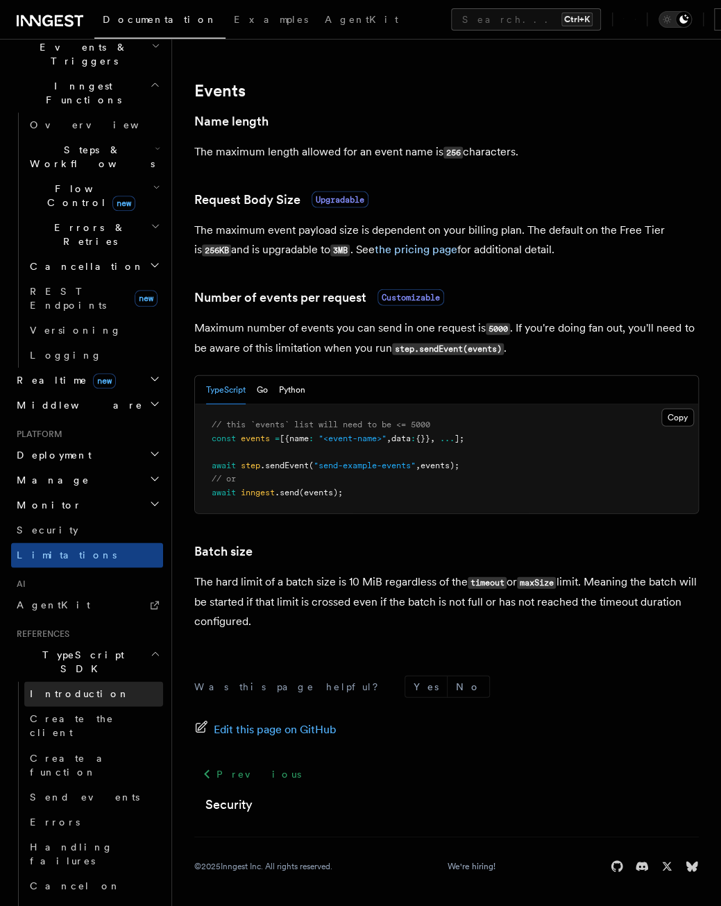
click at [68, 688] on span "Introduction" at bounding box center [80, 693] width 100 height 11
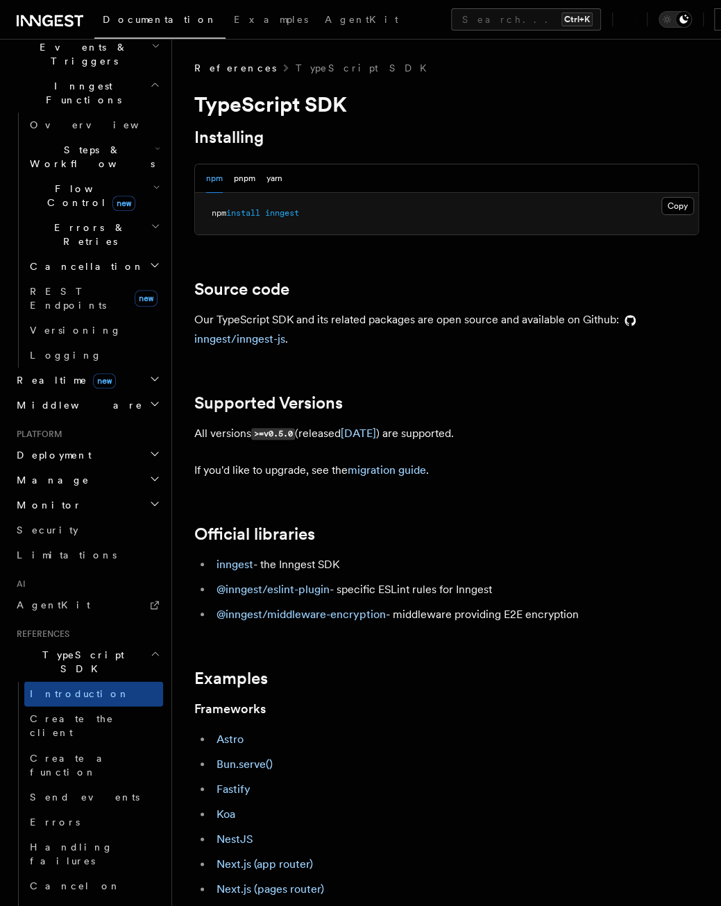
click at [81, 648] on span "TypeScript SDK" at bounding box center [80, 662] width 139 height 28
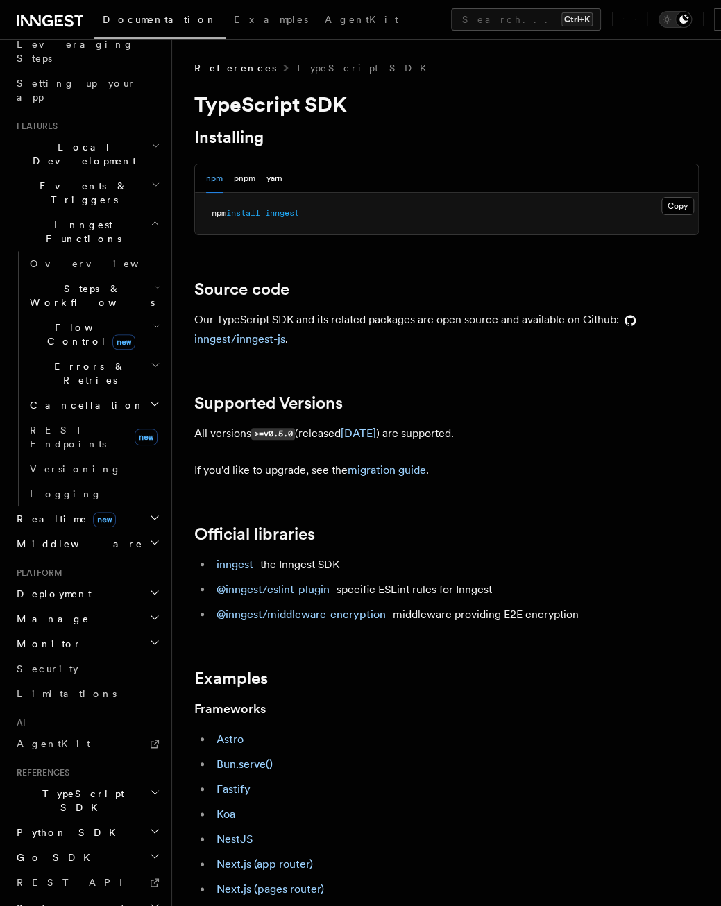
click at [106, 781] on h2 "TypeScript SDK" at bounding box center [87, 800] width 152 height 39
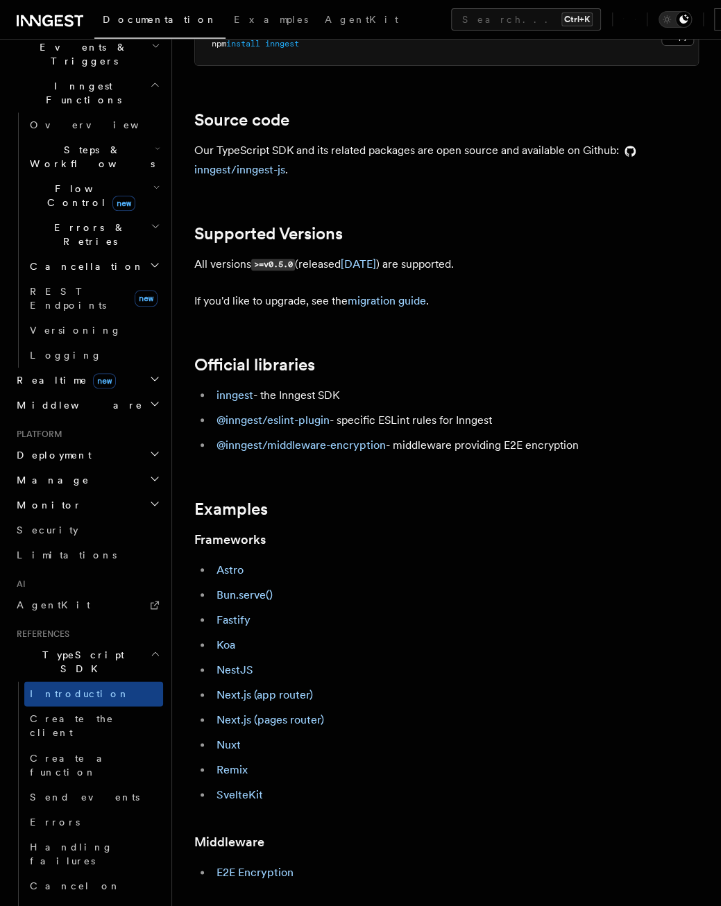
scroll to position [139, 0]
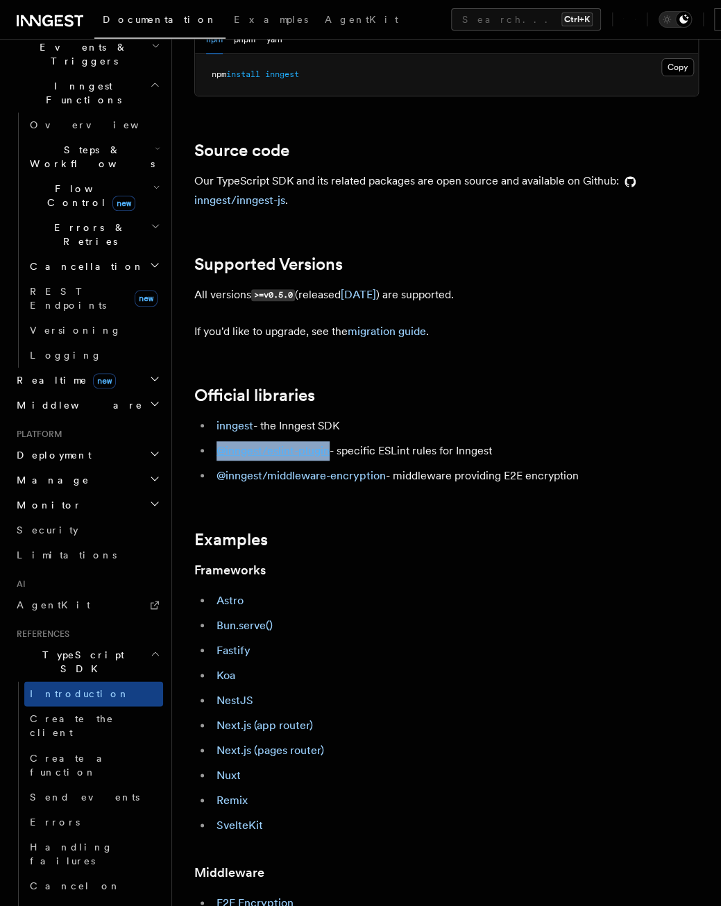
drag, startPoint x: 207, startPoint y: 452, endPoint x: 328, endPoint y: 453, distance: 120.7
click at [328, 453] on ul "inngest - the Inngest SDK @inngest/eslint-plugin - specific ESLint rules for In…" at bounding box center [446, 450] width 504 height 69
drag, startPoint x: 328, startPoint y: 453, endPoint x: 327, endPoint y: 484, distance: 30.5
click at [327, 484] on li "@inngest/middleware-encryption - middleware providing E2E encryption" at bounding box center [455, 475] width 486 height 19
click at [301, 516] on article "References TypeScript SDK TypeScript SDK Installing npm pnpm yarn Copy Copied n…" at bounding box center [446, 659] width 504 height 1474
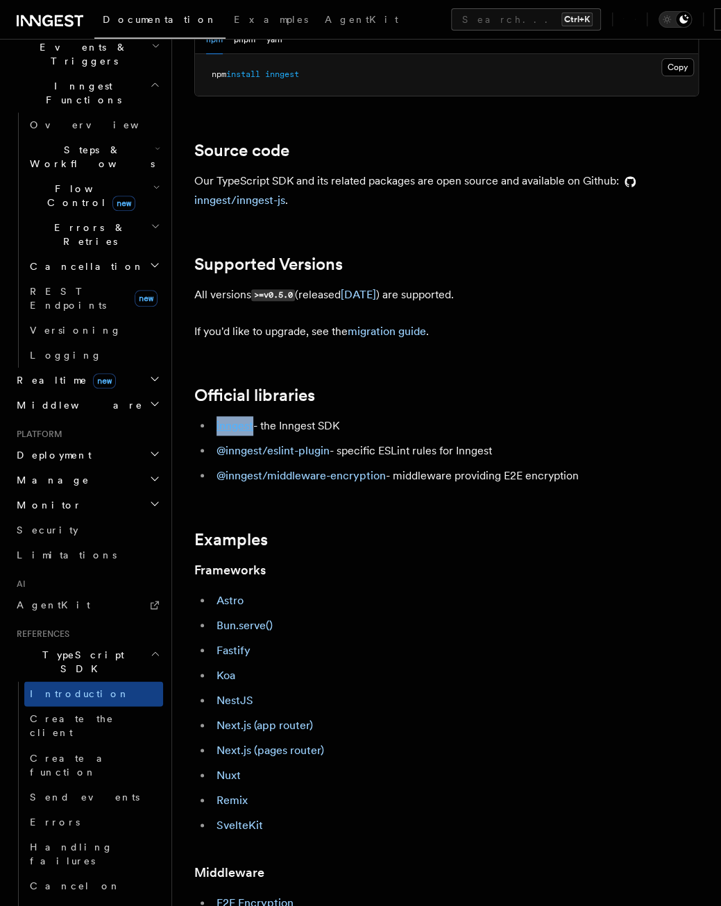
drag, startPoint x: 211, startPoint y: 422, endPoint x: 251, endPoint y: 424, distance: 40.3
click at [251, 424] on ul "inngest - the Inngest SDK @inngest/eslint-plugin - specific ESLint rules for In…" at bounding box center [446, 450] width 504 height 69
drag, startPoint x: 251, startPoint y: 424, endPoint x: 218, endPoint y: 356, distance: 75.7
click at [218, 356] on article "References TypeScript SDK TypeScript SDK Installing npm pnpm yarn Copy Copied n…" at bounding box center [446, 659] width 504 height 1474
drag, startPoint x: 210, startPoint y: 439, endPoint x: 330, endPoint y: 451, distance: 121.3
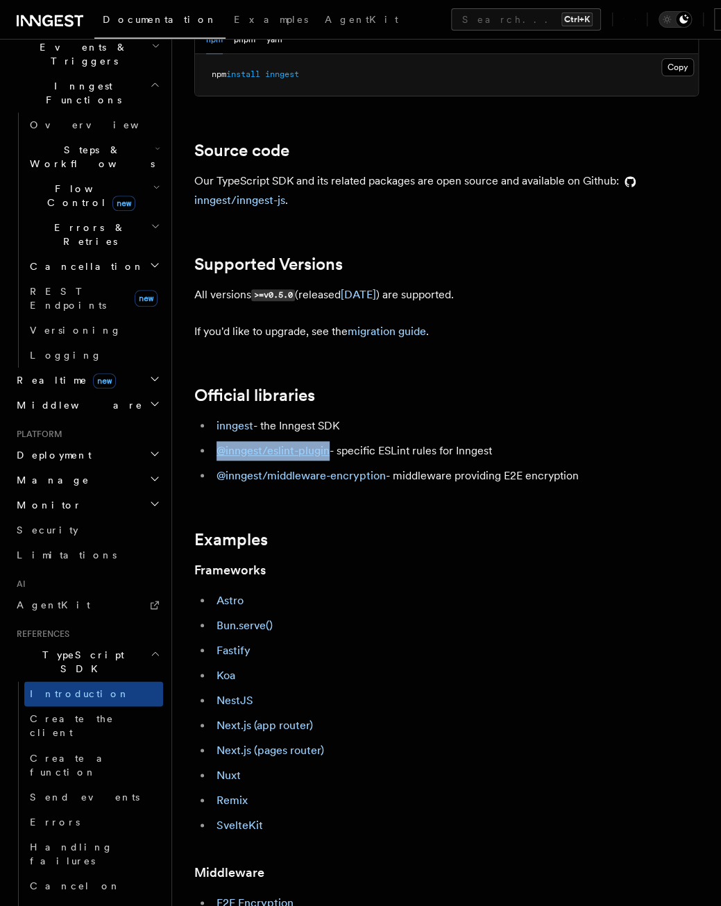
click at [330, 451] on ul "inngest - the Inngest SDK @inngest/eslint-plugin - specific ESLint rules for In…" at bounding box center [446, 450] width 504 height 69
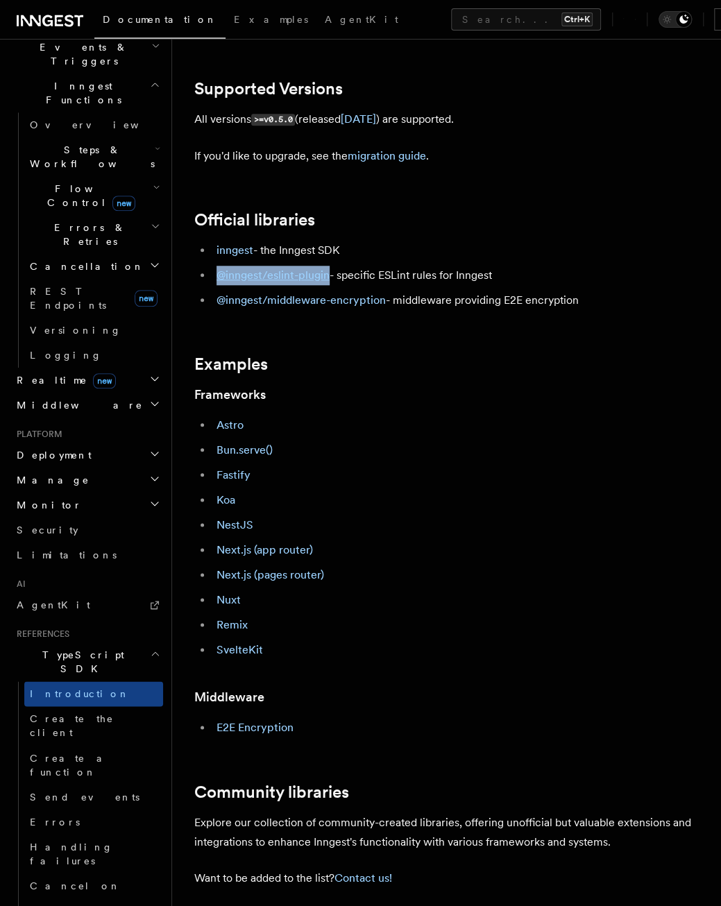
scroll to position [278, 0]
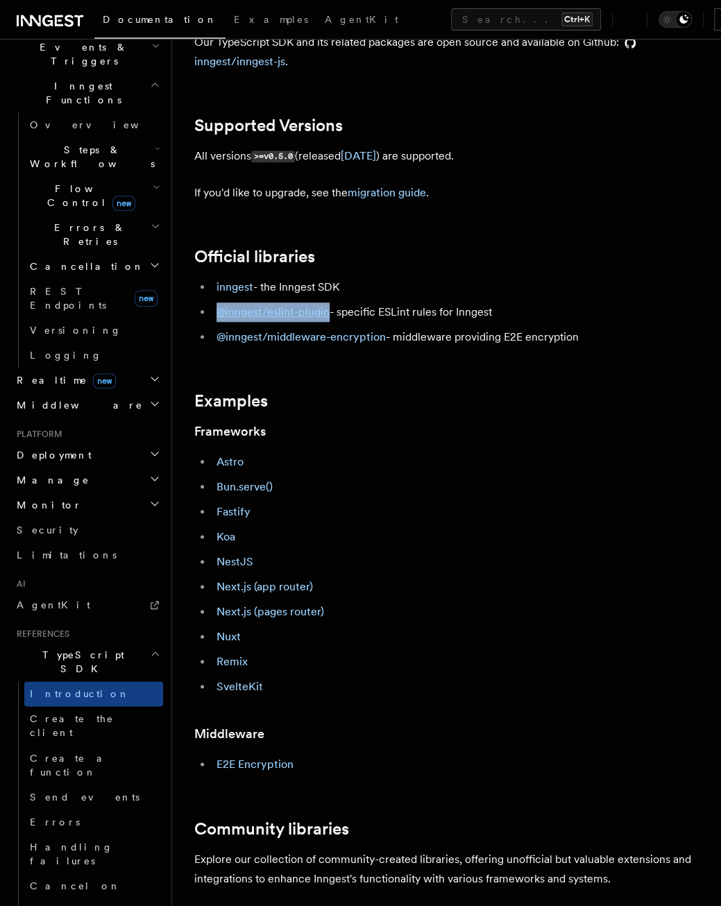
copy link "@inngest/eslint-plugin"
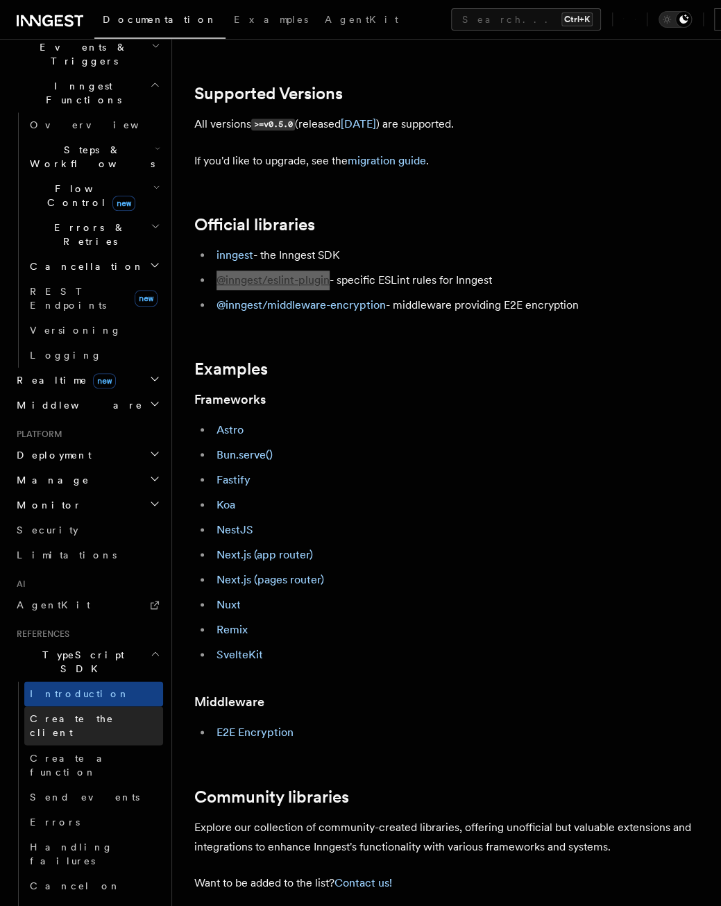
scroll to position [347, 0]
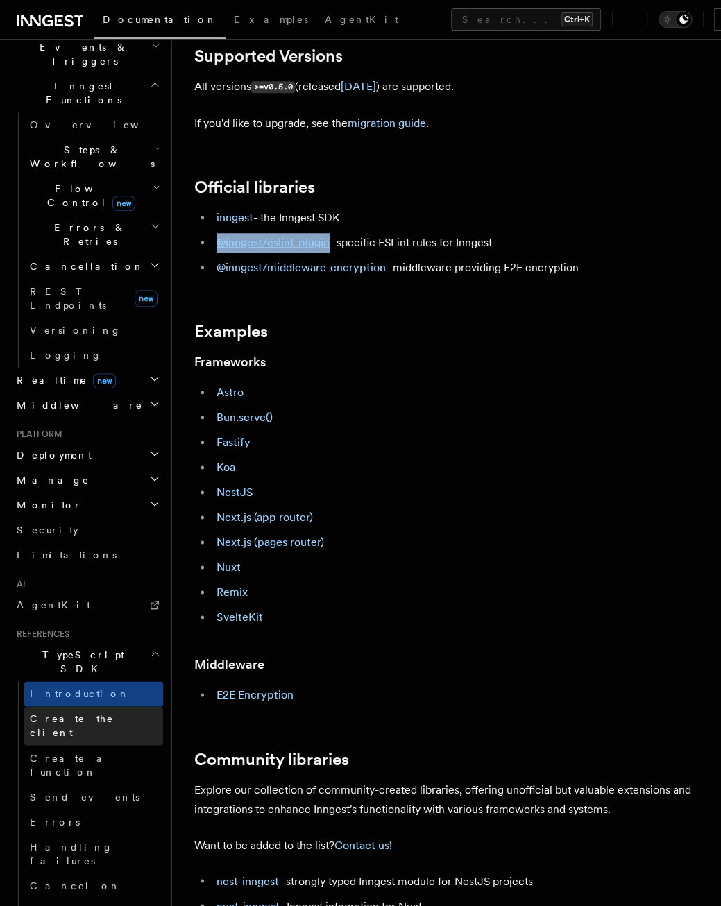
click at [78, 713] on span "Create the client" at bounding box center [72, 725] width 84 height 25
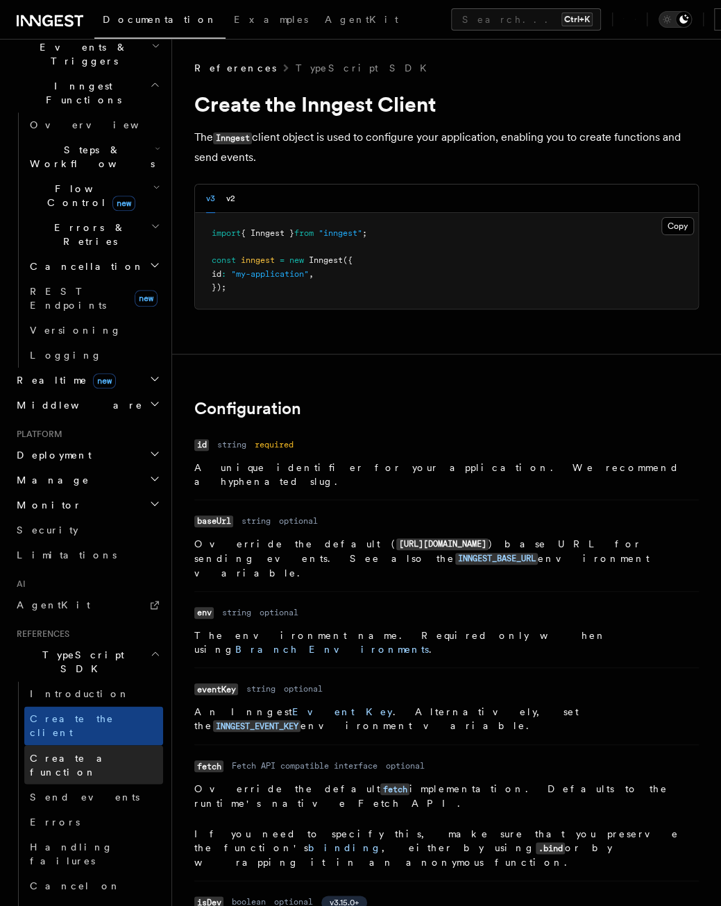
click at [70, 752] on span "Create a function" at bounding box center [71, 764] width 83 height 25
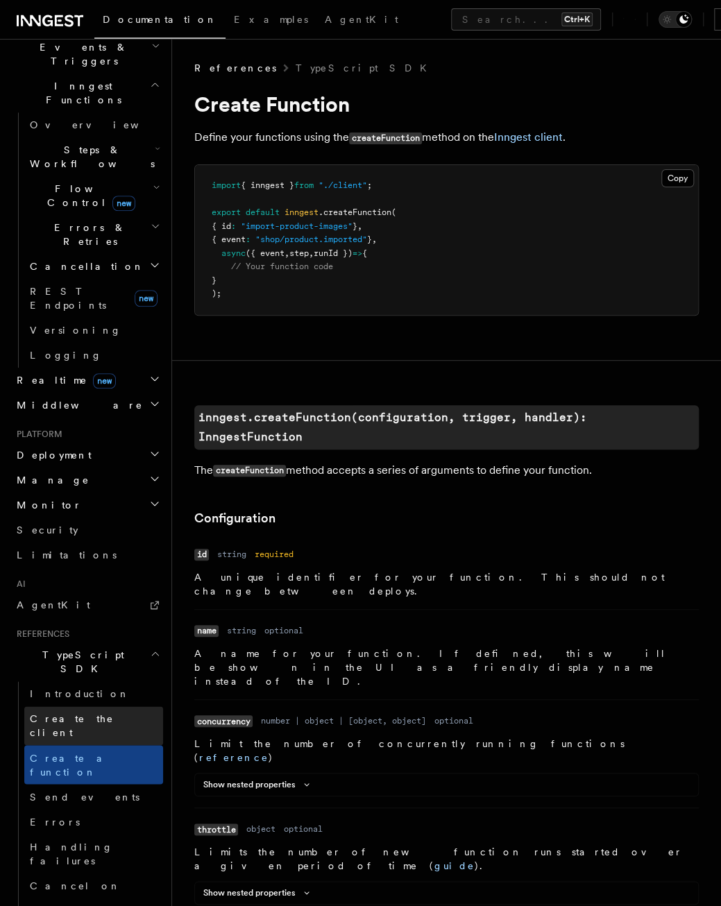
click at [87, 706] on link "Create the client" at bounding box center [93, 725] width 139 height 39
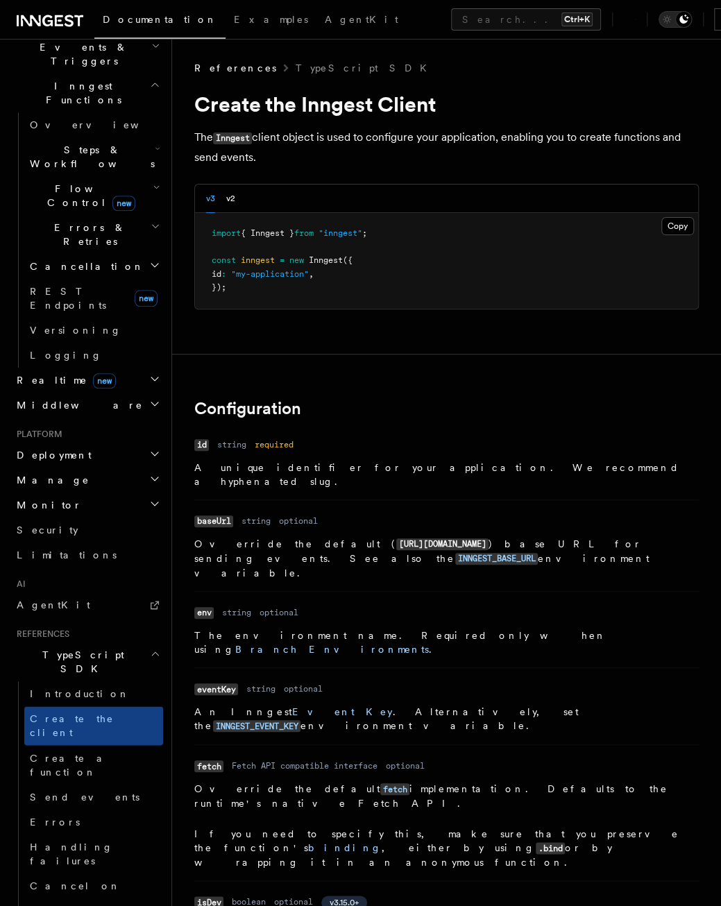
click at [65, 642] on h2 "TypeScript SDK" at bounding box center [87, 661] width 152 height 39
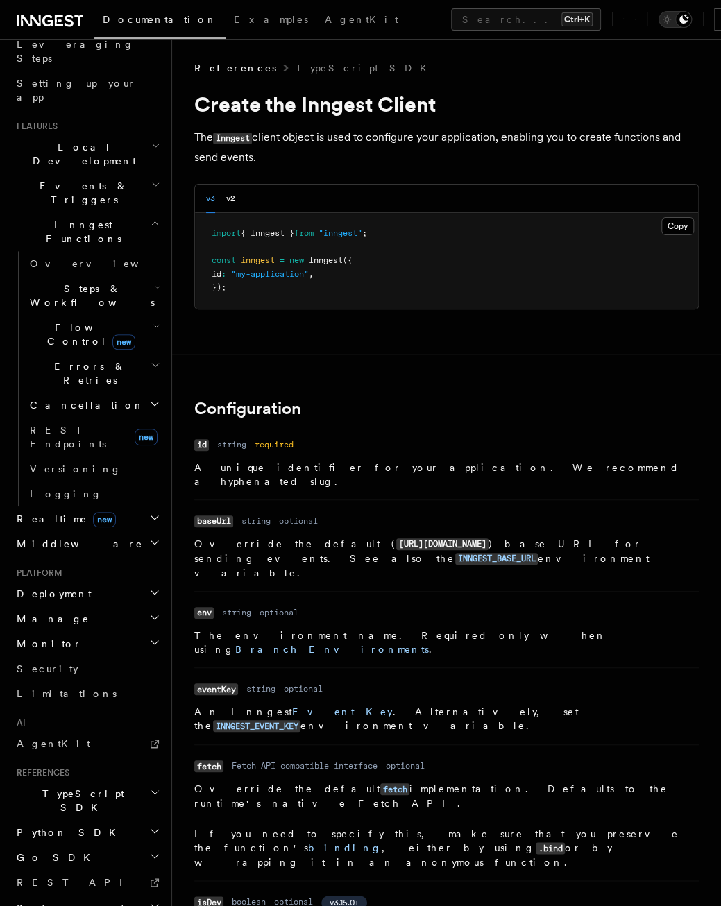
click at [76, 781] on h2 "TypeScript SDK" at bounding box center [87, 800] width 152 height 39
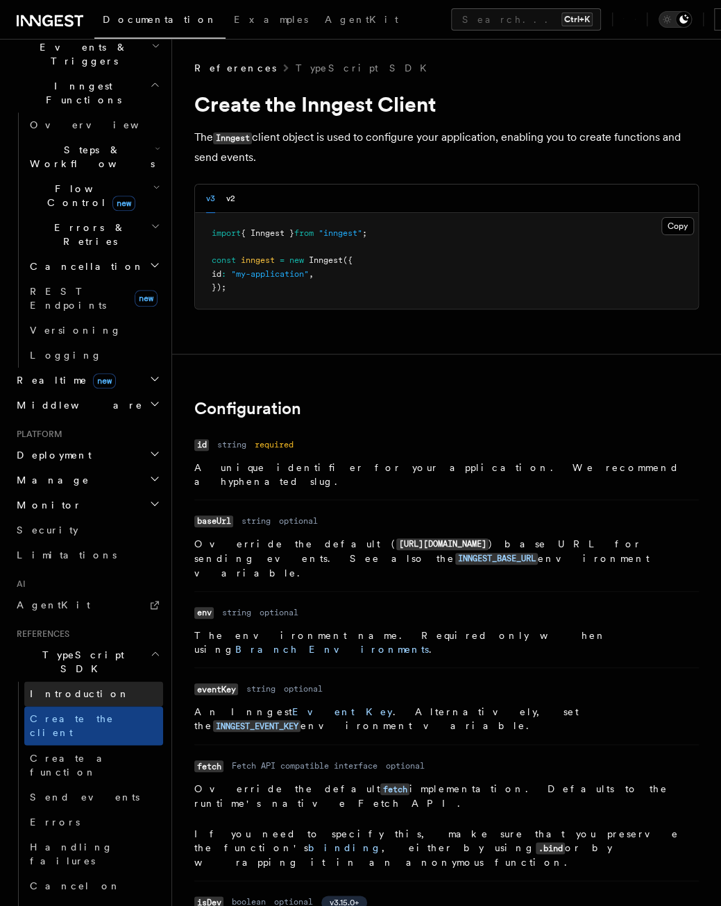
click at [67, 687] on span "Introduction" at bounding box center [80, 694] width 100 height 14
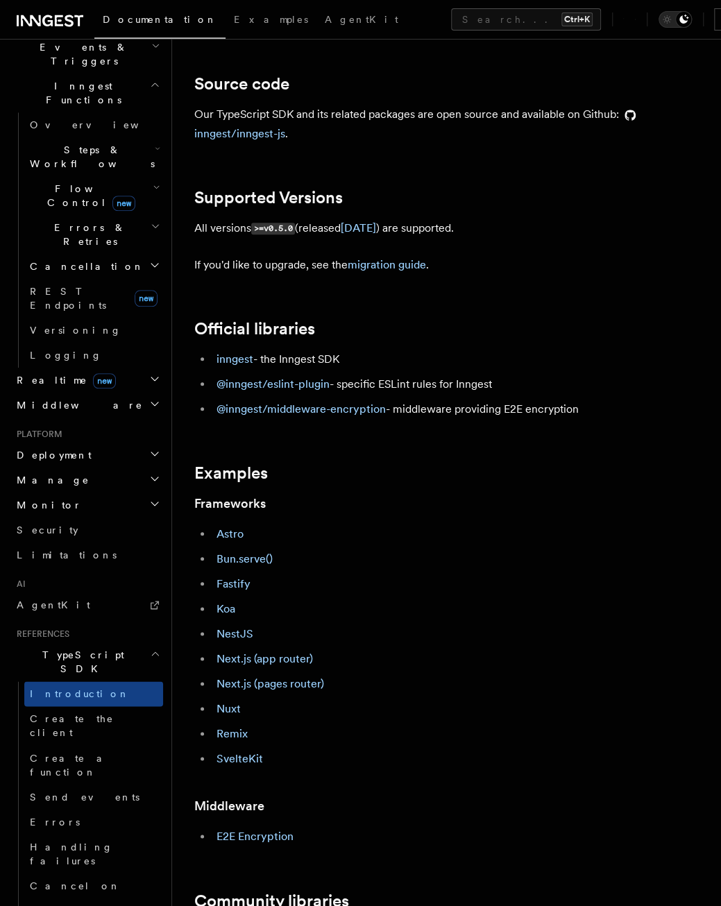
scroll to position [208, 0]
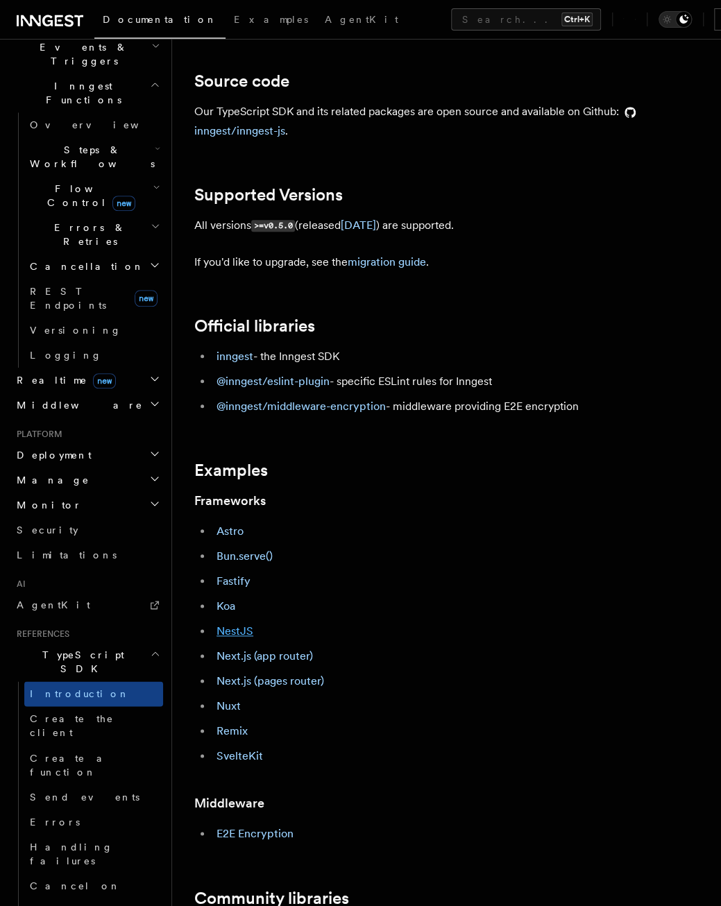
click at [241, 633] on link "NestJS" at bounding box center [234, 630] width 37 height 13
